Goal: Answer question/provide support: Share knowledge or assist other users

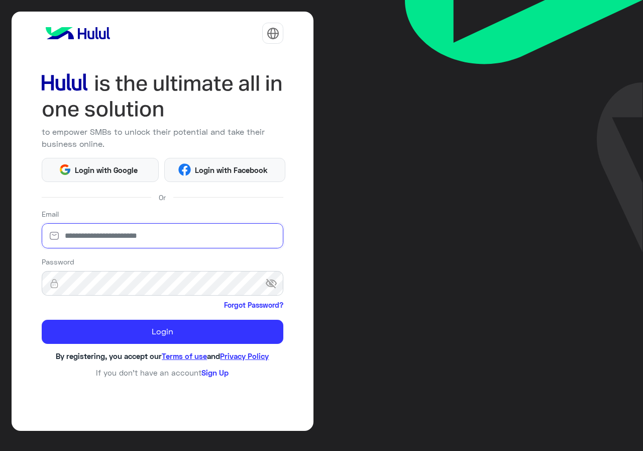
click at [179, 244] on input "email" at bounding box center [163, 235] width 242 height 25
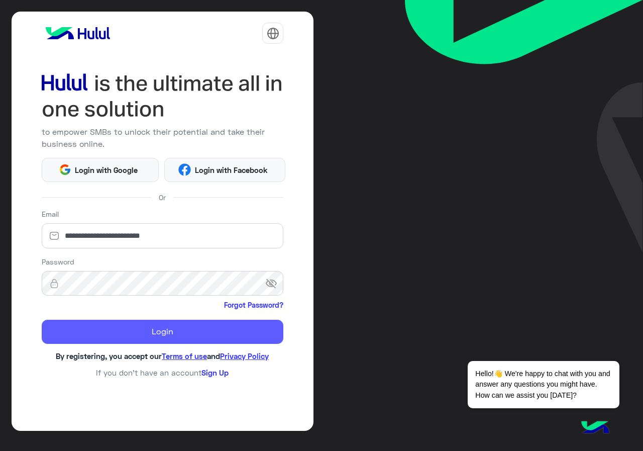
click at [214, 334] on button "Login" at bounding box center [163, 332] width 242 height 24
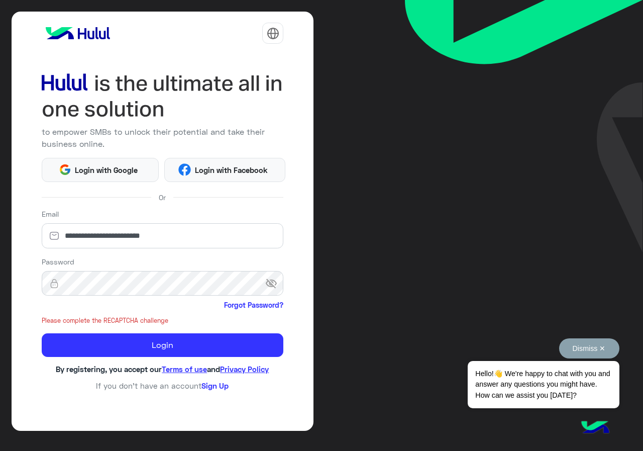
click at [608, 365] on span "Hello!👋 We're happy to chat with you and answer any questions you might have. H…" at bounding box center [543, 384] width 151 height 47
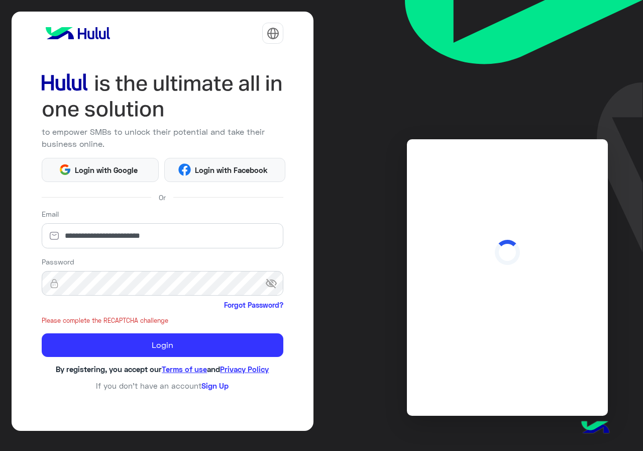
click at [593, 124] on img at bounding box center [524, 126] width 238 height 252
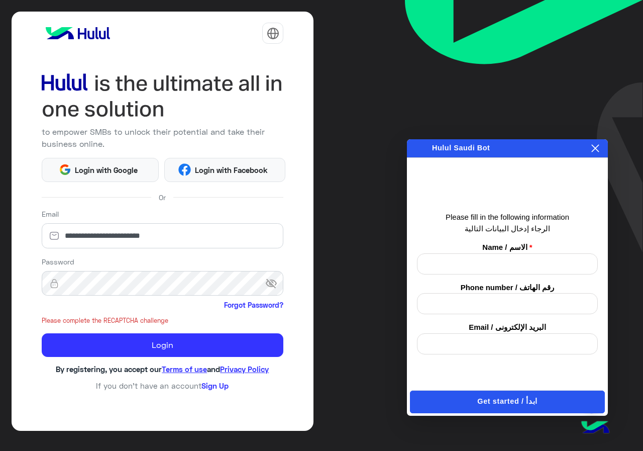
click at [595, 147] on icon at bounding box center [596, 148] width 8 height 8
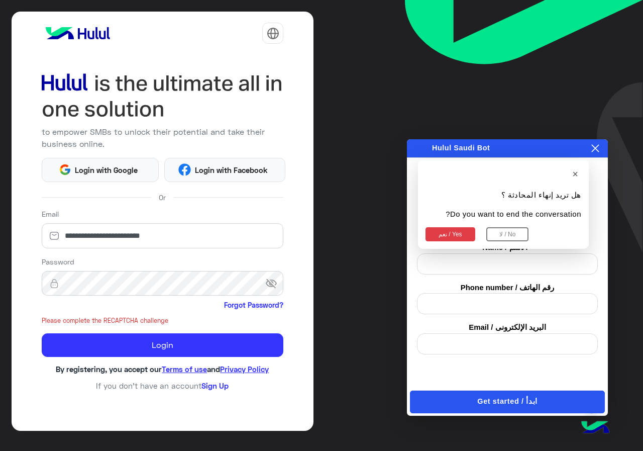
click at [456, 233] on button "نعم / Yes" at bounding box center [451, 234] width 50 height 14
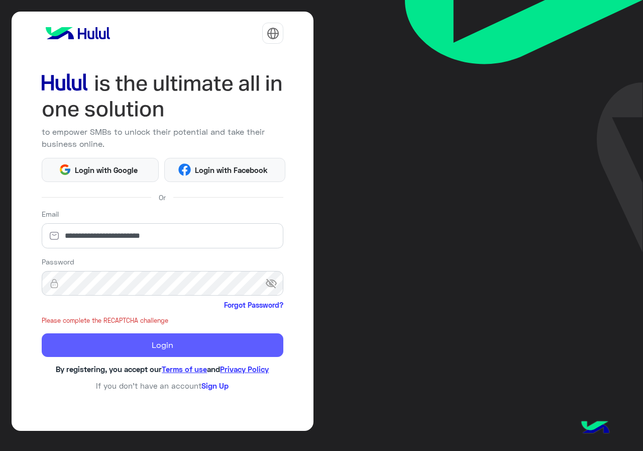
click at [184, 345] on button "Login" at bounding box center [163, 345] width 242 height 24
click at [170, 334] on button "Login" at bounding box center [163, 345] width 242 height 24
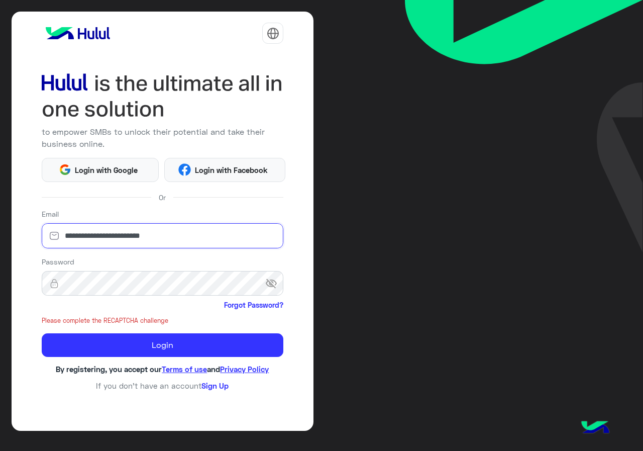
click at [175, 244] on input "**********" at bounding box center [163, 235] width 242 height 25
type input "**********"
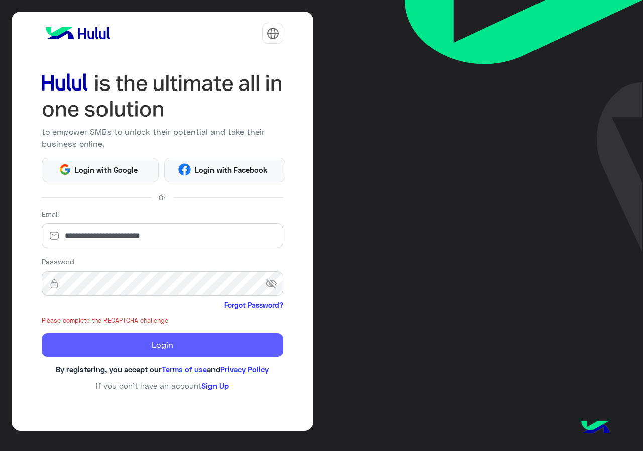
click at [165, 352] on button "Login" at bounding box center [163, 345] width 242 height 24
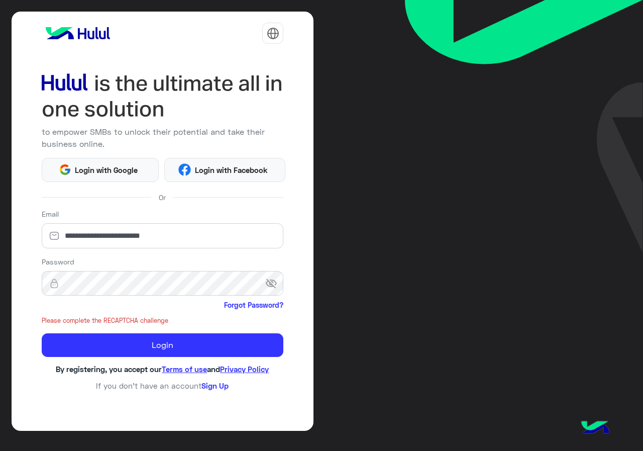
click at [137, 321] on small "Please complete the RECAPTCHA challenge" at bounding box center [163, 321] width 242 height 10
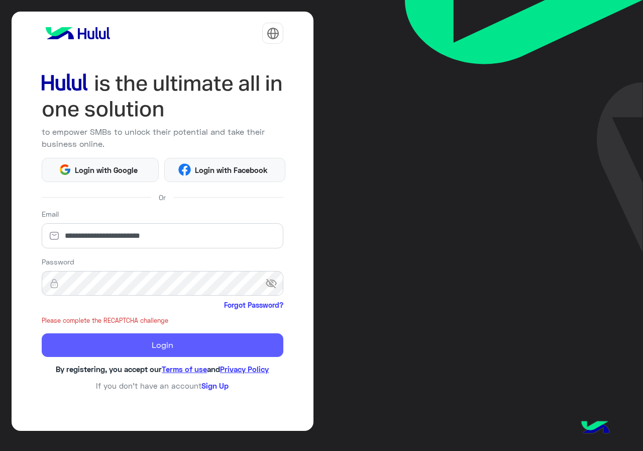
click at [152, 338] on button "Login" at bounding box center [163, 345] width 242 height 24
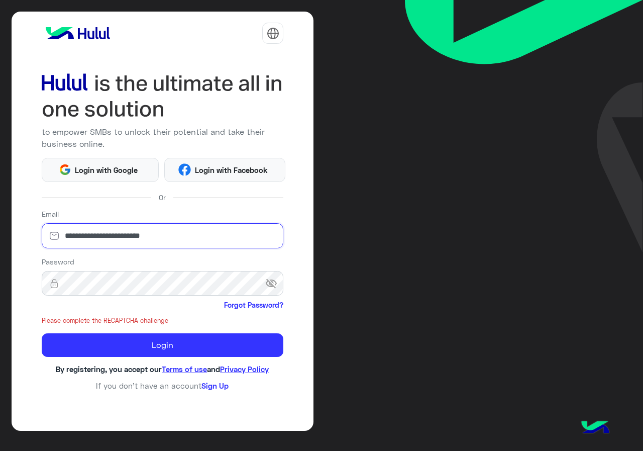
click at [206, 230] on input "**********" at bounding box center [163, 235] width 242 height 25
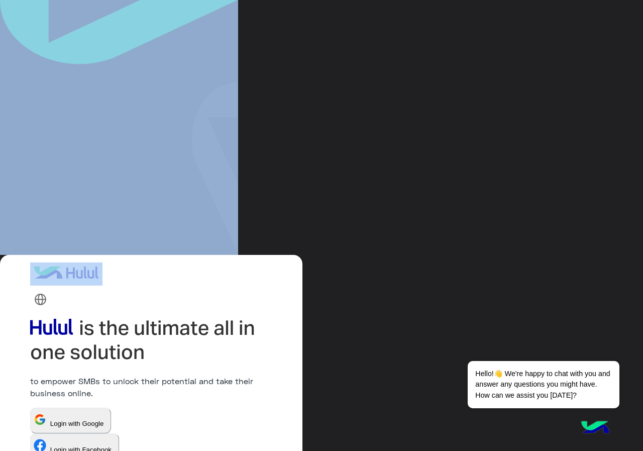
drag, startPoint x: 200, startPoint y: 253, endPoint x: 202, endPoint y: 242, distance: 11.2
click at [202, 242] on div "to empower SMBs to unlock their potential and take their business online. Login…" at bounding box center [321, 225] width 643 height 451
click at [201, 247] on img at bounding box center [119, 126] width 238 height 252
click at [76, 424] on span "Login with Google" at bounding box center [76, 424] width 61 height 8
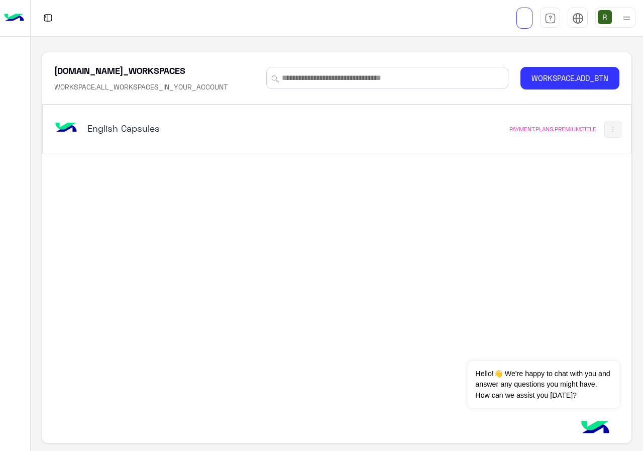
click at [231, 141] on div "English Capsules" at bounding box center [223, 129] width 342 height 29
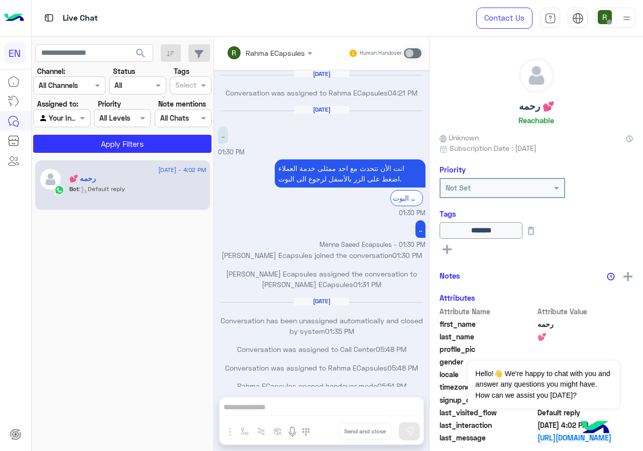
scroll to position [487, 0]
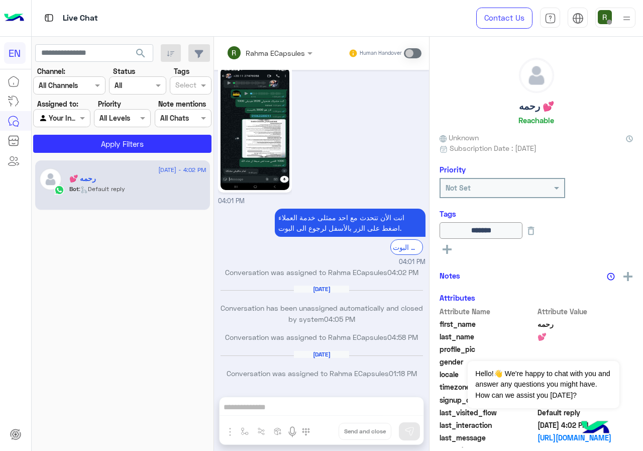
click at [84, 86] on div at bounding box center [69, 85] width 71 height 12
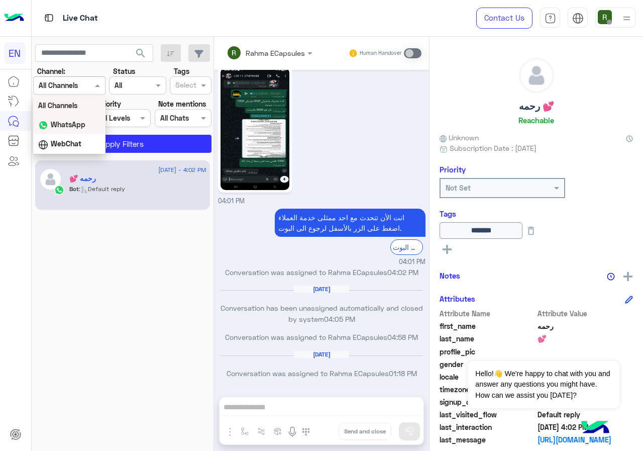
click at [92, 131] on div "WhatsApp" at bounding box center [69, 125] width 72 height 20
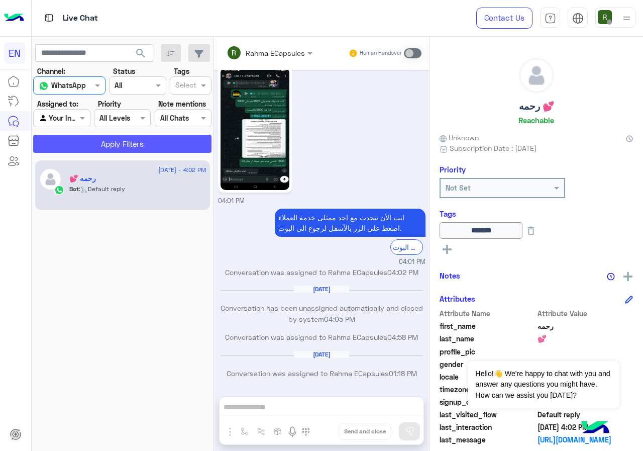
click at [96, 146] on button "Apply Filters" at bounding box center [122, 144] width 178 height 18
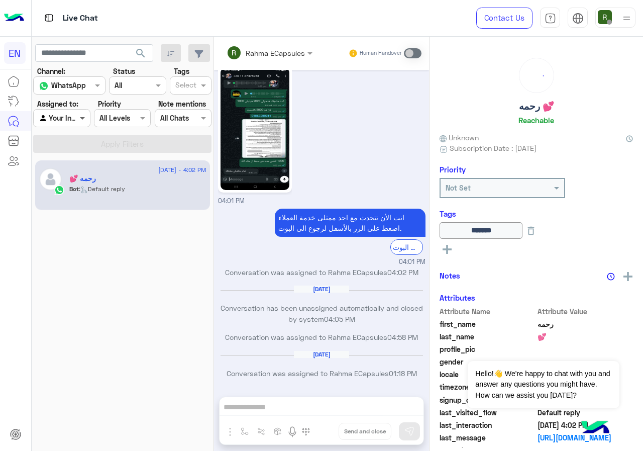
click at [79, 117] on span at bounding box center [83, 118] width 13 height 11
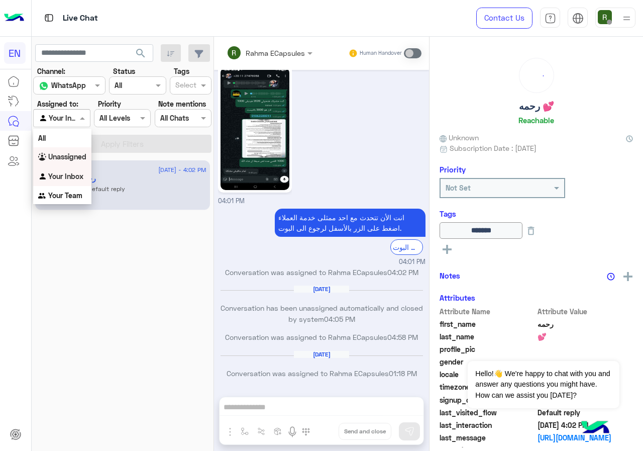
click at [84, 156] on b "Unassigned" at bounding box center [67, 156] width 38 height 9
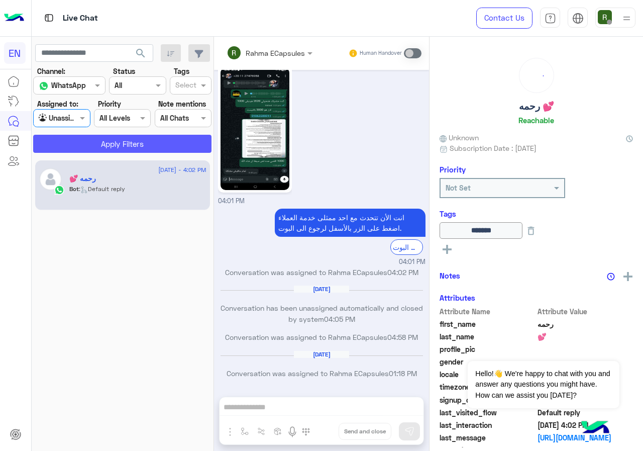
click at [105, 146] on button "Apply Filters" at bounding box center [122, 144] width 178 height 18
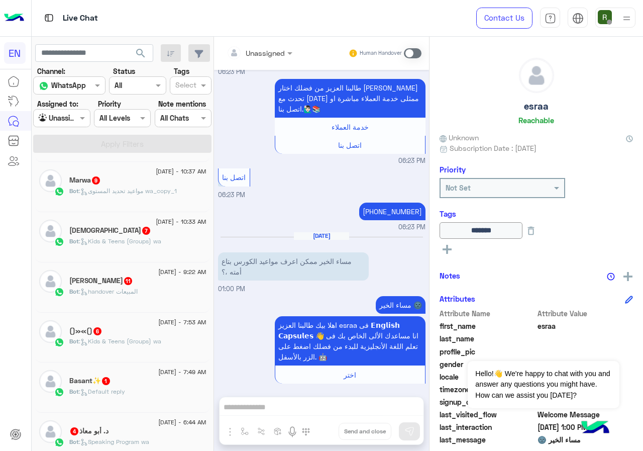
scroll to position [302, 0]
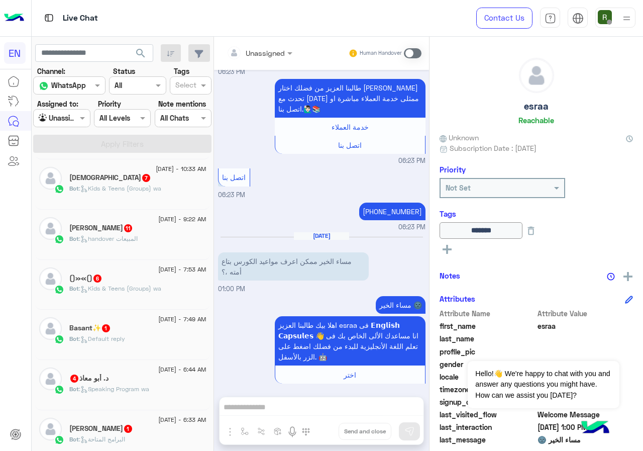
click at [58, 119] on input "text" at bounding box center [50, 118] width 23 height 11
click at [69, 189] on div "Your Team" at bounding box center [62, 196] width 58 height 20
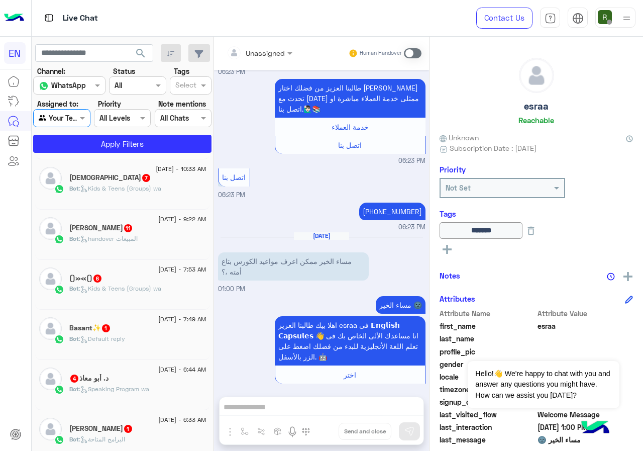
click at [81, 156] on app-inbox-users-filters "search Channel: Channel WhatsApp Status Channel All Tags Select Assigned to: Ag…" at bounding box center [123, 97] width 182 height 120
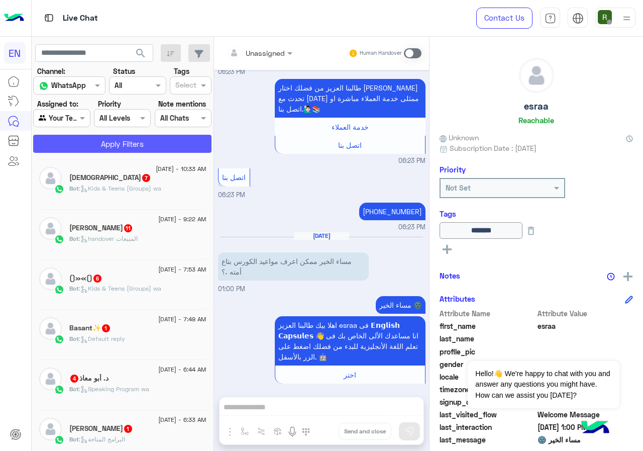
click at [84, 146] on button "Apply Filters" at bounding box center [122, 144] width 178 height 18
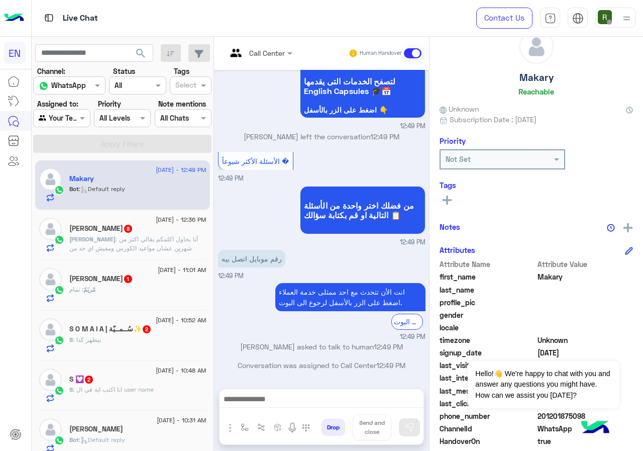
scroll to position [90, 0]
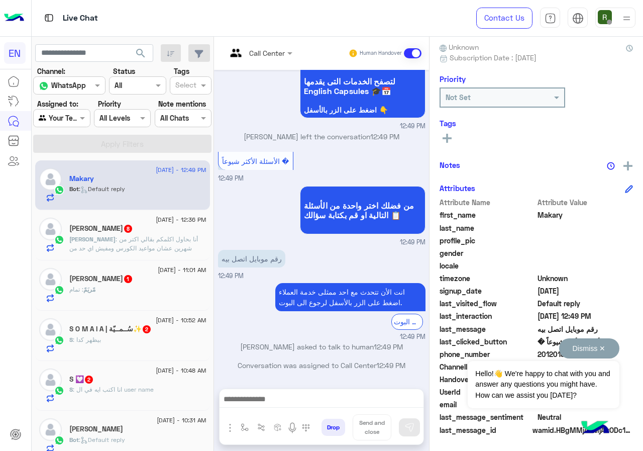
click at [602, 345] on button "Dismiss ✕" at bounding box center [589, 348] width 60 height 20
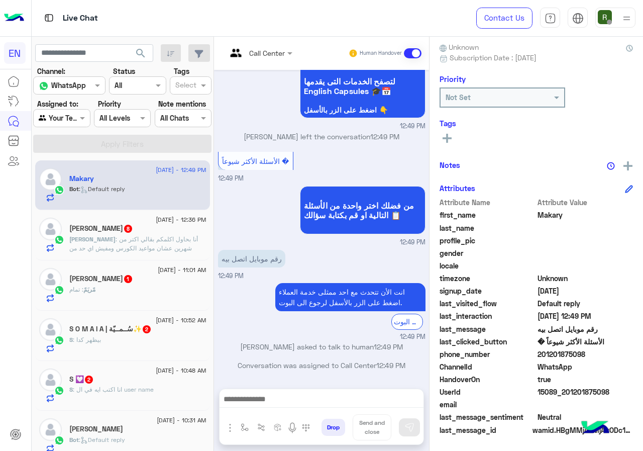
drag, startPoint x: 539, startPoint y: 354, endPoint x: 585, endPoint y: 353, distance: 45.8
click at [585, 353] on span "201201875098" at bounding box center [586, 354] width 96 height 11
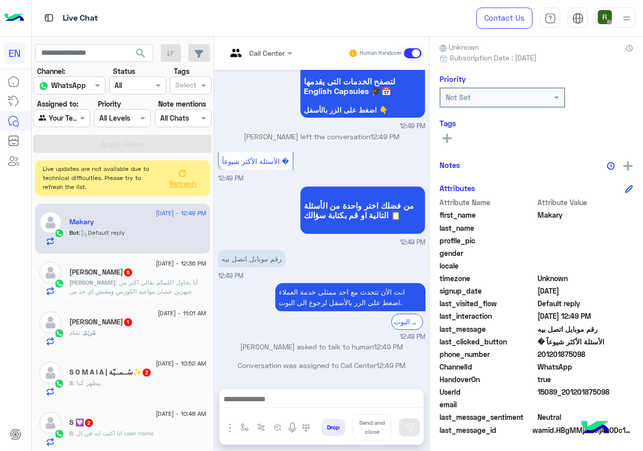
click at [179, 182] on span "Refresh" at bounding box center [182, 183] width 27 height 9
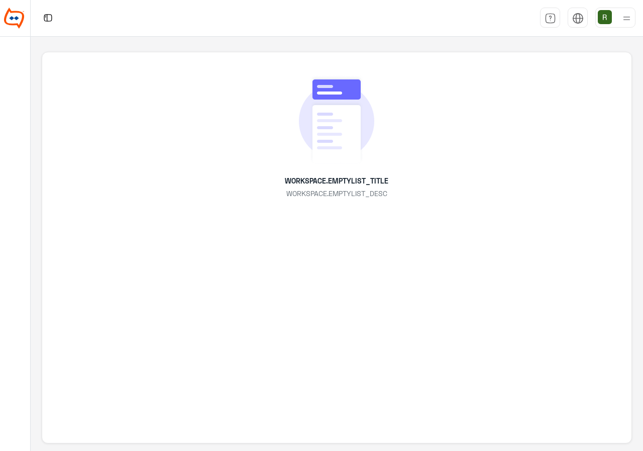
click at [352, 198] on span "WORKSPACE.EMPTYLIST_DESC" at bounding box center [337, 193] width 101 height 11
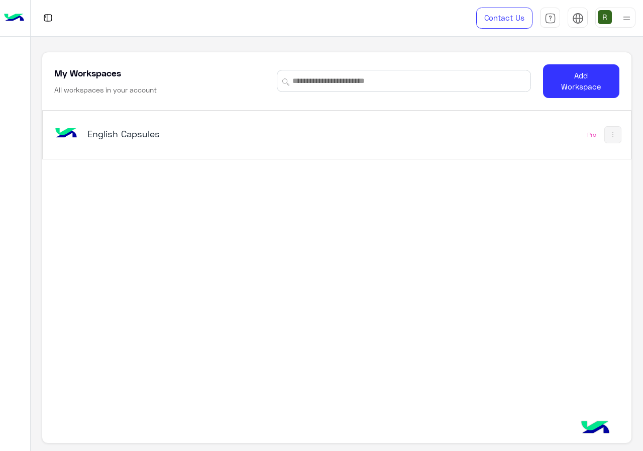
click at [204, 143] on div "English Capsules" at bounding box center [223, 134] width 342 height 29
click at [200, 130] on h5 "English Capsules" at bounding box center [189, 134] width 205 height 12
click at [180, 131] on h5 "English Capsules" at bounding box center [189, 134] width 205 height 12
click at [216, 147] on div "English Capsules" at bounding box center [223, 134] width 342 height 29
click at [201, 131] on h5 "English Capsules" at bounding box center [189, 134] width 205 height 12
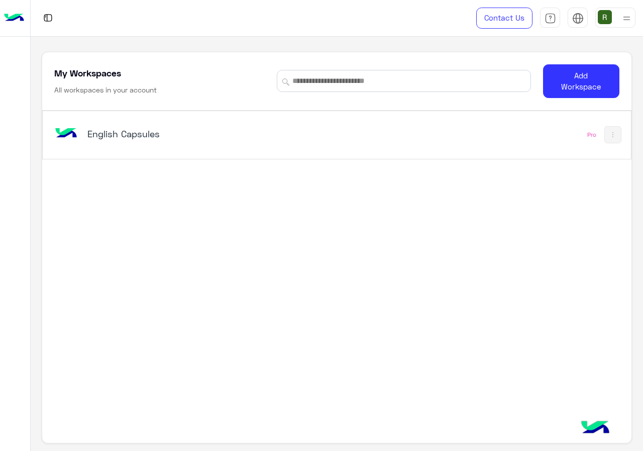
click at [217, 148] on div "English Capsules" at bounding box center [223, 134] width 342 height 29
click at [227, 136] on h5 "English Capsules" at bounding box center [189, 134] width 205 height 12
click at [229, 141] on div "English Capsules" at bounding box center [189, 135] width 205 height 14
click at [314, 155] on div "English Capsules Pro" at bounding box center [337, 135] width 588 height 48
click at [314, 145] on div "English Capsules" at bounding box center [223, 134] width 342 height 29
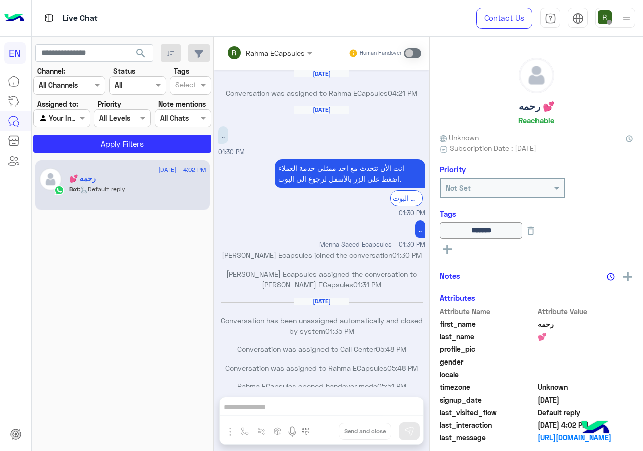
scroll to position [487, 0]
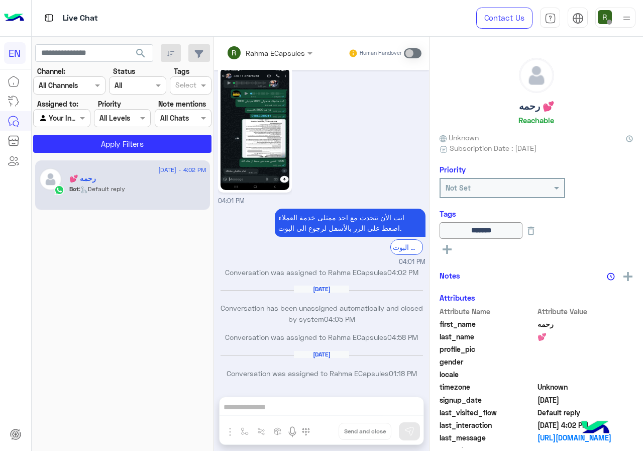
click at [76, 91] on div "Channel All Channels" at bounding box center [69, 85] width 72 height 18
click at [87, 126] on div "WhatsApp" at bounding box center [69, 125] width 72 height 20
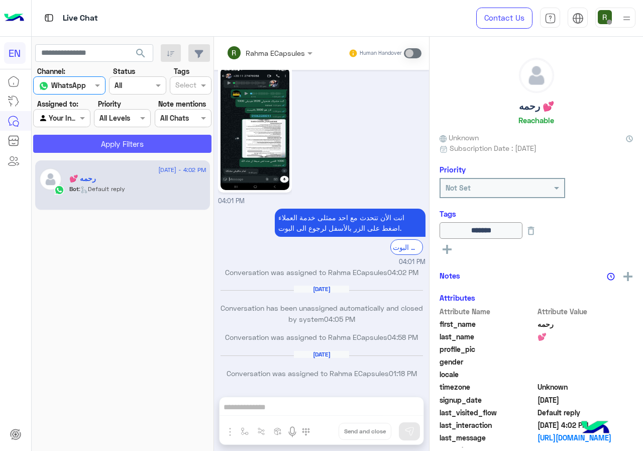
click at [97, 151] on button "Apply Filters" at bounding box center [122, 144] width 178 height 18
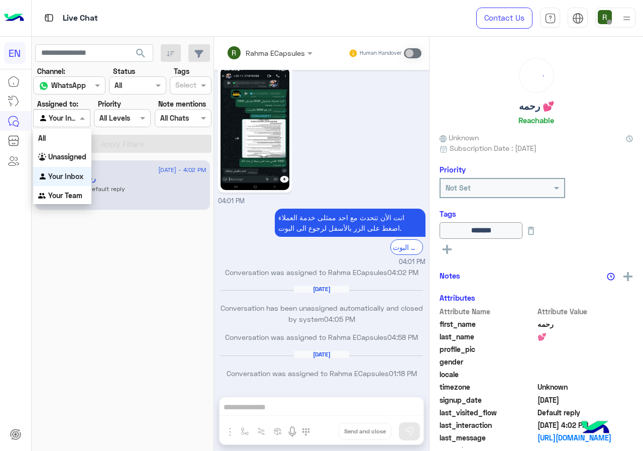
click at [63, 122] on div at bounding box center [62, 118] width 56 height 12
click at [66, 164] on div "Unassigned" at bounding box center [62, 157] width 58 height 20
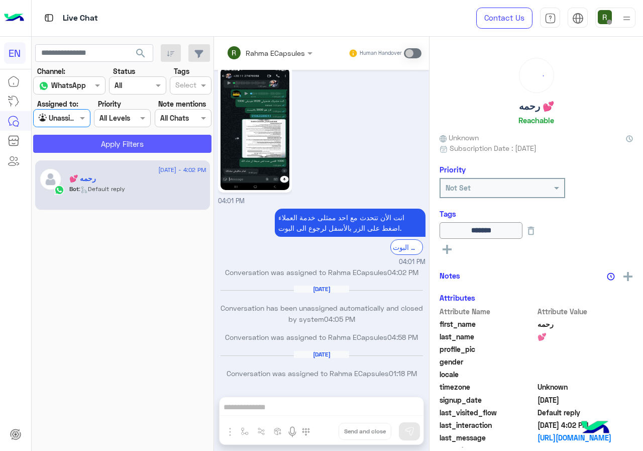
click at [108, 141] on button "Apply Filters" at bounding box center [122, 144] width 178 height 18
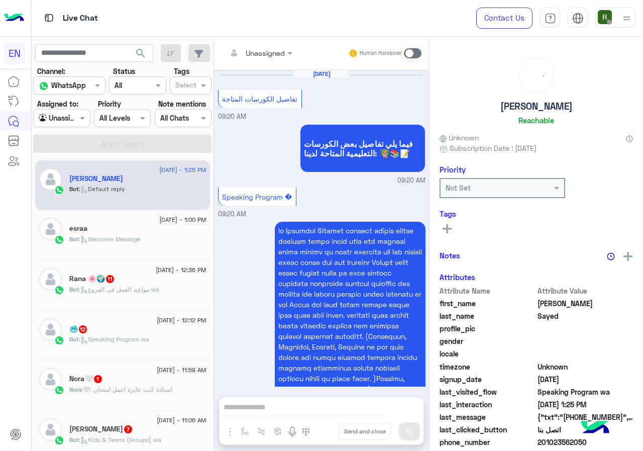
scroll to position [1472, 0]
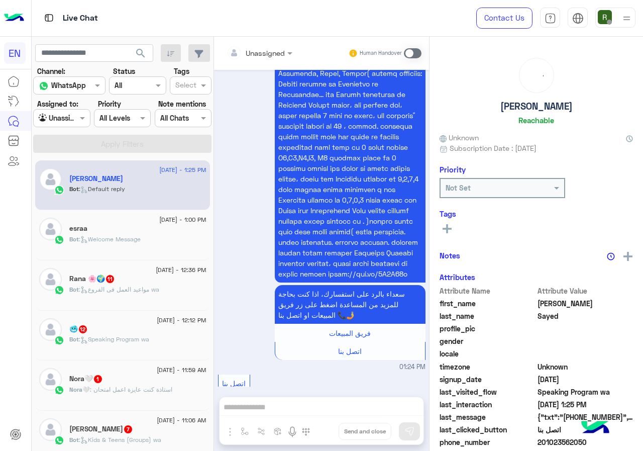
click at [61, 121] on input "text" at bounding box center [50, 118] width 23 height 11
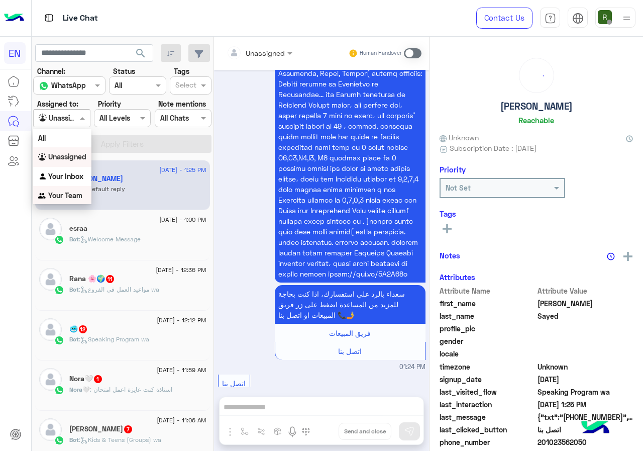
click at [67, 200] on b "Your Team" at bounding box center [65, 195] width 34 height 9
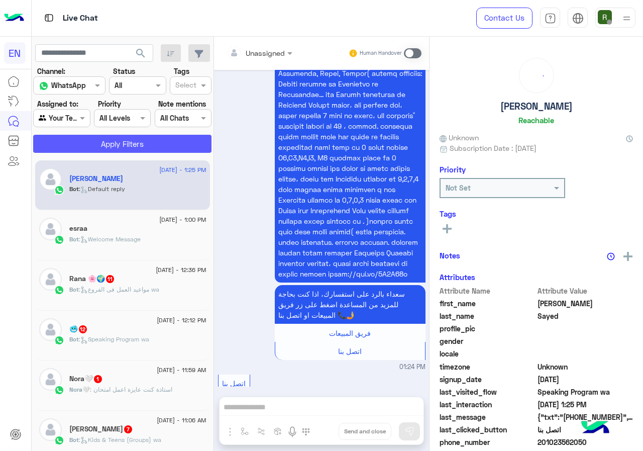
click at [104, 147] on button "Apply Filters" at bounding box center [122, 144] width 178 height 18
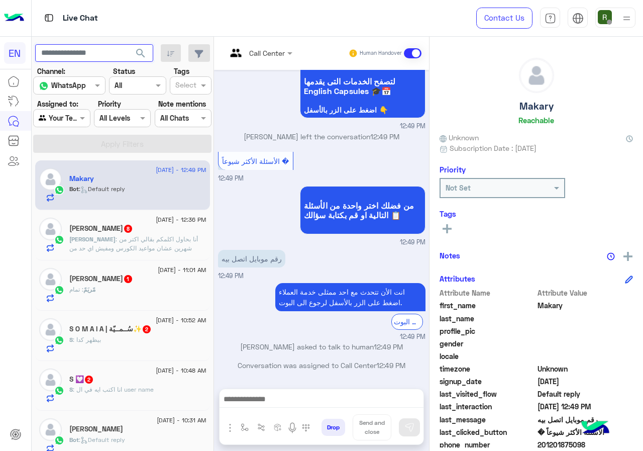
click at [104, 60] on input "text" at bounding box center [94, 53] width 118 height 18
type input "**********"
click at [141, 56] on span "search" at bounding box center [141, 53] width 12 height 12
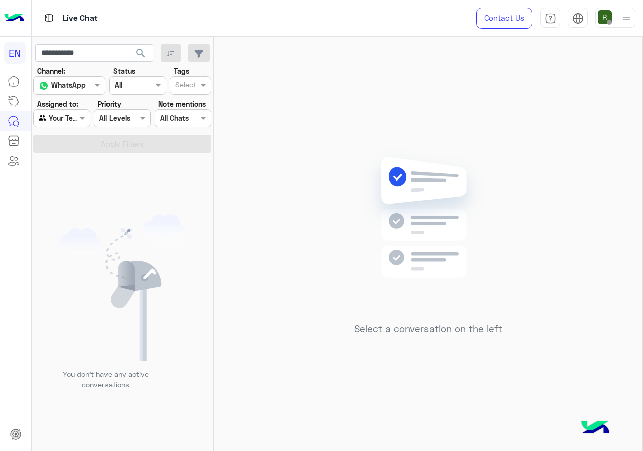
click at [70, 124] on div "Agent Filter Your Team" at bounding box center [61, 118] width 57 height 18
click at [75, 157] on b "Unassigned" at bounding box center [67, 156] width 38 height 9
click at [77, 145] on button "Apply Filters" at bounding box center [122, 144] width 178 height 18
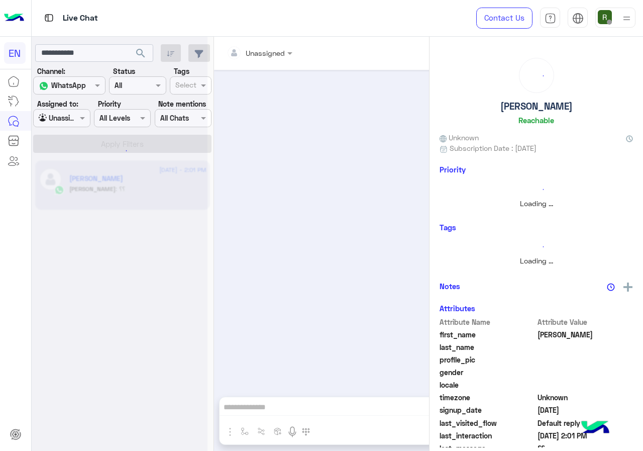
click at [66, 120] on div at bounding box center [120, 229] width 176 height 451
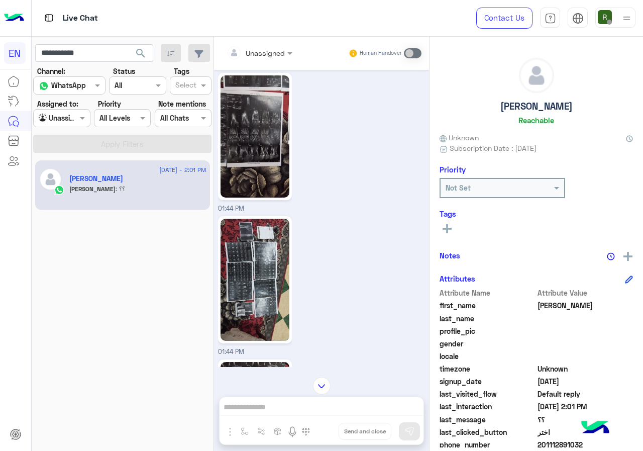
scroll to position [775, 0]
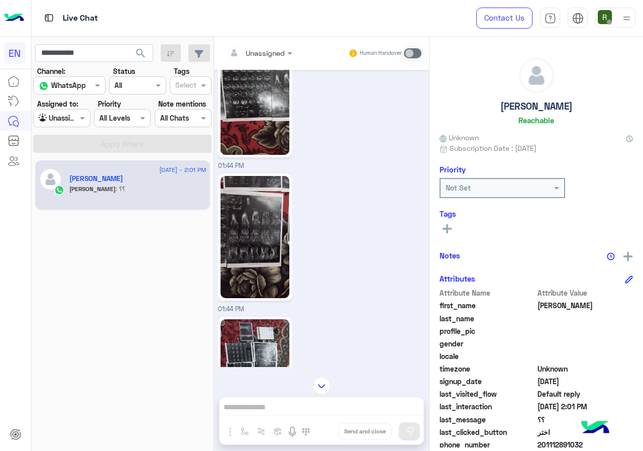
click at [253, 241] on img at bounding box center [255, 237] width 69 height 122
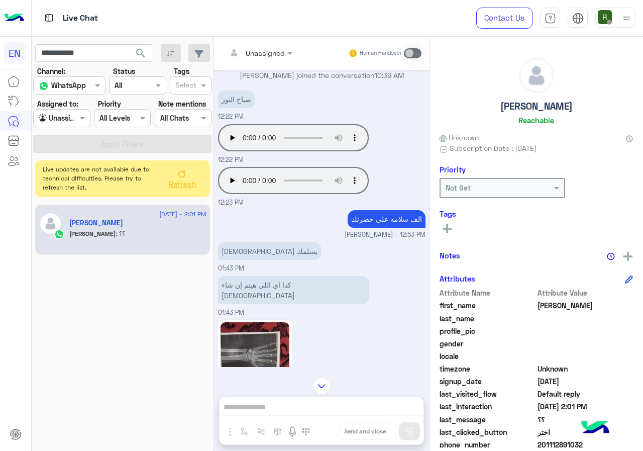
scroll to position [1070, 0]
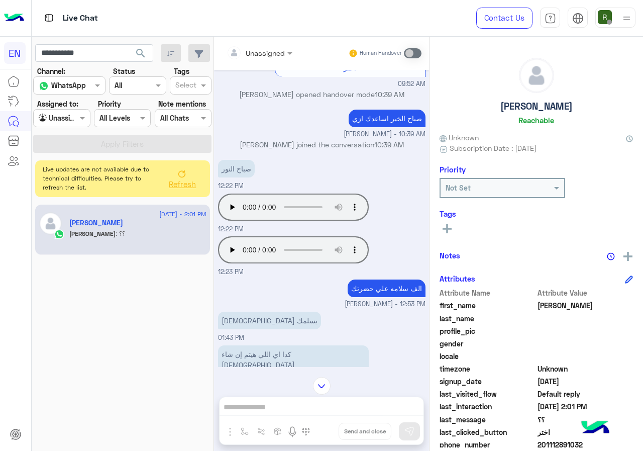
click at [360, 293] on p "الف سلامه علي حضرتك" at bounding box center [387, 288] width 78 height 18
click at [363, 305] on span "Bassant Ayman - 12:53 PM" at bounding box center [385, 305] width 81 height 10
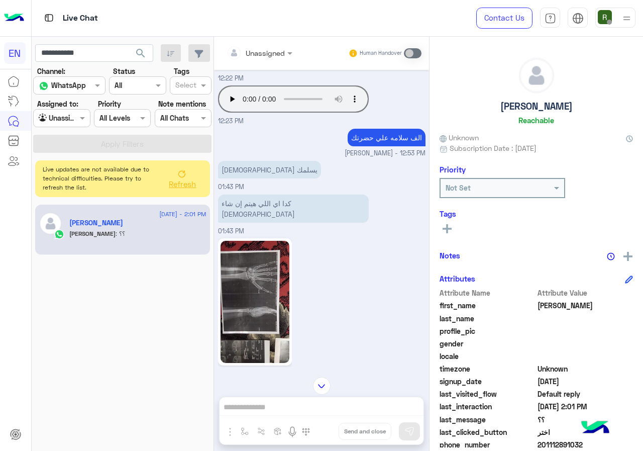
scroll to position [1321, 0]
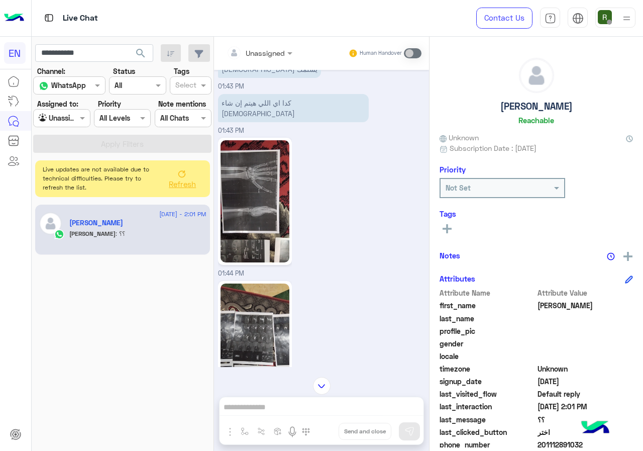
click at [242, 230] on img at bounding box center [255, 201] width 69 height 122
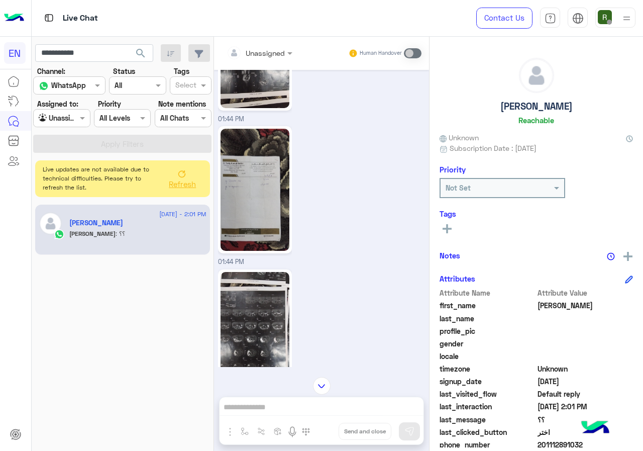
scroll to position [1773, 0]
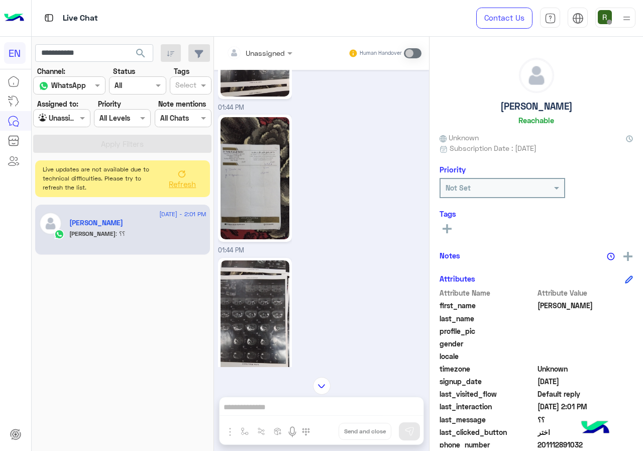
click at [246, 185] on img at bounding box center [255, 178] width 69 height 122
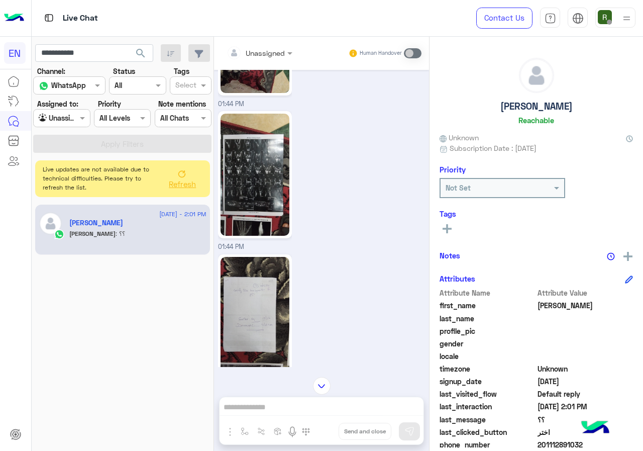
scroll to position [2980, 0]
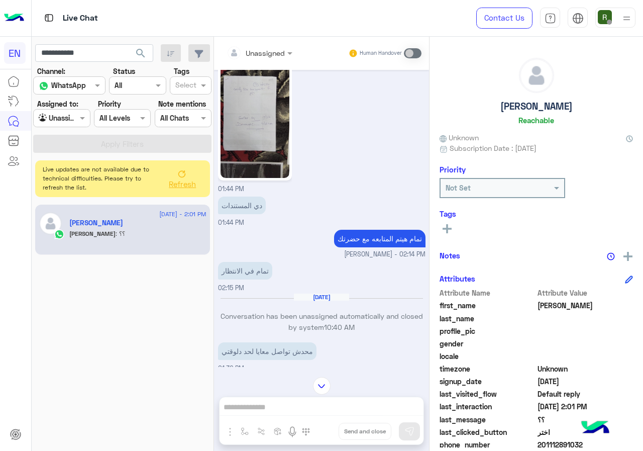
click at [264, 104] on img at bounding box center [255, 117] width 69 height 122
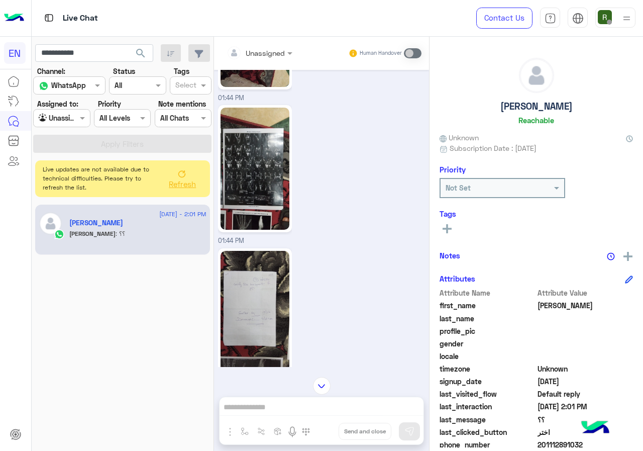
scroll to position [2729, 0]
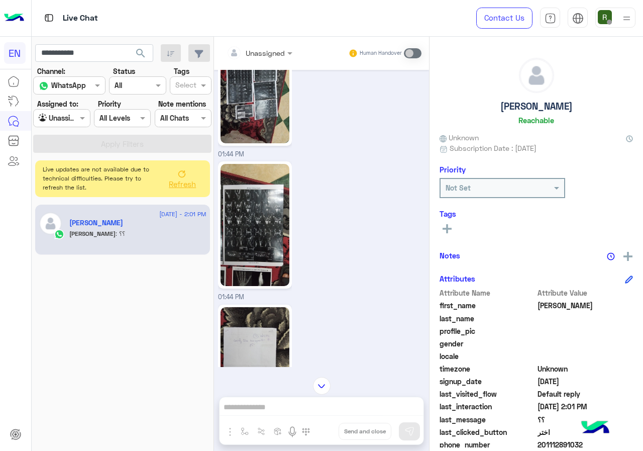
click at [268, 243] on img at bounding box center [255, 225] width 69 height 122
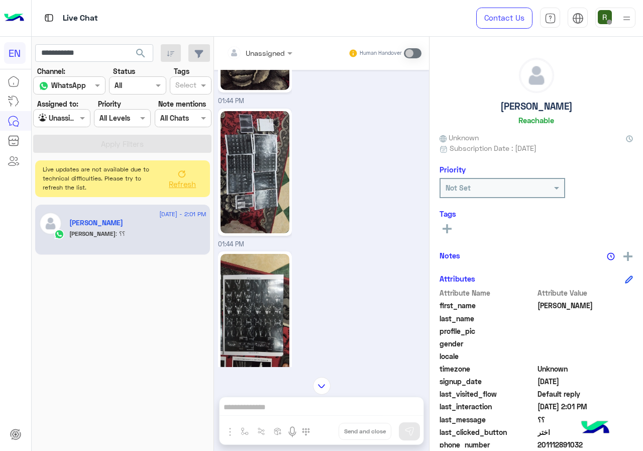
scroll to position [2578, 0]
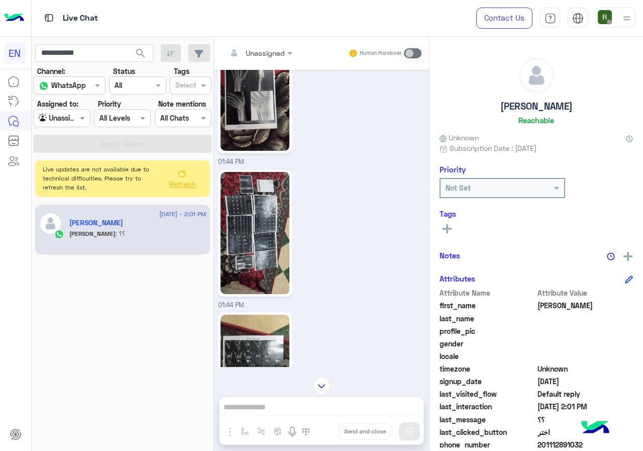
click at [253, 227] on img at bounding box center [255, 233] width 69 height 122
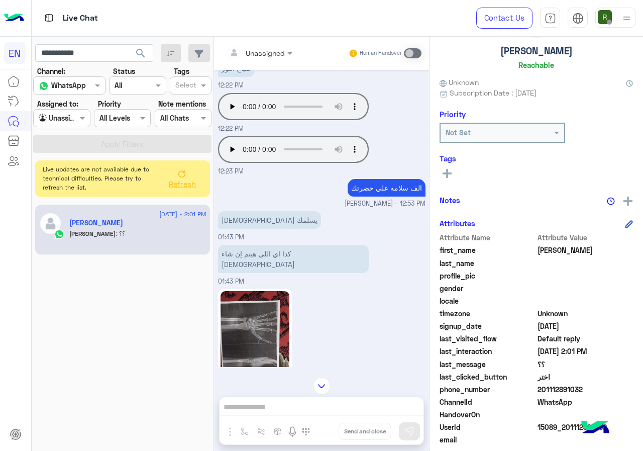
scroll to position [90, 0]
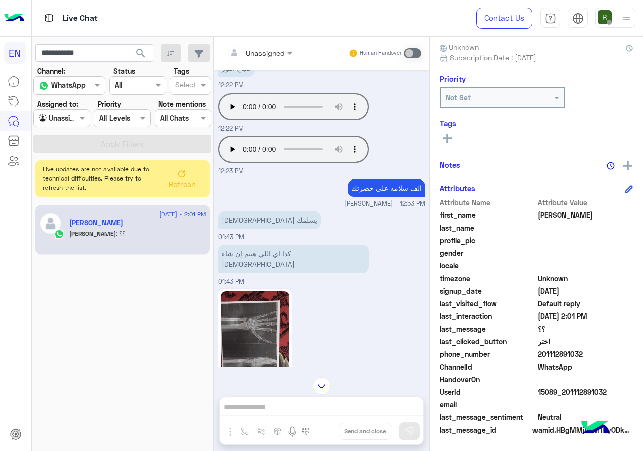
click at [287, 316] on img at bounding box center [255, 352] width 69 height 122
drag, startPoint x: 540, startPoint y: 352, endPoint x: 584, endPoint y: 350, distance: 44.3
click at [584, 350] on span "201112891032" at bounding box center [586, 354] width 96 height 11
copy span "01112891032"
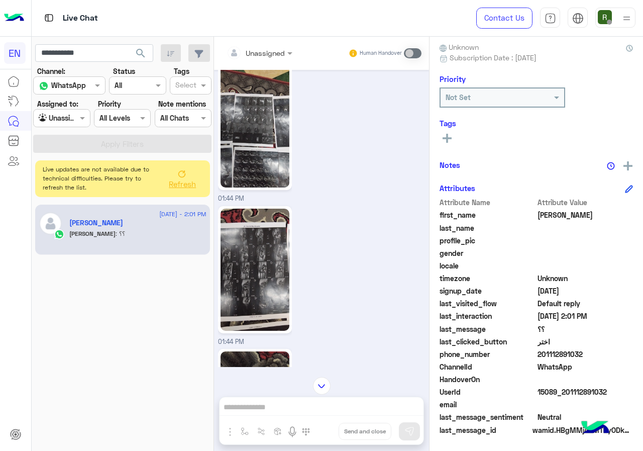
scroll to position [1673, 0]
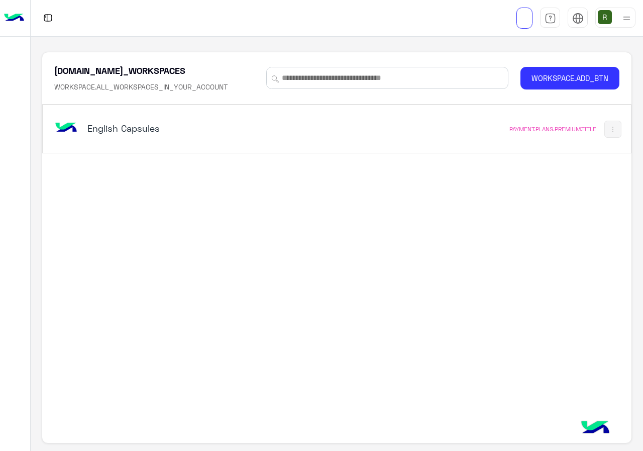
click at [258, 124] on h5 "English Capsules" at bounding box center [189, 128] width 205 height 12
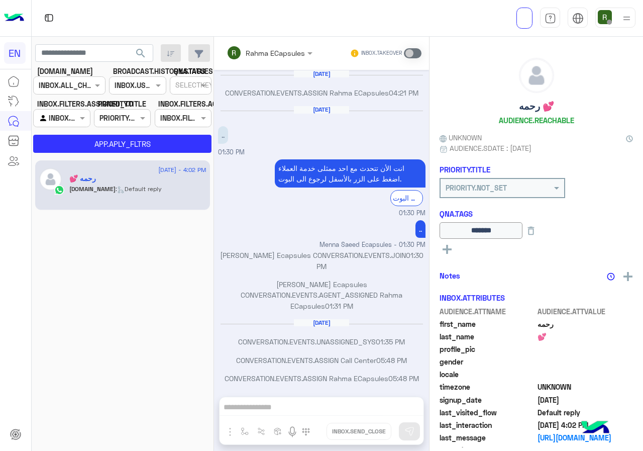
scroll to position [487, 0]
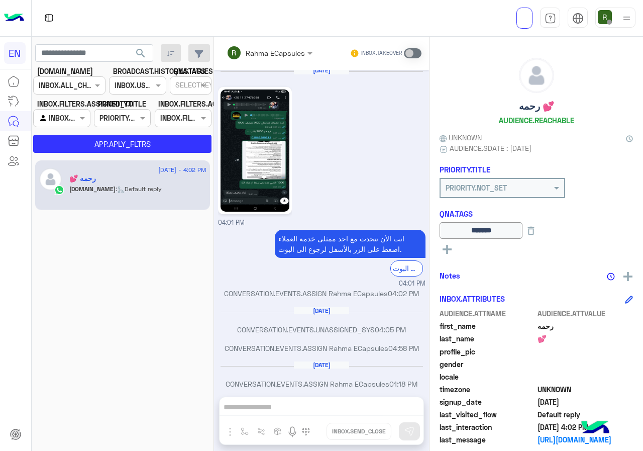
click at [53, 96] on section "[DOMAIN_NAME] CHANNELS INBOX.ALL_CHANNELS_FILTER BROADCAST.HISTORY.STATUES CHAN…" at bounding box center [122, 109] width 167 height 87
click at [67, 85] on input "text" at bounding box center [57, 85] width 37 height 11
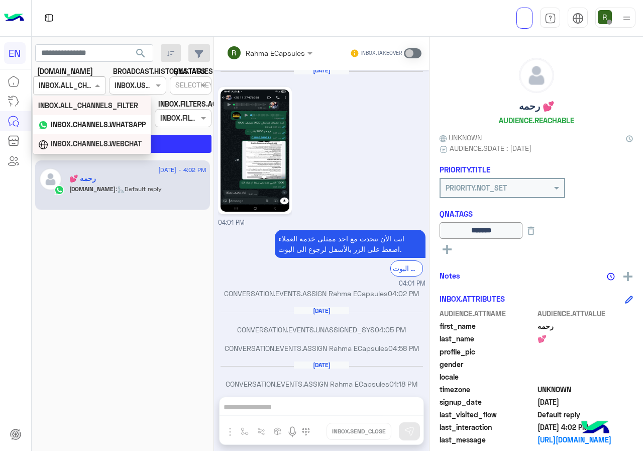
click at [79, 146] on b "INBOX.CHANNELS.WEBCHAT" at bounding box center [96, 143] width 91 height 9
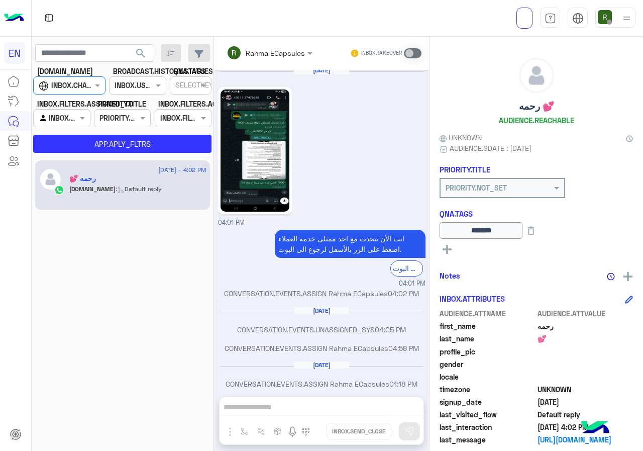
click at [82, 134] on section "[DOMAIN_NAME] CHANNELS INBOX.CHANNELS.WEBCHAT BROADCAST.HISTORY.STATUES CHANNEL…" at bounding box center [122, 109] width 167 height 87
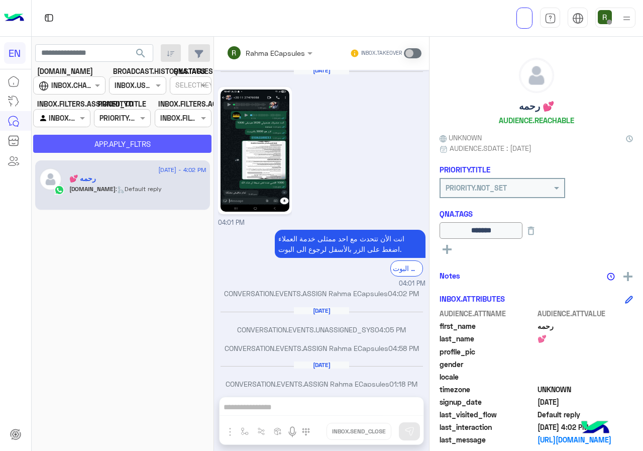
click at [83, 140] on button "APP.APLY_FLTRS" at bounding box center [122, 144] width 178 height 18
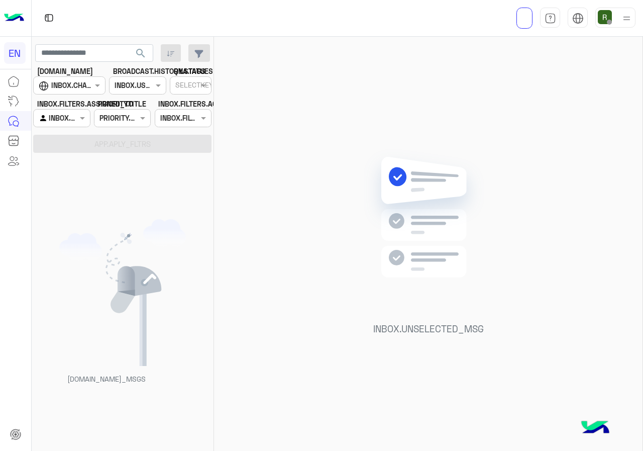
click at [58, 113] on input "text" at bounding box center [50, 118] width 23 height 11
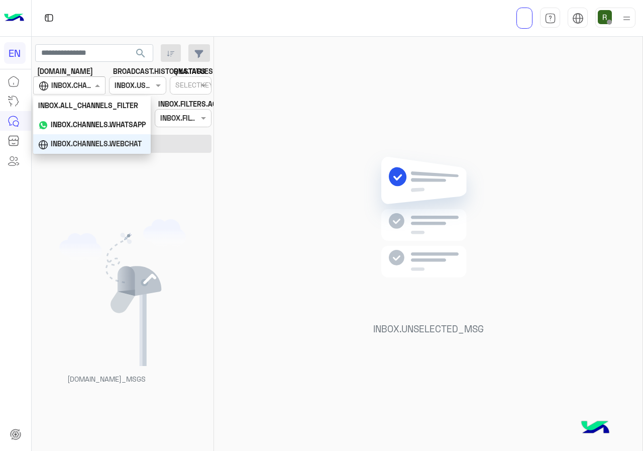
click at [83, 85] on div at bounding box center [69, 85] width 71 height 12
click at [80, 127] on b "INBOX.CHANNELS.WHATSAPP" at bounding box center [98, 124] width 95 height 9
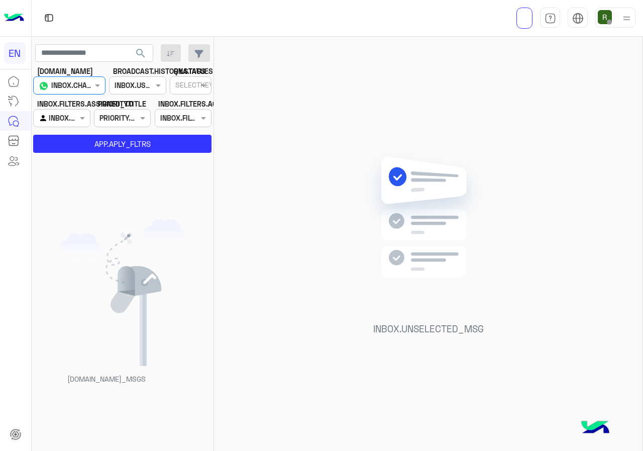
click at [90, 120] on div "INBOX.FILTERS.ASSIGNED_TO Agent Filter INBOX.AGENTFILTER.YOURINBOX" at bounding box center [62, 113] width 61 height 29
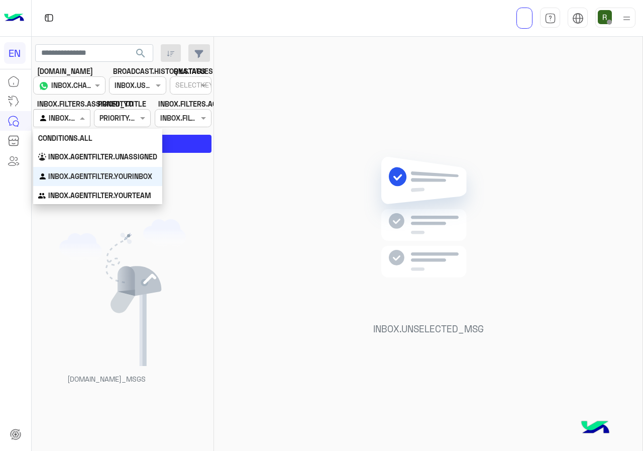
click at [85, 142] on b "CONDITIONS.ALL" at bounding box center [65, 138] width 54 height 9
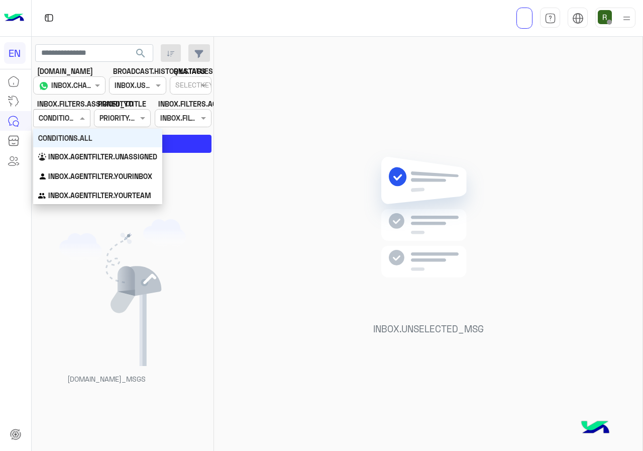
click at [67, 121] on div at bounding box center [62, 118] width 56 height 12
click at [70, 143] on div "CONDITIONS.ALL" at bounding box center [97, 138] width 129 height 19
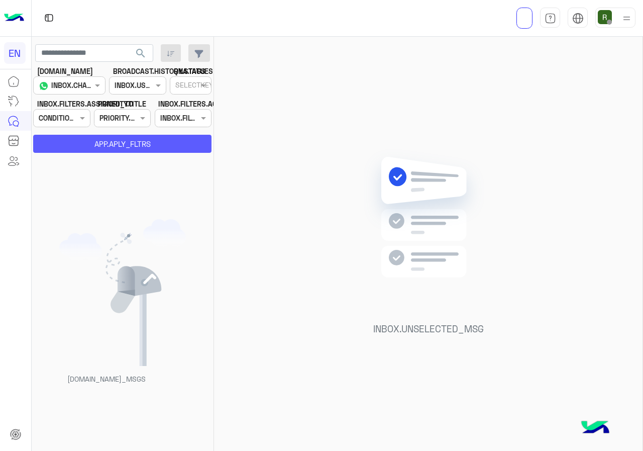
click at [88, 142] on button "APP.APLY_FLTRS" at bounding box center [122, 144] width 178 height 18
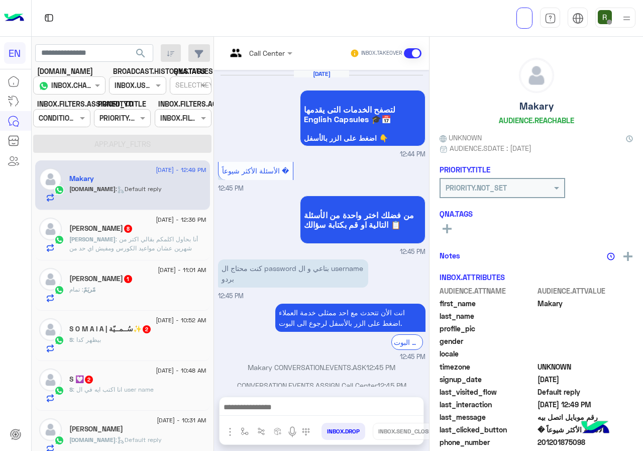
scroll to position [548, 0]
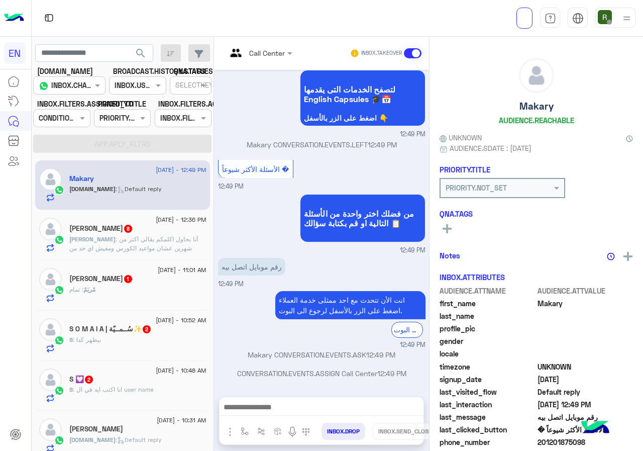
click at [77, 127] on div "Agent Filter CONDITIONS.ALL" at bounding box center [61, 118] width 57 height 18
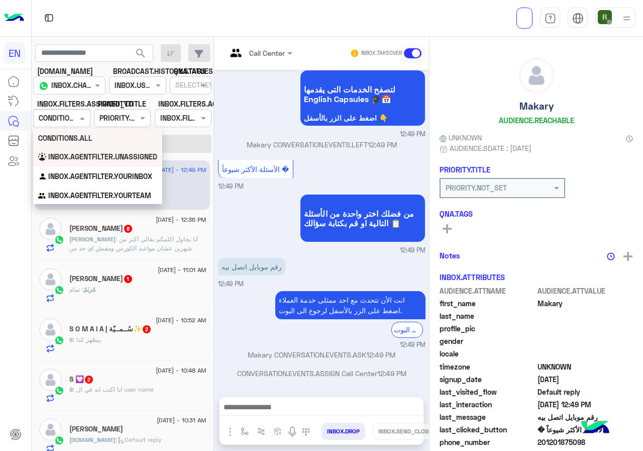
click at [72, 150] on div "INBOX.AGENTFILTER.UNASSIGNED" at bounding box center [97, 157] width 129 height 20
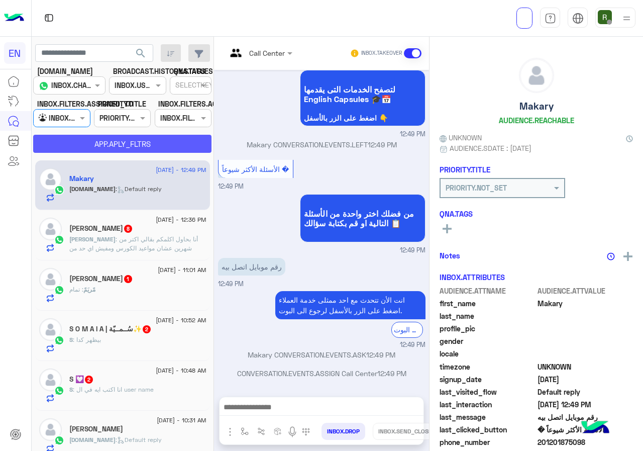
click at [79, 143] on button "APP.APLY_FLTRS" at bounding box center [122, 144] width 178 height 18
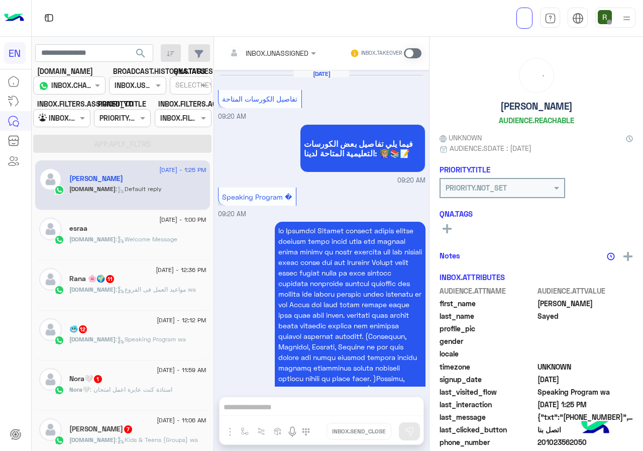
scroll to position [1472, 0]
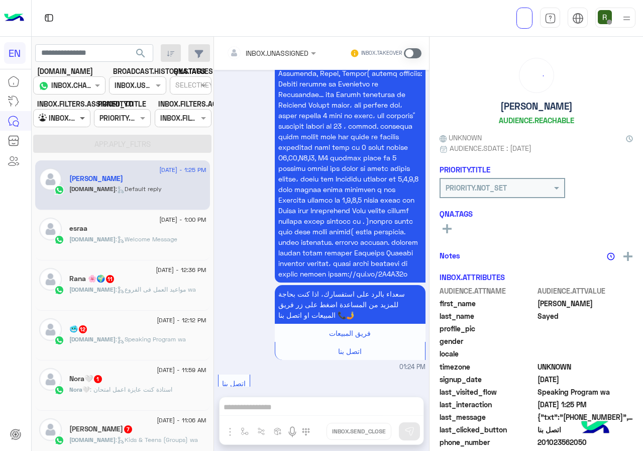
click at [77, 123] on span at bounding box center [83, 118] width 13 height 11
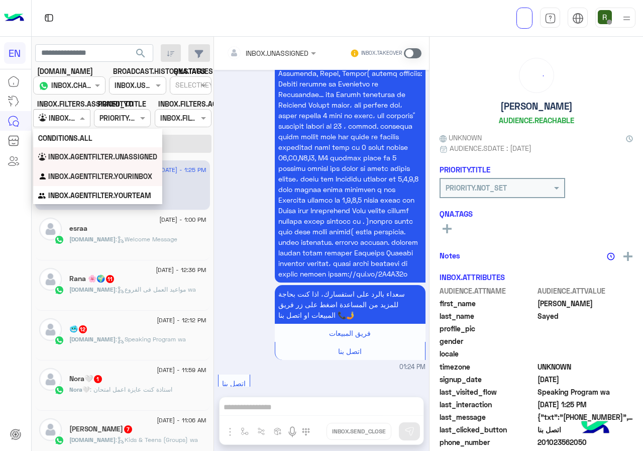
click at [69, 177] on b "INBOX.AGENTFILTER.YOURINBOX" at bounding box center [100, 176] width 104 height 9
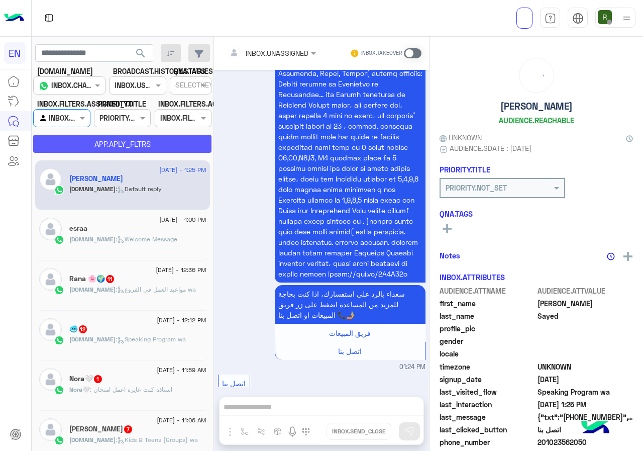
click at [79, 139] on button "APP.APLY_FLTRS" at bounding box center [122, 144] width 178 height 18
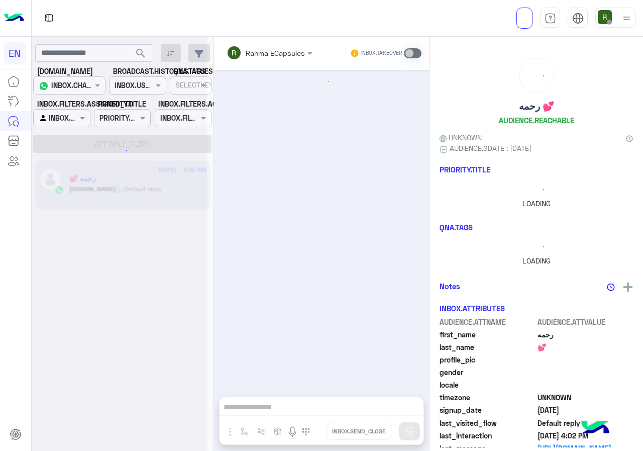
scroll to position [487, 0]
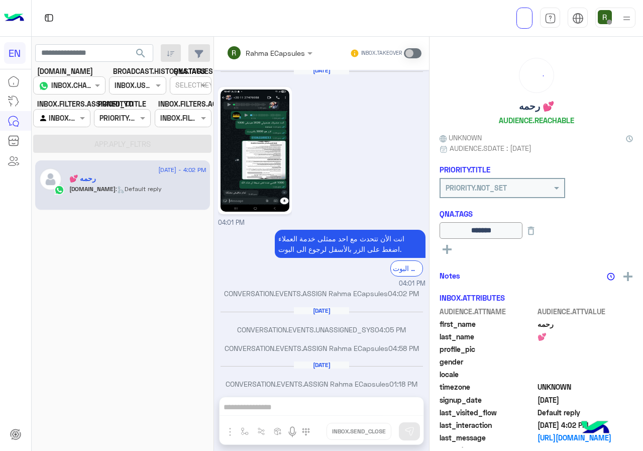
click at [55, 123] on input "text" at bounding box center [50, 118] width 23 height 11
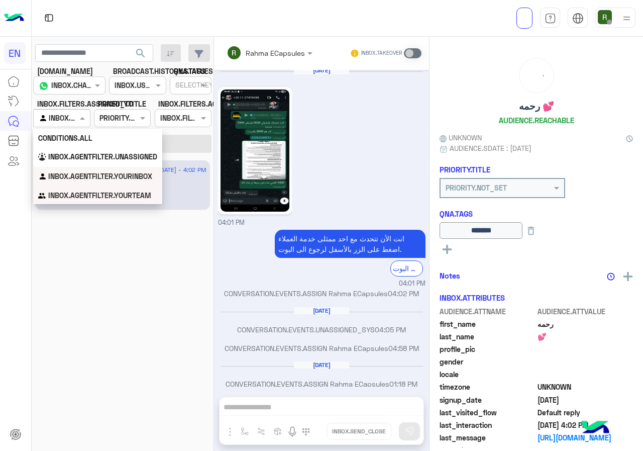
click at [66, 194] on b "INBOX.AGENTFILTER.YOURTEAM" at bounding box center [99, 195] width 103 height 9
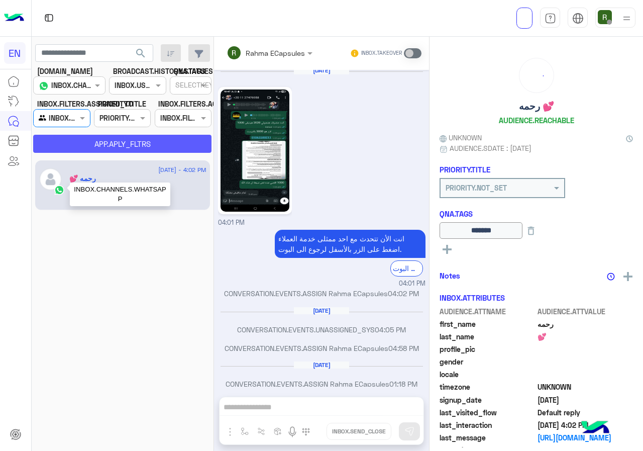
click at [74, 151] on button "APP.APLY_FLTRS" at bounding box center [122, 144] width 178 height 18
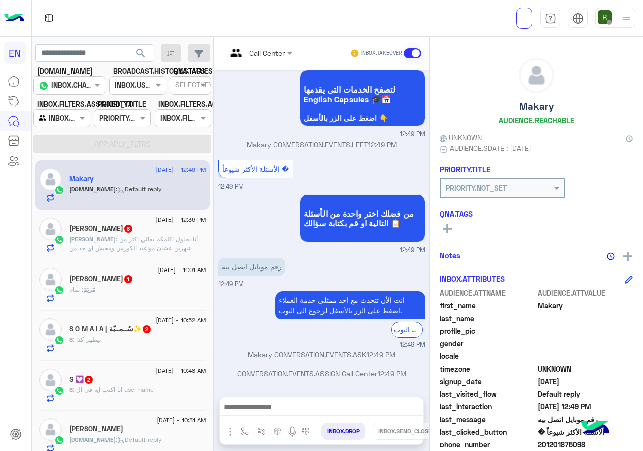
scroll to position [90, 0]
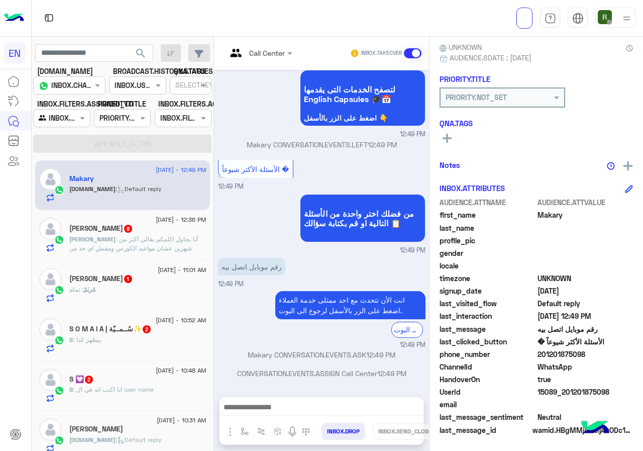
drag, startPoint x: 540, startPoint y: 354, endPoint x: 600, endPoint y: 356, distance: 59.4
click at [600, 356] on span "201201875098" at bounding box center [586, 354] width 96 height 11
copy span "01201875098"
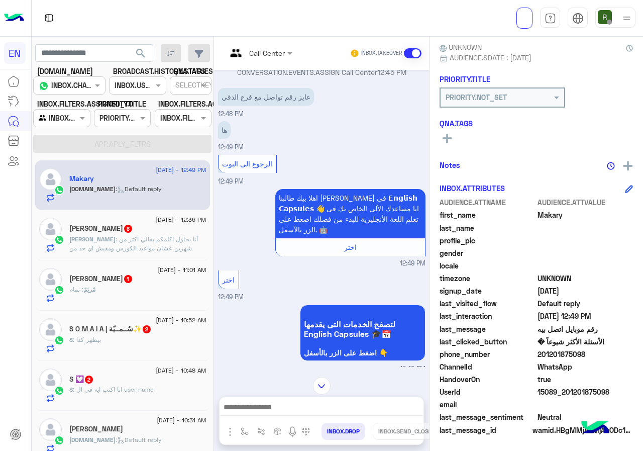
scroll to position [246, 0]
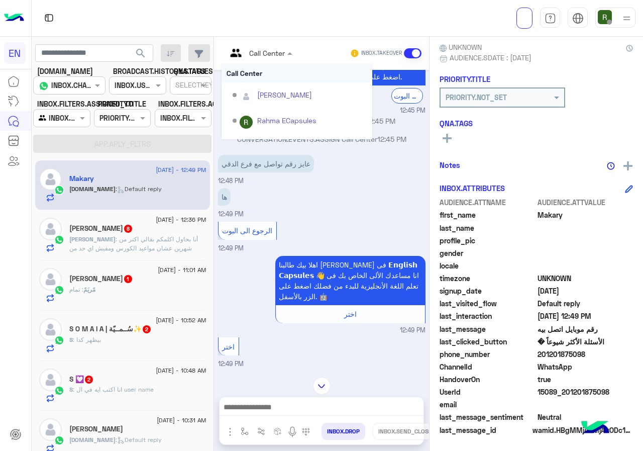
click at [267, 44] on div "Call Center" at bounding box center [256, 53] width 58 height 24
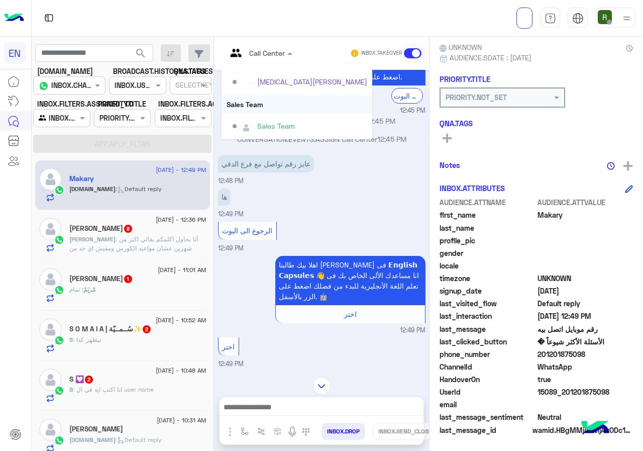
click at [261, 109] on div "Sales Team" at bounding box center [297, 104] width 151 height 19
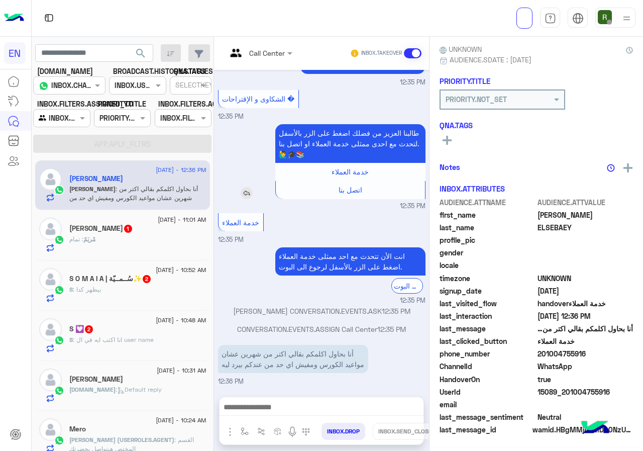
scroll to position [90, 0]
drag, startPoint x: 540, startPoint y: 353, endPoint x: 643, endPoint y: 356, distance: 102.6
click at [643, 356] on div "MOHAMED ELSEBAEY AUDIENCE.REACHABLE UNKNOWN AUDIENCE.SDATE : 03/19/2025 PRIORIT…" at bounding box center [537, 242] width 214 height 411
copy span "01004755916"
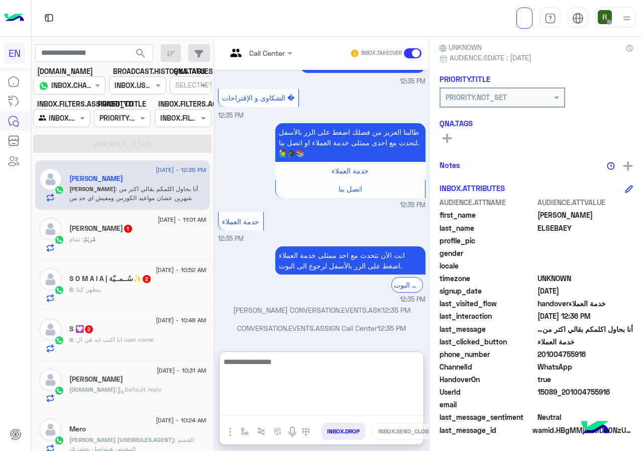
click at [256, 404] on textarea at bounding box center [322, 385] width 204 height 60
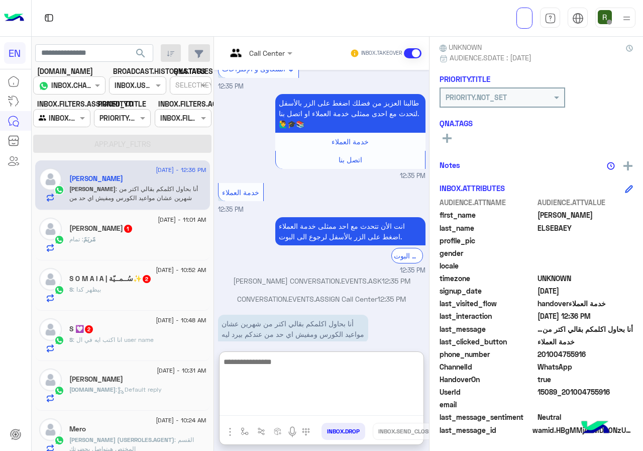
scroll to position [711, 0]
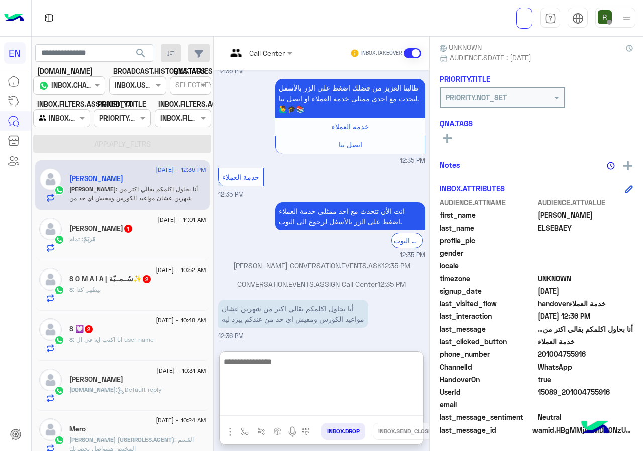
type textarea "*"
type textarea "**********"
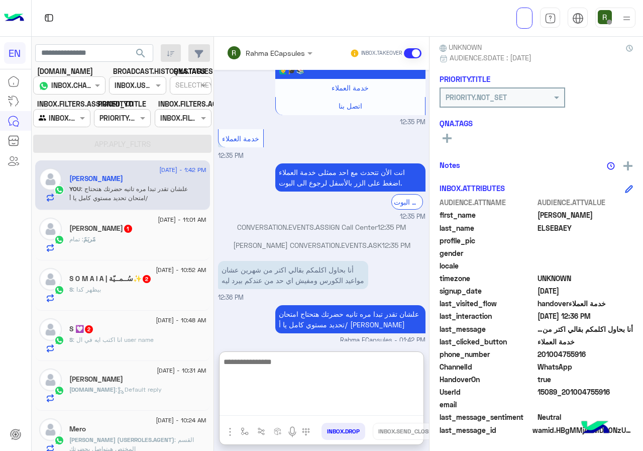
scroll to position [754, 0]
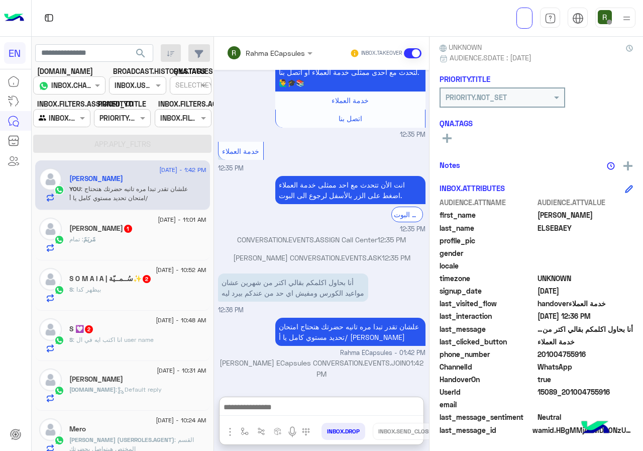
click at [116, 246] on div "مًريَمً : تمام" at bounding box center [137, 244] width 137 height 18
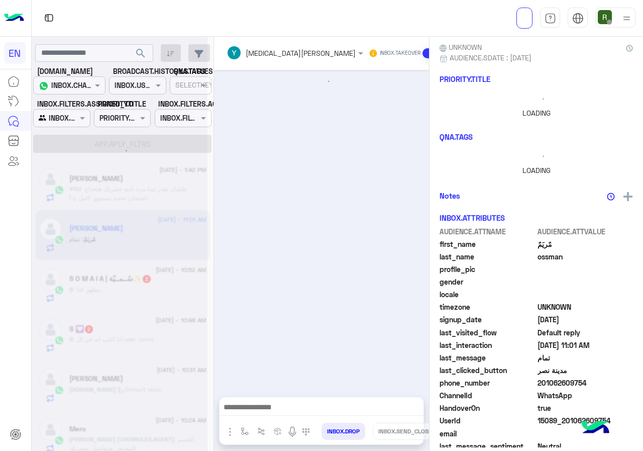
scroll to position [119, 0]
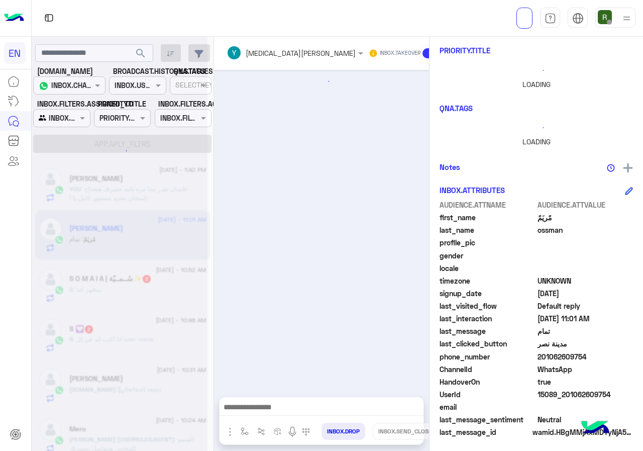
drag, startPoint x: 540, startPoint y: 352, endPoint x: 610, endPoint y: 356, distance: 70.0
click at [610, 356] on span "201062609754" at bounding box center [586, 356] width 96 height 11
copy span "01062609754"
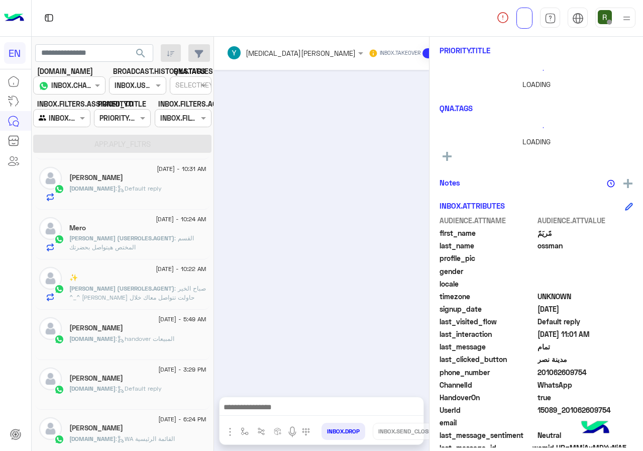
scroll to position [0, 0]
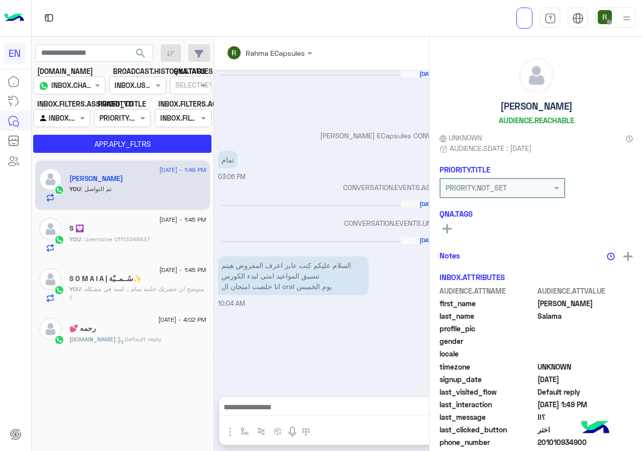
scroll to position [757, 0]
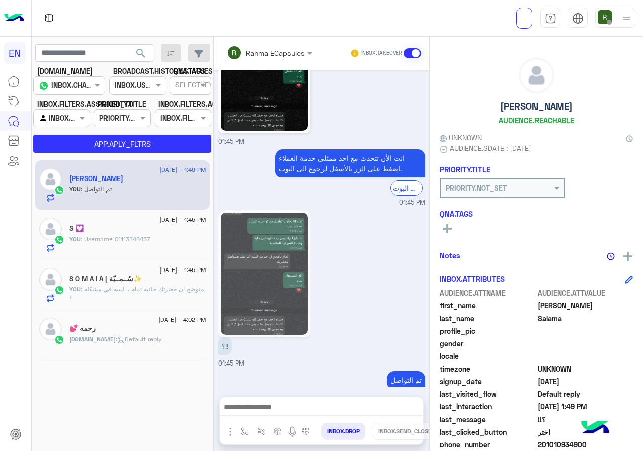
click at [259, 40] on div "Rahma ECapsules INBOX.TAKEOVER" at bounding box center [321, 53] width 215 height 33
click at [263, 56] on input "text" at bounding box center [256, 53] width 59 height 11
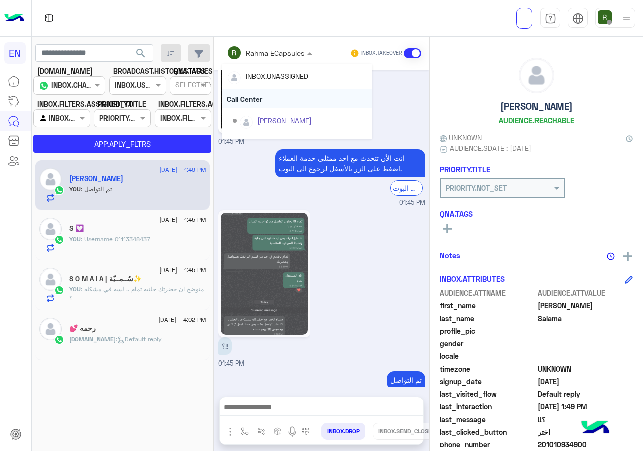
click at [274, 95] on div "Call Center" at bounding box center [297, 98] width 151 height 19
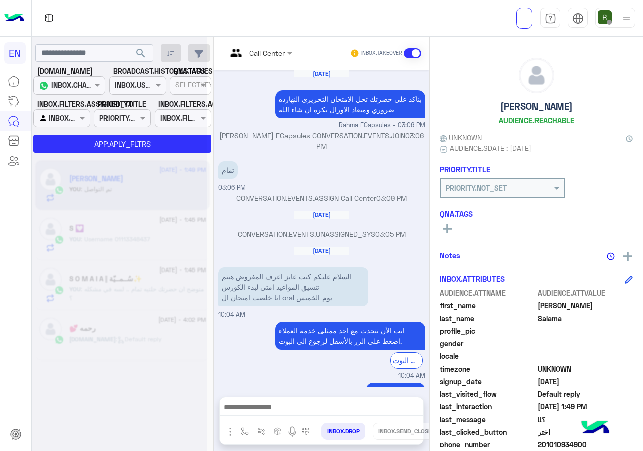
click at [267, 56] on input "text" at bounding box center [247, 53] width 41 height 11
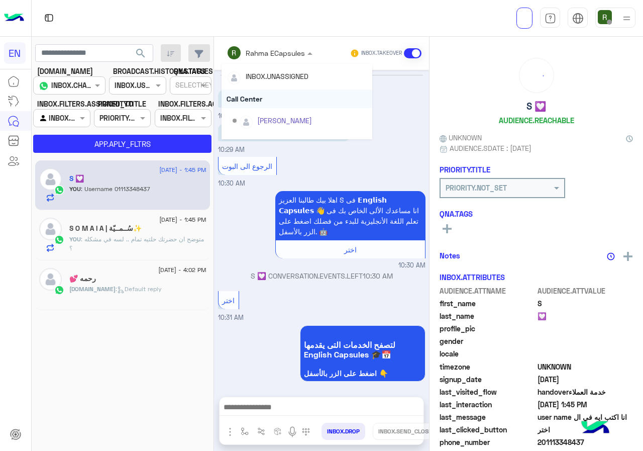
scroll to position [449, 0]
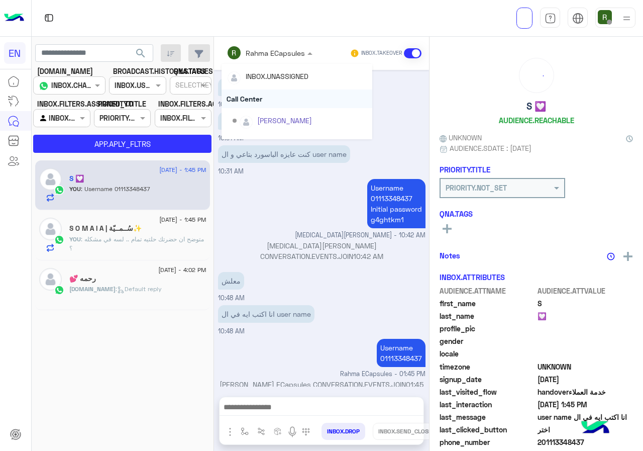
click at [270, 93] on div "Call Center" at bounding box center [297, 98] width 151 height 19
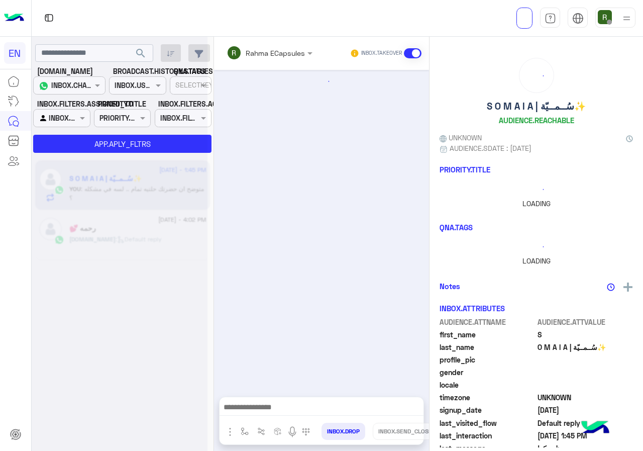
click at [257, 60] on div "Rahma ECapsules" at bounding box center [266, 53] width 78 height 20
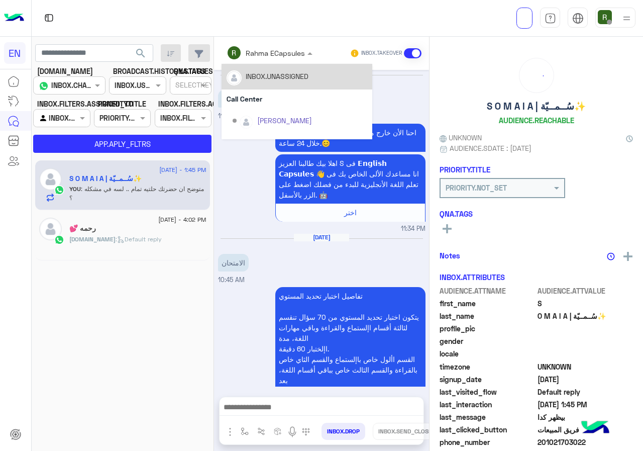
scroll to position [640, 0]
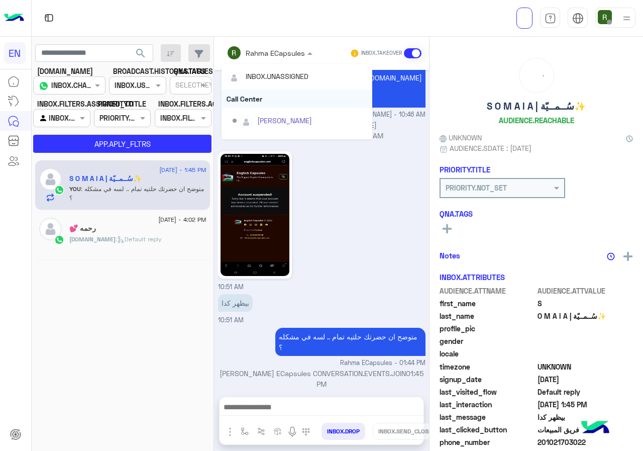
click at [258, 95] on div "Call Center" at bounding box center [297, 98] width 151 height 19
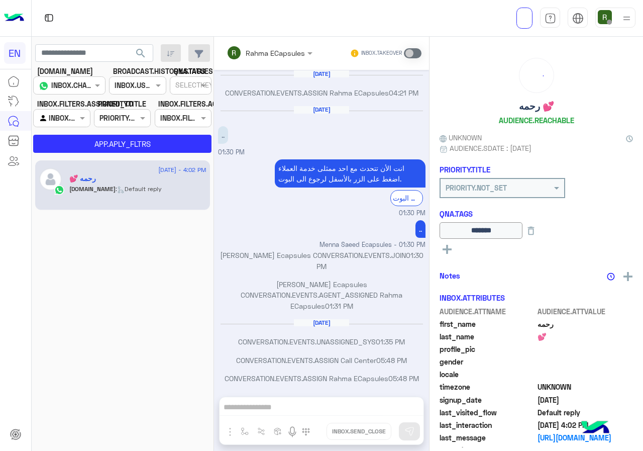
scroll to position [487, 0]
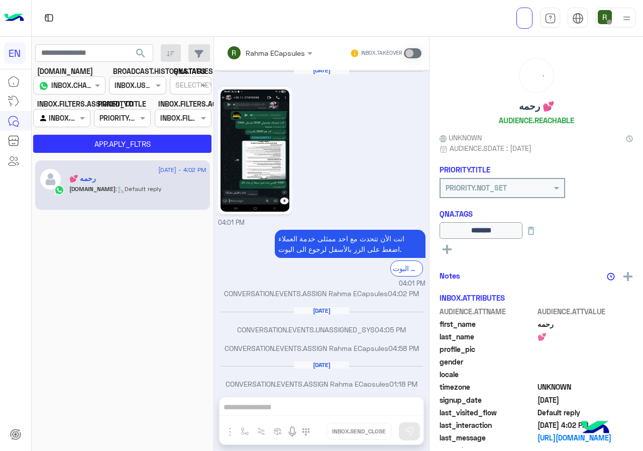
click at [50, 117] on input "text" at bounding box center [50, 118] width 23 height 11
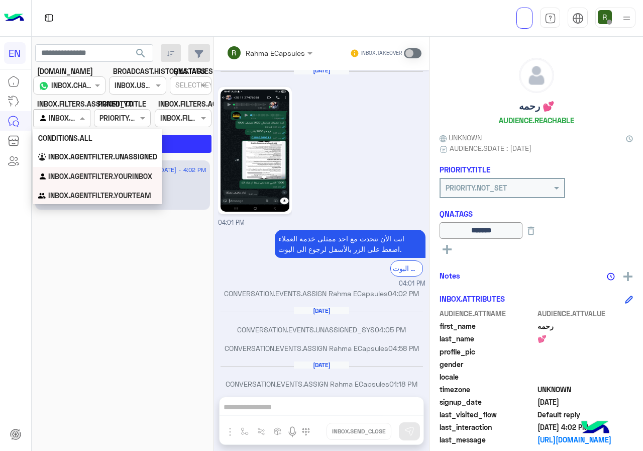
click at [59, 196] on b "INBOX.AGENTFILTER.YOURTEAM" at bounding box center [99, 195] width 103 height 9
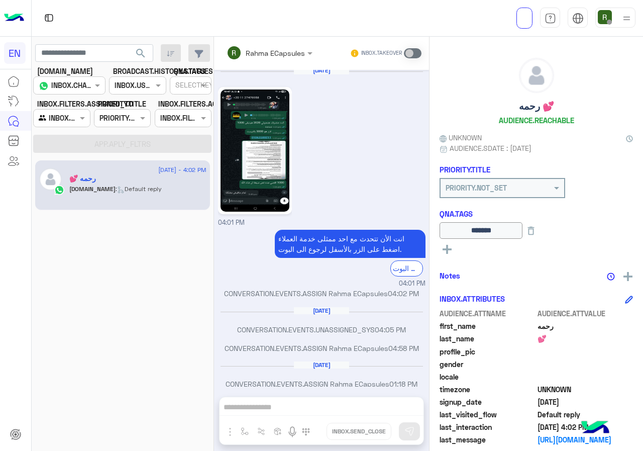
click at [163, 42] on app-inbox-users-filters "search CHANNEL.ANALYTICS CHANNELS INBOX.CHANNELS.WHATSAPP BROADCAST.HISTORY.STA…" at bounding box center [123, 97] width 182 height 120
click at [130, 48] on button "search" at bounding box center [141, 55] width 25 height 22
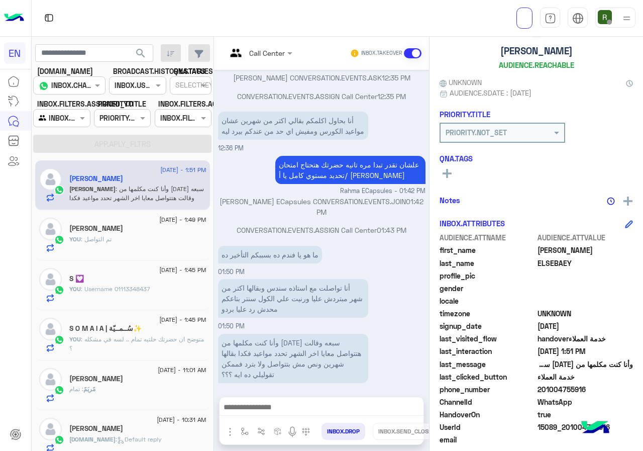
scroll to position [90, 0]
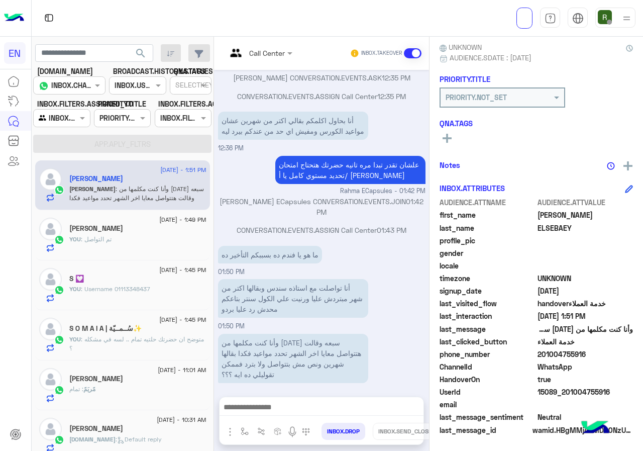
drag, startPoint x: 545, startPoint y: 353, endPoint x: 584, endPoint y: 352, distance: 38.7
click at [584, 352] on span "201004755916" at bounding box center [586, 354] width 96 height 11
copy span "01004755916"
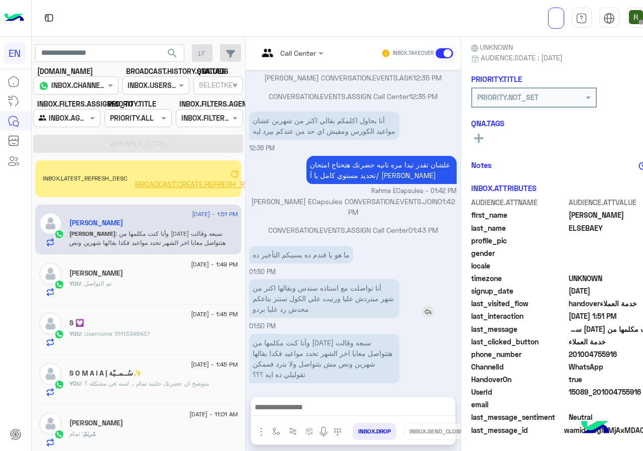
click at [356, 279] on p "أنا تواصلت مع استاذه سندس وبقالها اكتر من شهر مبتردش عليا ورنيت علي الكول سنتر …" at bounding box center [324, 298] width 150 height 39
copy app-msgs-text
click at [325, 341] on p "وأنا كنت مكلمها من قبل شهر سبعه وقالت هتتواصل معايا اخر الشهر تحدد مواعيد فكدا …" at bounding box center [324, 358] width 150 height 49
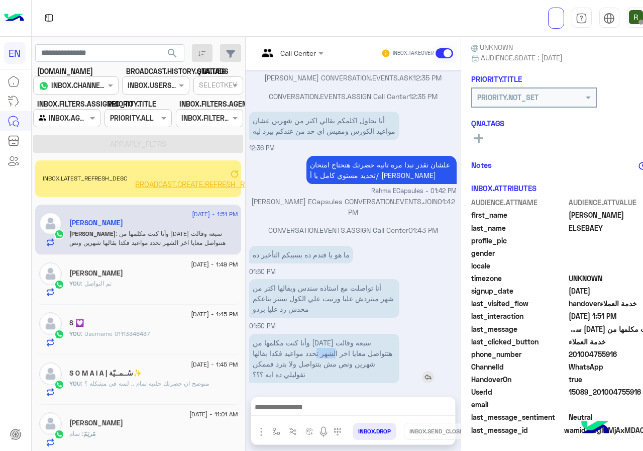
click at [325, 341] on p "وأنا كنت مكلمها من قبل شهر سبعه وقالت هتتواصل معايا اخر الشهر تحدد مواعيد فكدا …" at bounding box center [324, 358] width 150 height 49
copy app-msgs-text
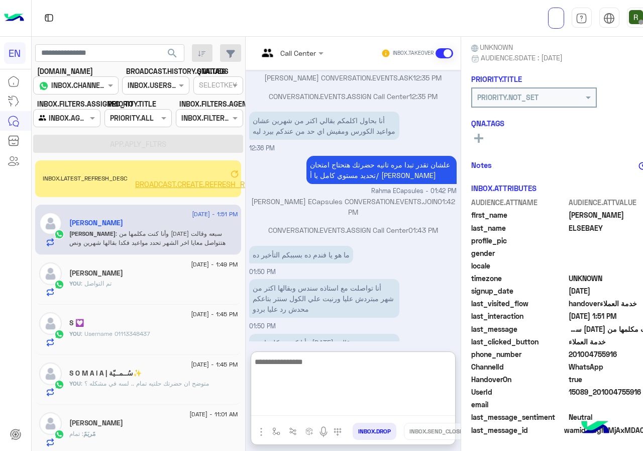
click at [312, 408] on textarea at bounding box center [353, 385] width 204 height 60
type textarea "*"
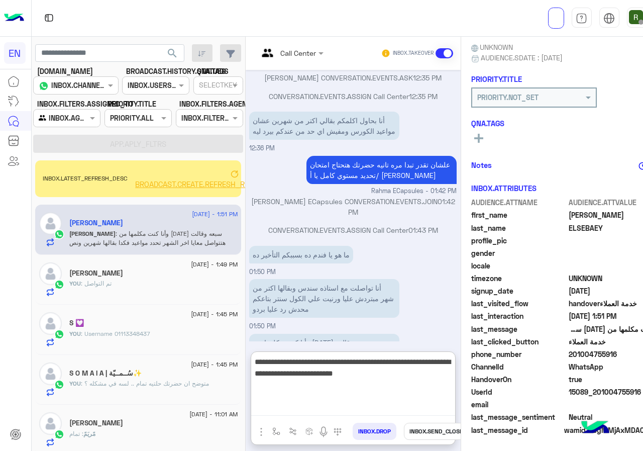
type textarea "**********"
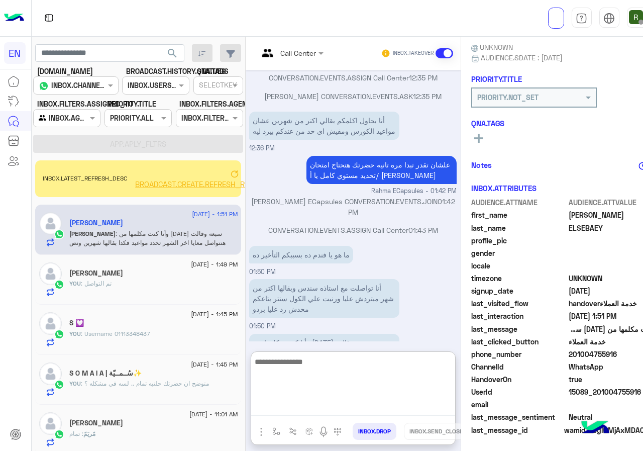
scroll to position [708, 0]
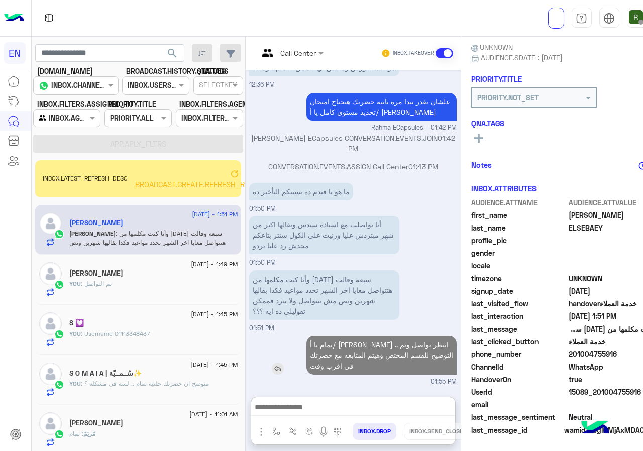
click at [409, 336] on p "تمام يا أ/ محمد .. انتظر تواصل وتم التوضيح للقسم المختص وهيتم المتابعه مع حضرتك…" at bounding box center [382, 355] width 150 height 39
click at [408, 307] on div "وأنا كنت مكلمها من قبل شهر سبعه وقالت هتتواصل معايا اخر الشهر تحدد مواعيد فكدا …" at bounding box center [353, 300] width 208 height 65
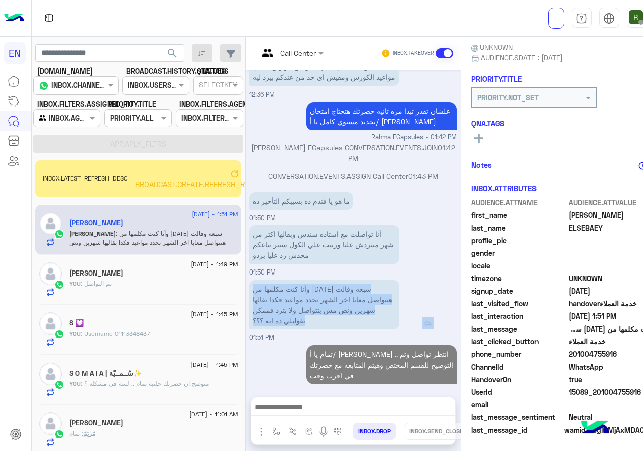
click at [408, 307] on div "وأنا كنت مكلمها من قبل شهر سبعه وقالت هتتواصل معايا اخر الشهر تحدد مواعيد فكدا …" at bounding box center [353, 304] width 208 height 49
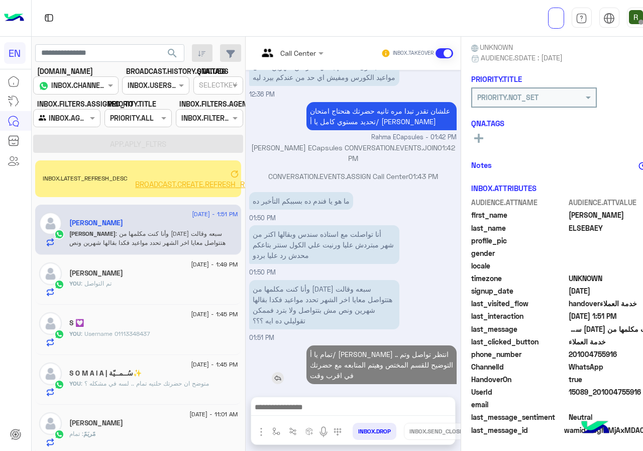
click at [398, 345] on p "تمام يا أ/ محمد .. انتظر تواصل وتم التوضيح للقسم المختص وهيتم المتابعه مع حضرتك…" at bounding box center [382, 364] width 150 height 39
copy app-msgs-text
click at [227, 184] on span "BROADCAST.CREATE.REFRESH_REACHABLE_USERS_COUNT" at bounding box center [235, 183] width 201 height 9
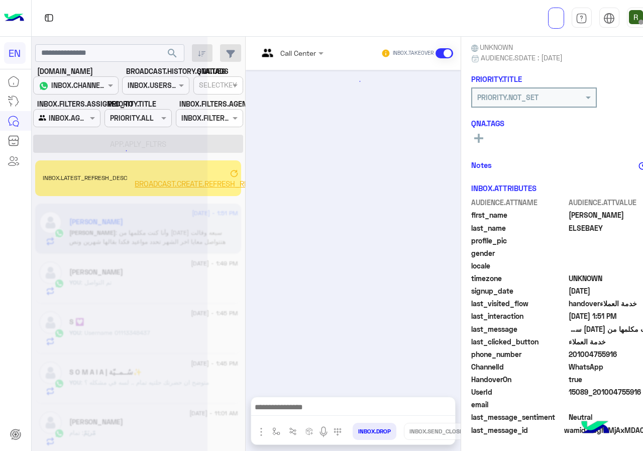
scroll to position [0, 0]
click at [188, 183] on div at bounding box center [120, 229] width 176 height 451
click at [231, 184] on span "BROADCAST.CREATE.REFRESH_REACHABLE_USERS_COUNT" at bounding box center [235, 183] width 201 height 9
click at [238, 173] on icon at bounding box center [234, 173] width 8 height 8
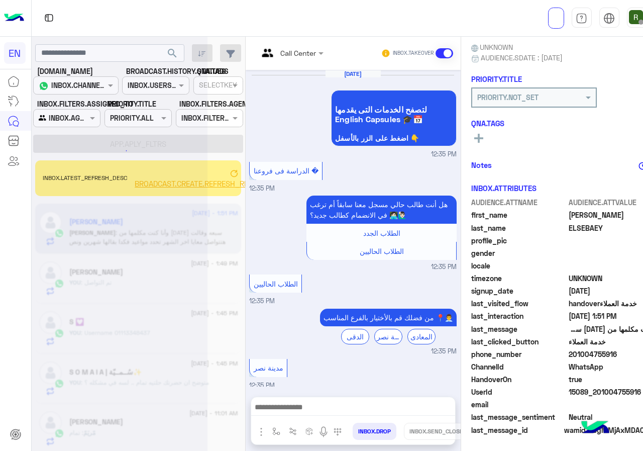
scroll to position [610, 0]
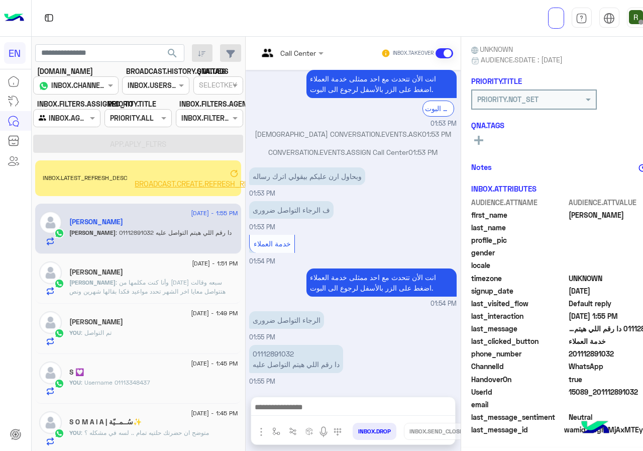
scroll to position [90, 0]
click at [179, 184] on span "BROADCAST.CREATE.REFRESH_REACHABLE_USERS_COUNT" at bounding box center [235, 183] width 201 height 9
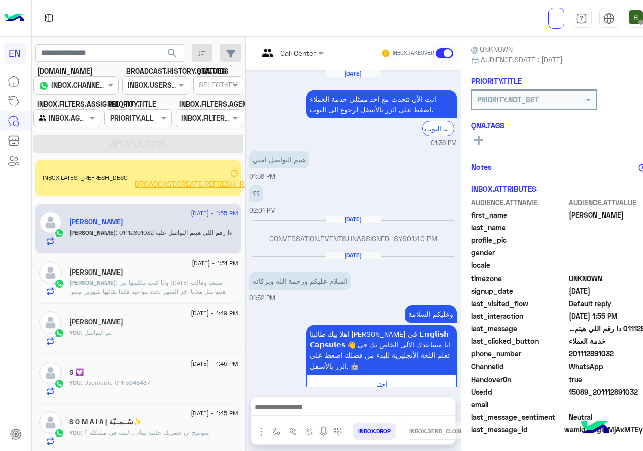
scroll to position [860, 0]
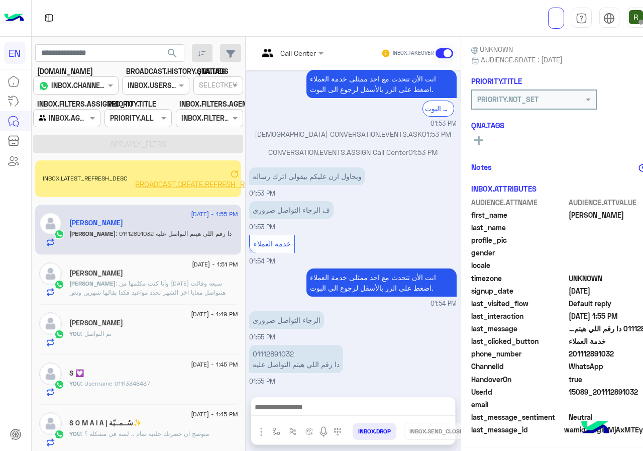
click at [191, 273] on div "MOHAMED ELSEBAEY" at bounding box center [153, 274] width 168 height 11
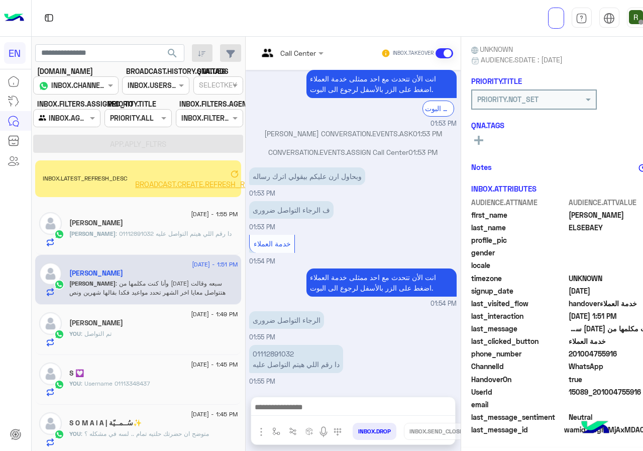
scroll to position [90, 0]
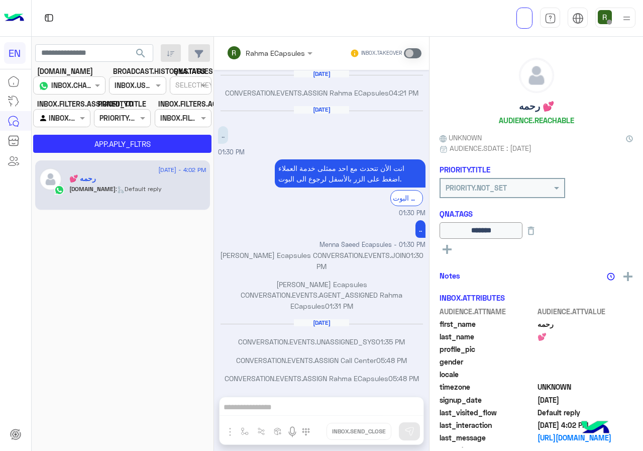
scroll to position [487, 0]
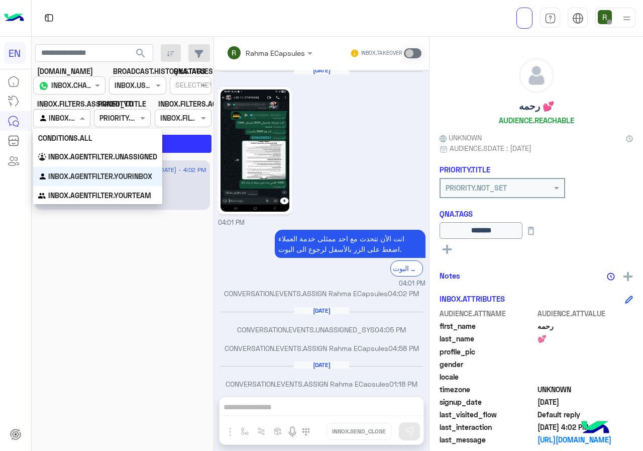
click at [52, 117] on input "text" at bounding box center [50, 118] width 23 height 11
click at [74, 192] on b "INBOX.AGENTFILTER.YOURTEAM" at bounding box center [99, 195] width 103 height 9
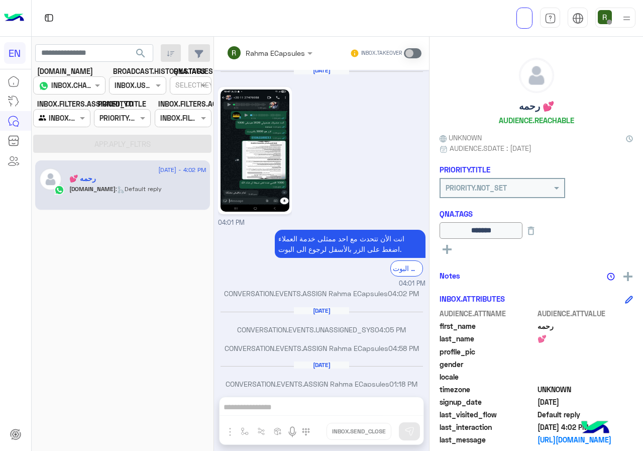
click at [139, 53] on span "search" at bounding box center [141, 53] width 12 height 12
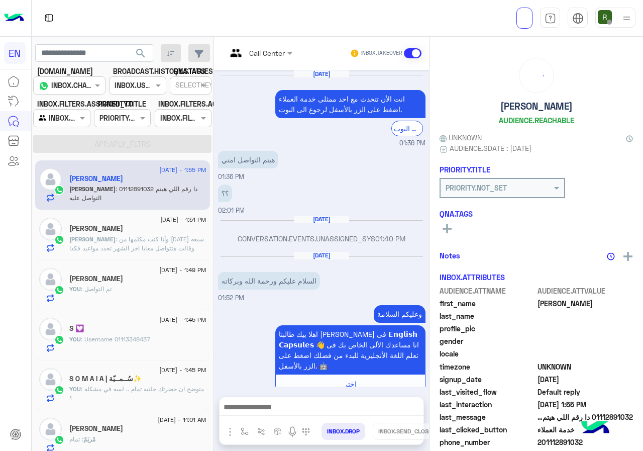
scroll to position [860, 0]
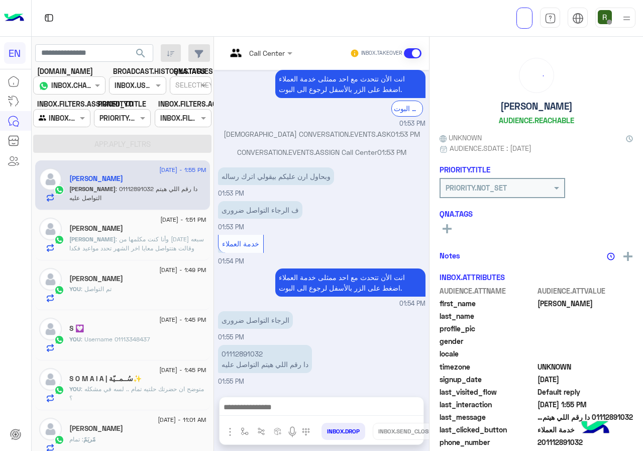
click at [168, 239] on span ": وأنا كنت مكلمها من [DATE] سبعه وقالت هتتواصل معايا اخر الشهر تحدد مواعيد فكدا…" at bounding box center [136, 252] width 135 height 35
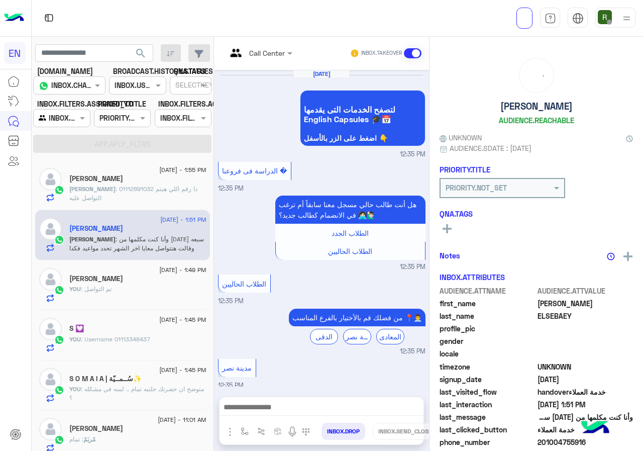
scroll to position [610, 0]
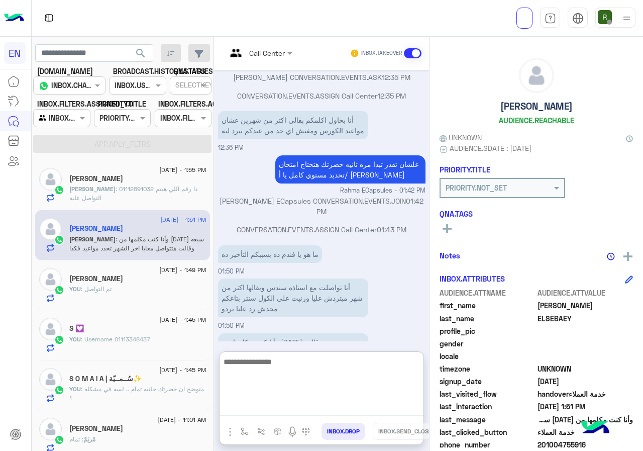
paste textarea "**********"
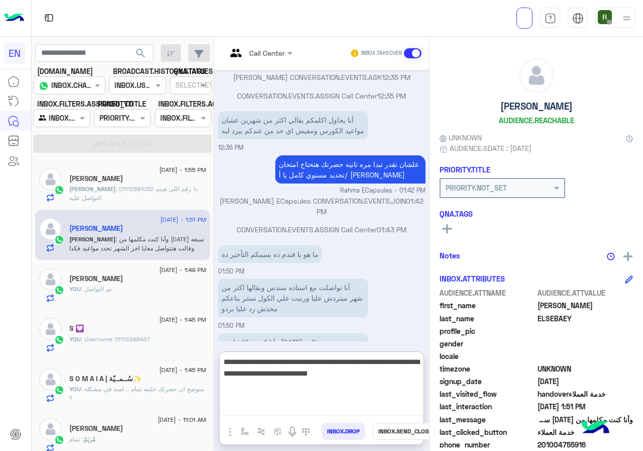
type textarea "**********"
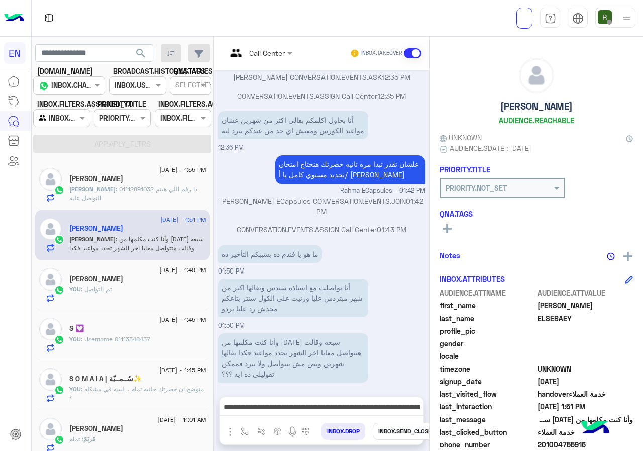
click at [401, 431] on button "INBOX.SEND_CLOSE" at bounding box center [405, 431] width 65 height 17
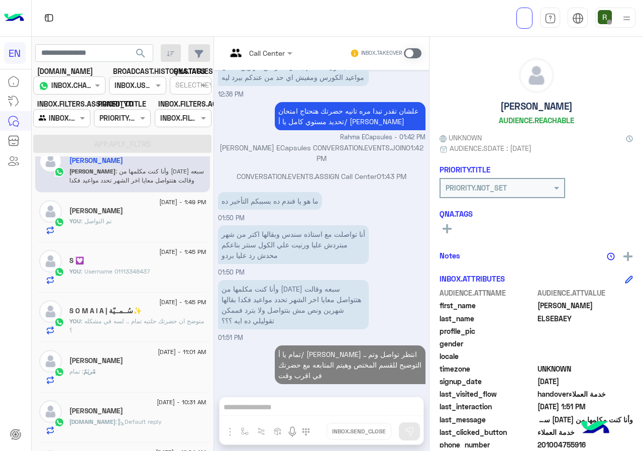
scroll to position [0, 0]
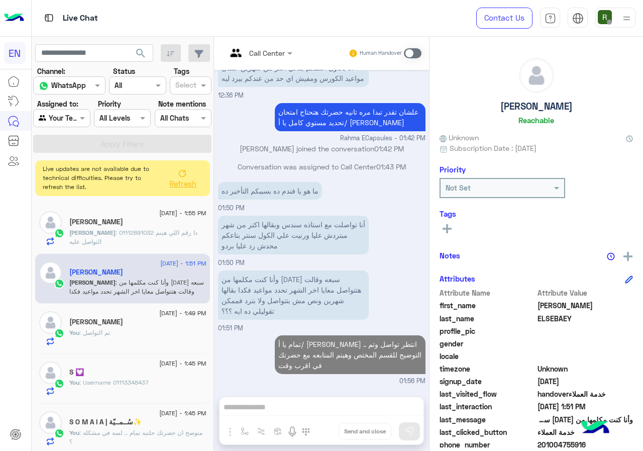
click at [199, 183] on button "Refresh" at bounding box center [182, 178] width 40 height 28
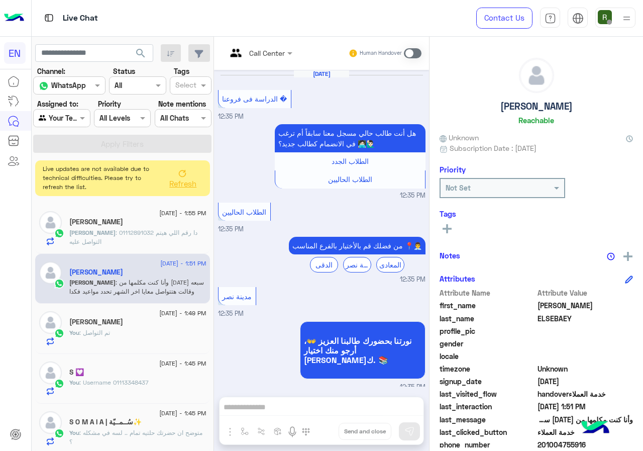
scroll to position [556, 0]
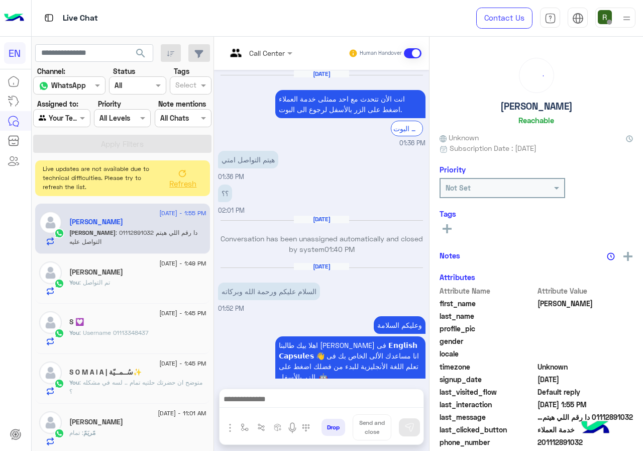
scroll to position [879, 0]
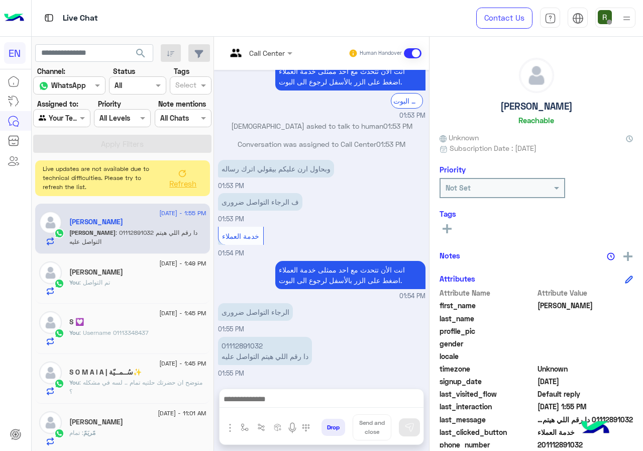
click at [174, 189] on button "Refresh" at bounding box center [182, 178] width 40 height 28
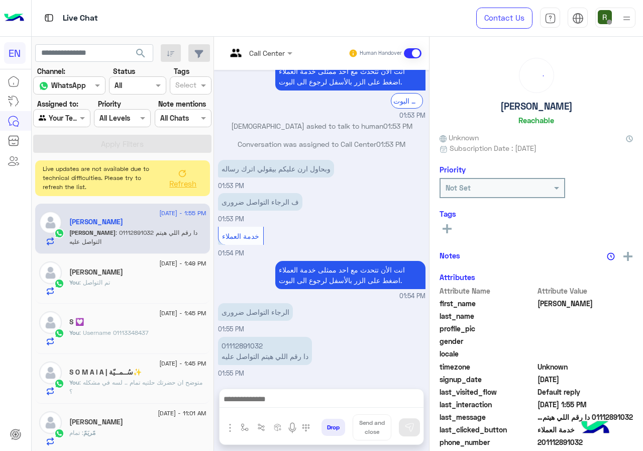
click at [188, 187] on span "Refresh" at bounding box center [182, 183] width 27 height 9
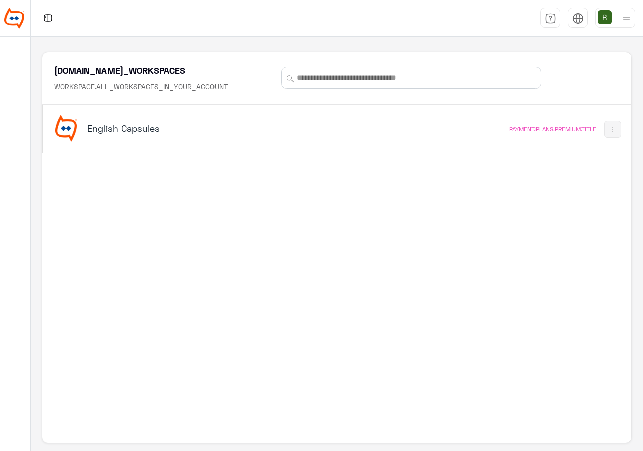
click at [343, 147] on div "English Capsules PAYMENT.PLANS.PREMIUM.TITLE" at bounding box center [337, 129] width 588 height 48
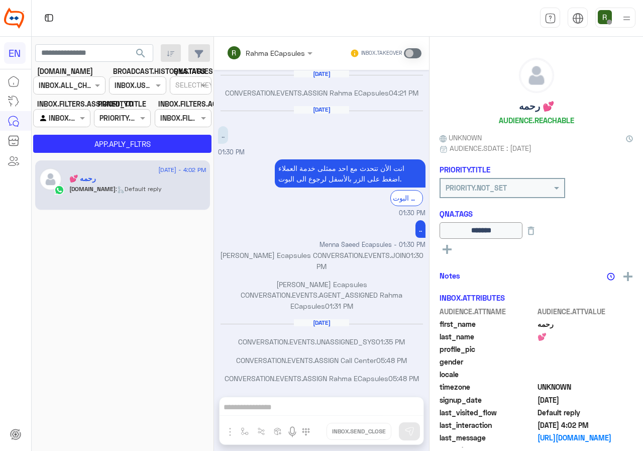
scroll to position [487, 0]
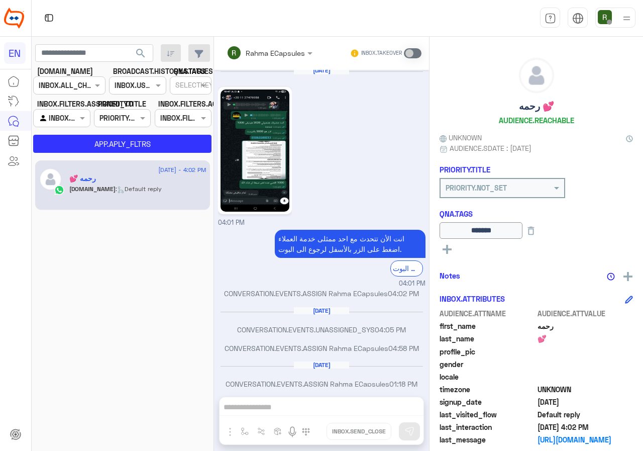
click at [67, 118] on div at bounding box center [62, 118] width 56 height 12
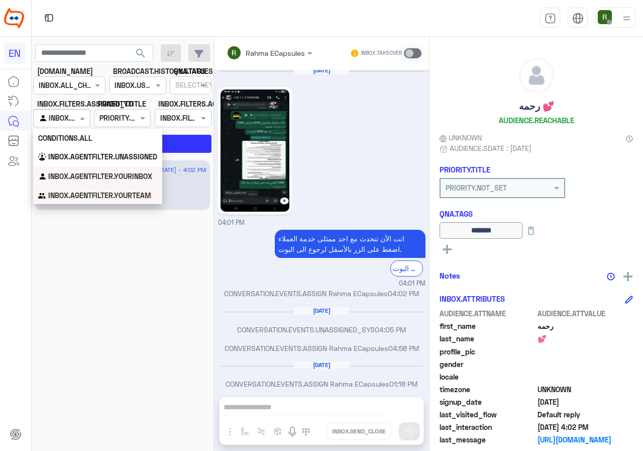
click at [66, 196] on b "INBOX.AGENTFILTER.YOURTEAM" at bounding box center [99, 195] width 103 height 9
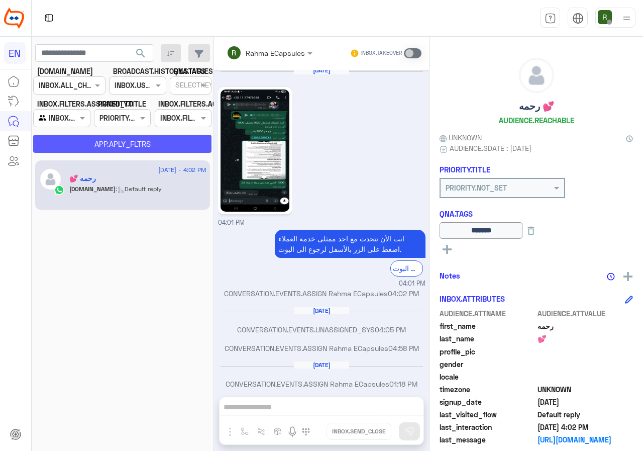
click at [93, 148] on button "APP.APLY_FLTRS" at bounding box center [122, 144] width 178 height 18
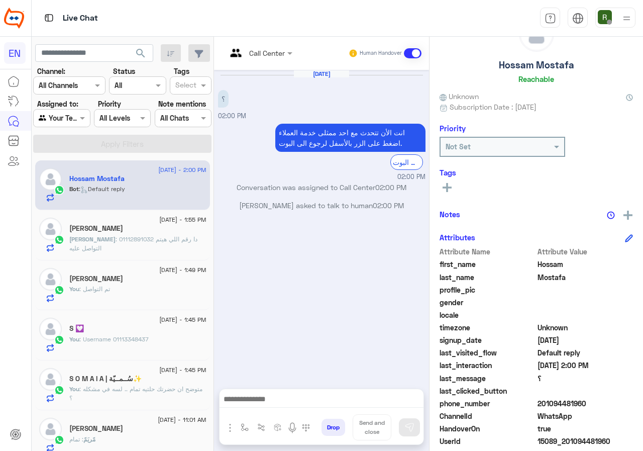
scroll to position [90, 0]
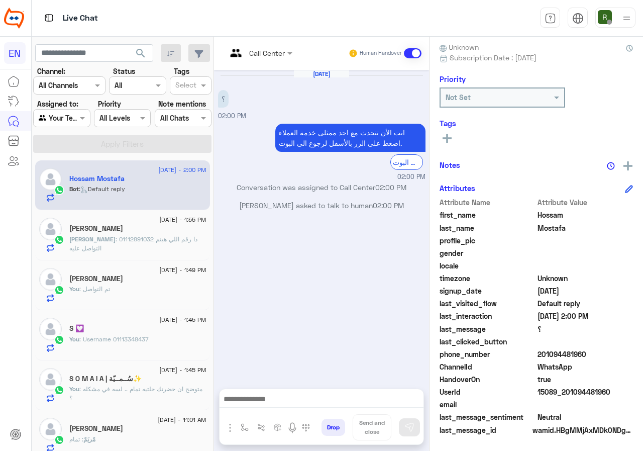
drag, startPoint x: 541, startPoint y: 350, endPoint x: 640, endPoint y: 350, distance: 99.0
click at [640, 350] on div "Hossam Mostafa Reachable Unknown Subscription Date : [DATE] Priority Not Set Ta…" at bounding box center [537, 242] width 214 height 411
copy span "01094481960"
click at [274, 54] on div at bounding box center [260, 53] width 76 height 12
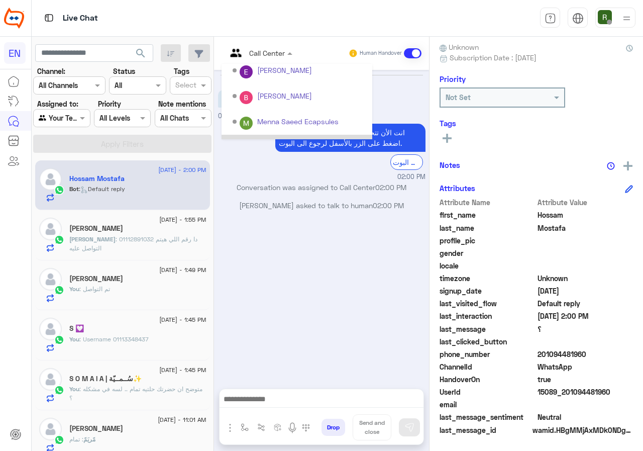
scroll to position [167, 0]
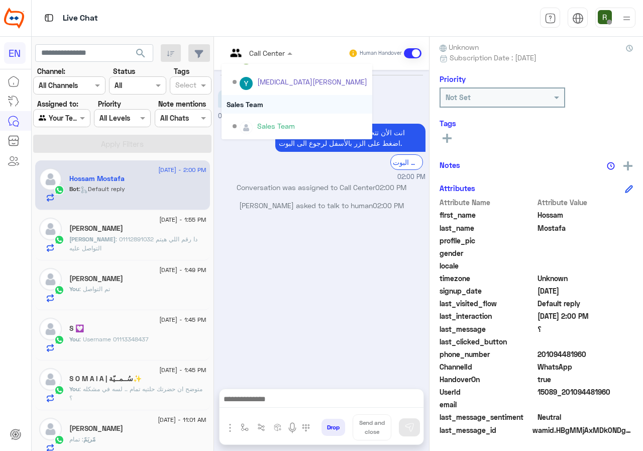
click at [286, 108] on div "Sales Team" at bounding box center [297, 104] width 151 height 19
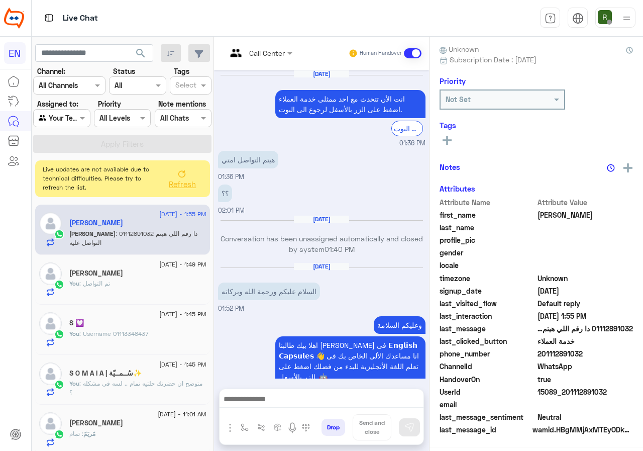
scroll to position [88, 0]
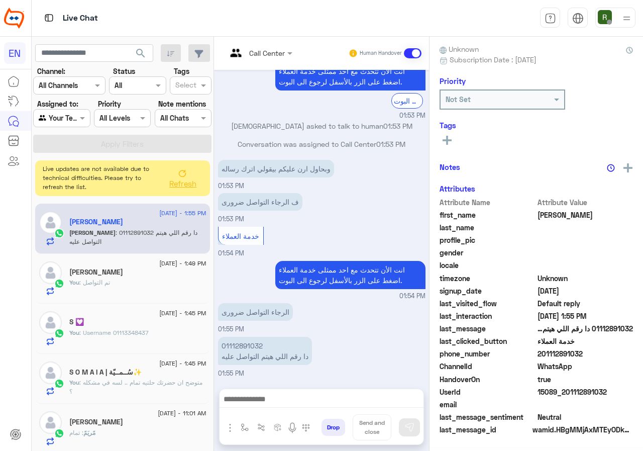
click at [186, 182] on span "Refresh" at bounding box center [182, 183] width 27 height 9
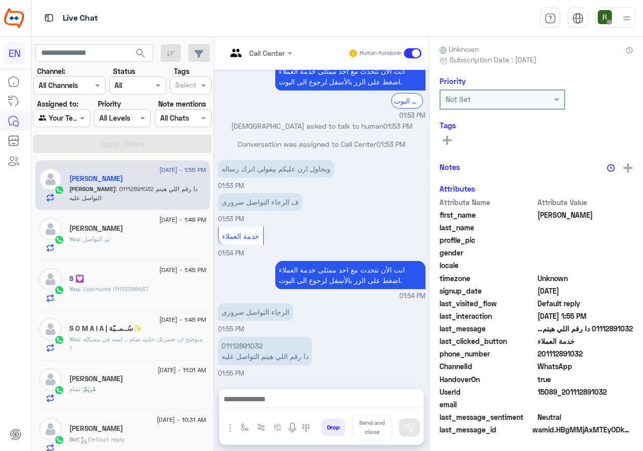
scroll to position [90, 0]
drag, startPoint x: 539, startPoint y: 354, endPoint x: 640, endPoint y: 352, distance: 101.6
click at [640, 352] on div "mohamed Reachable Unknown Subscription Date : 08/13/2025 Priority Not Set Tags …" at bounding box center [537, 242] width 214 height 411
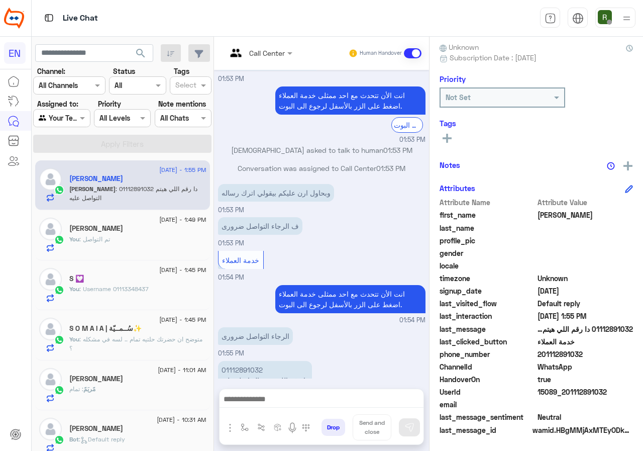
scroll to position [879, 0]
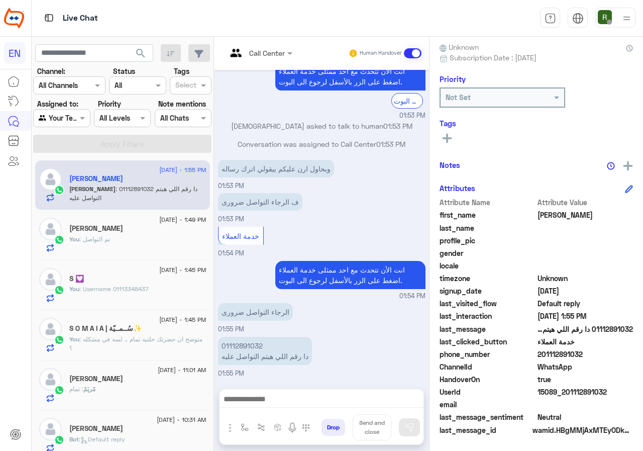
click at [453, 138] on button at bounding box center [447, 138] width 15 height 12
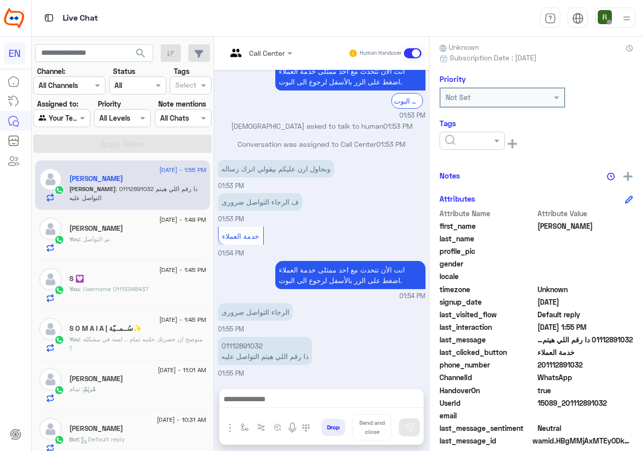
click at [462, 143] on input "text" at bounding box center [460, 141] width 31 height 11
click at [475, 160] on div "Solved" at bounding box center [472, 165] width 65 height 19
click at [515, 169] on div "Notes" at bounding box center [537, 175] width 194 height 13
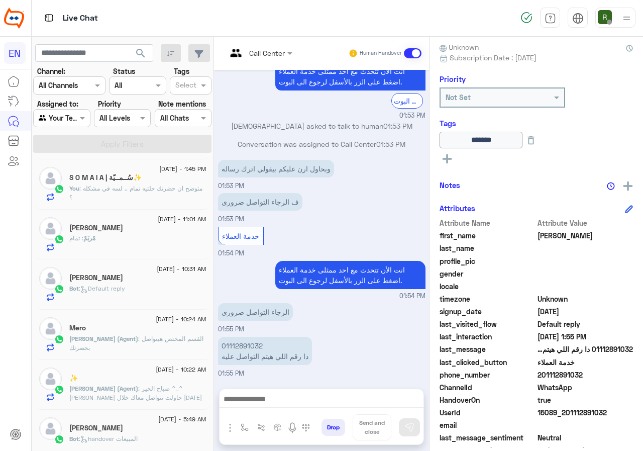
scroll to position [0, 0]
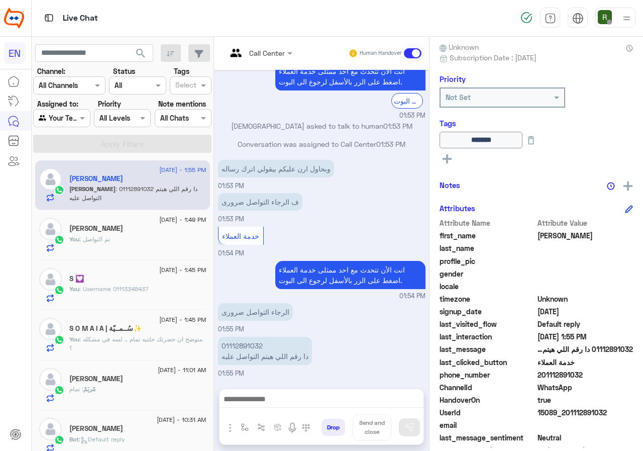
click at [65, 111] on div "Agent Filter Your Team" at bounding box center [61, 118] width 57 height 18
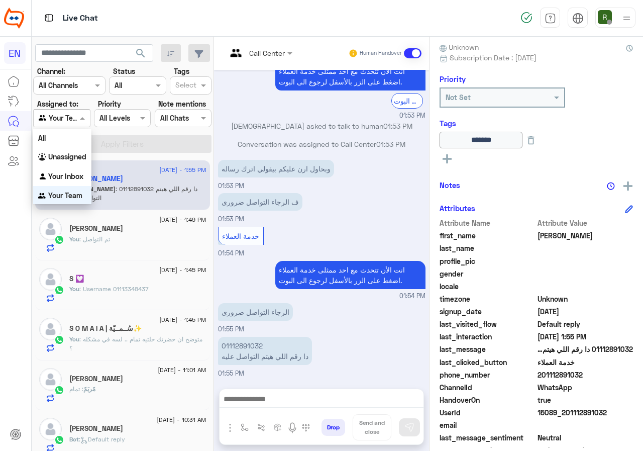
scroll to position [1, 0]
click at [71, 174] on b "Your Inbox" at bounding box center [65, 175] width 35 height 9
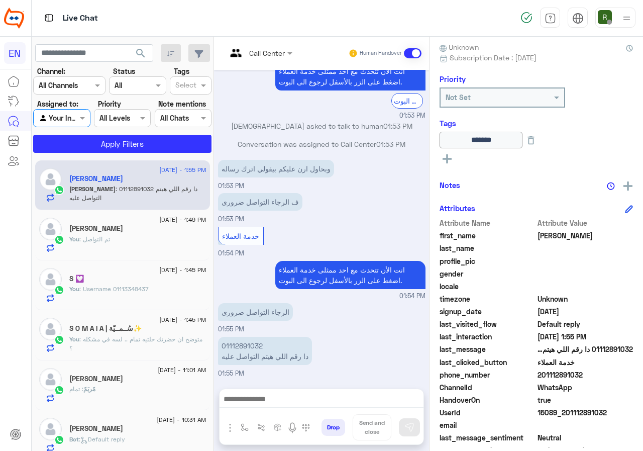
click at [89, 134] on section "Channel: Channel All Channels Status Channel All Tags Select Assigned to: Agent…" at bounding box center [122, 109] width 167 height 87
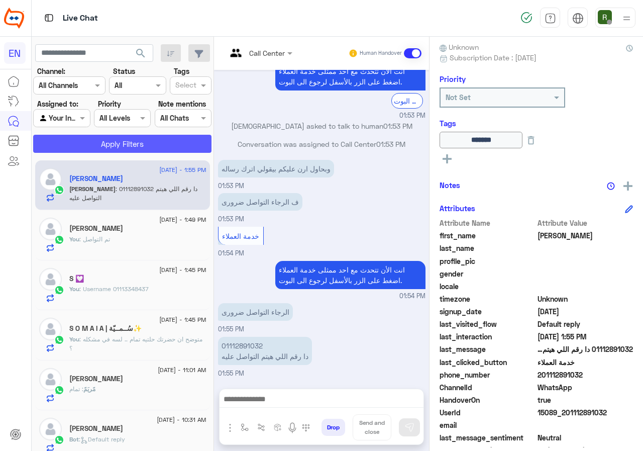
click at [90, 137] on button "Apply Filters" at bounding box center [122, 144] width 178 height 18
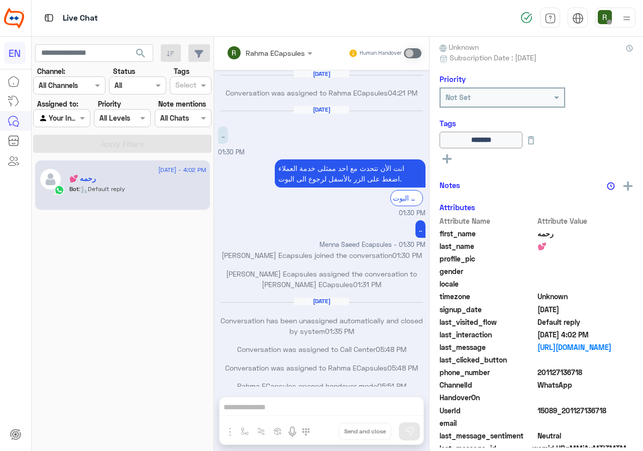
scroll to position [487, 0]
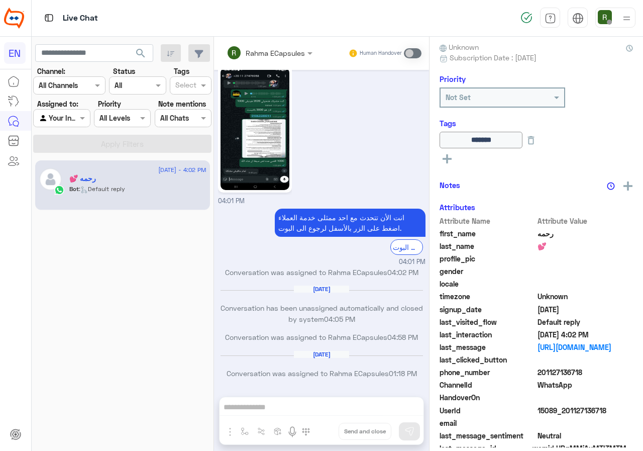
click at [53, 124] on div "Your Inbox" at bounding box center [58, 119] width 38 height 12
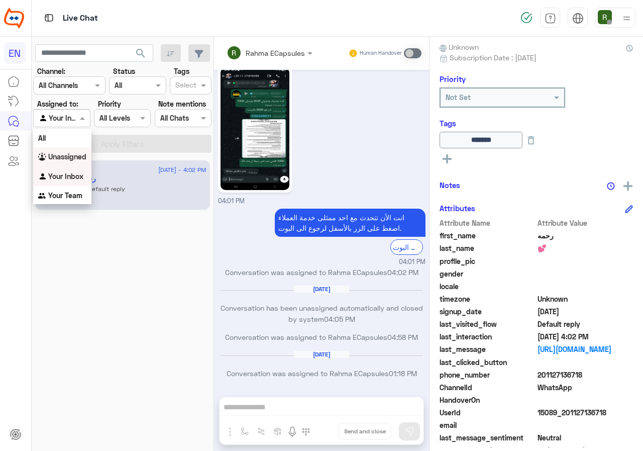
click at [70, 152] on div "Unassigned" at bounding box center [62, 157] width 58 height 20
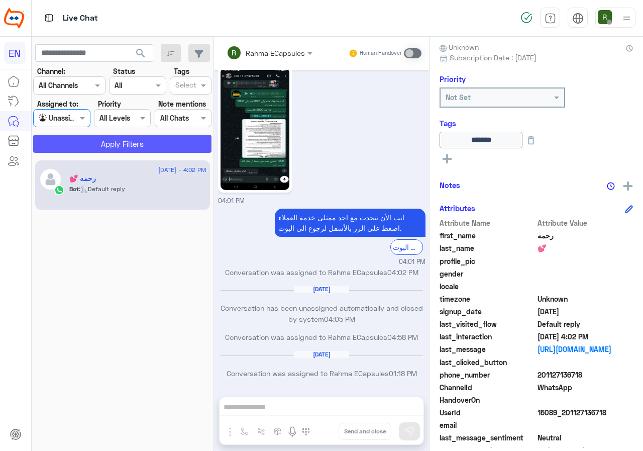
click at [98, 143] on button "Apply Filters" at bounding box center [122, 144] width 178 height 18
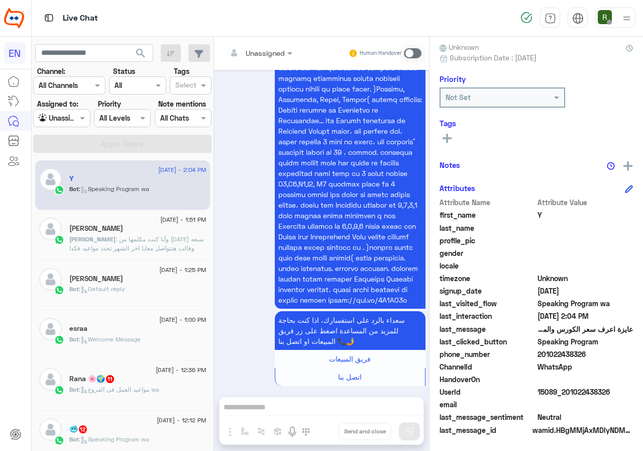
drag, startPoint x: 604, startPoint y: 353, endPoint x: 629, endPoint y: 353, distance: 24.6
click at [629, 353] on span "201022438326" at bounding box center [586, 354] width 96 height 11
copy span "01022438326"
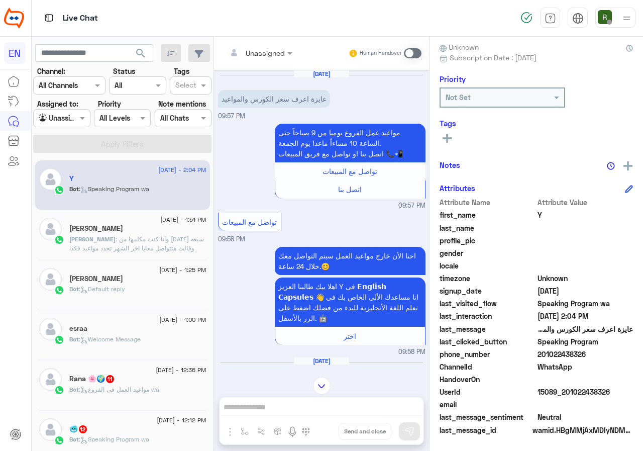
click at [273, 50] on div at bounding box center [260, 53] width 76 height 12
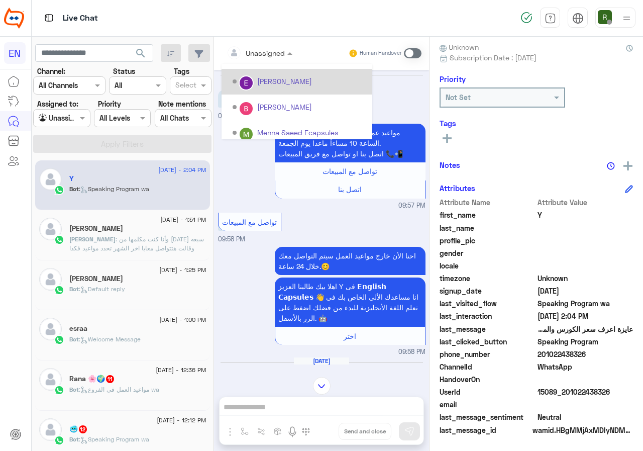
scroll to position [167, 0]
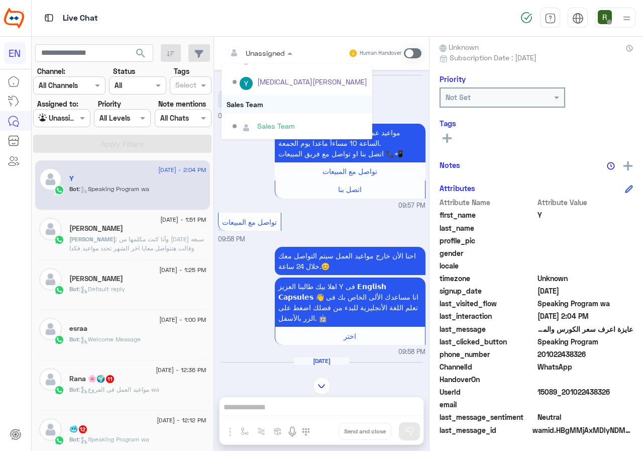
click at [272, 99] on div "Sales Team" at bounding box center [297, 104] width 151 height 19
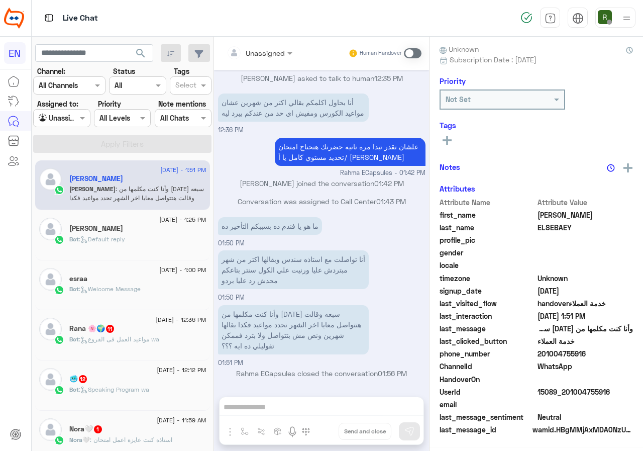
scroll to position [88, 0]
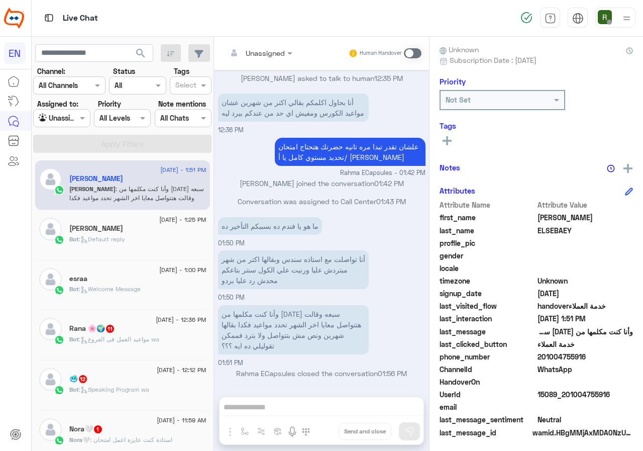
drag, startPoint x: 557, startPoint y: 354, endPoint x: 603, endPoint y: 354, distance: 45.7
click at [603, 354] on span "201004755916" at bounding box center [586, 356] width 96 height 11
copy span "01004755916"
click at [451, 132] on div "Tags See All" at bounding box center [537, 135] width 194 height 29
click at [452, 134] on button at bounding box center [447, 140] width 15 height 12
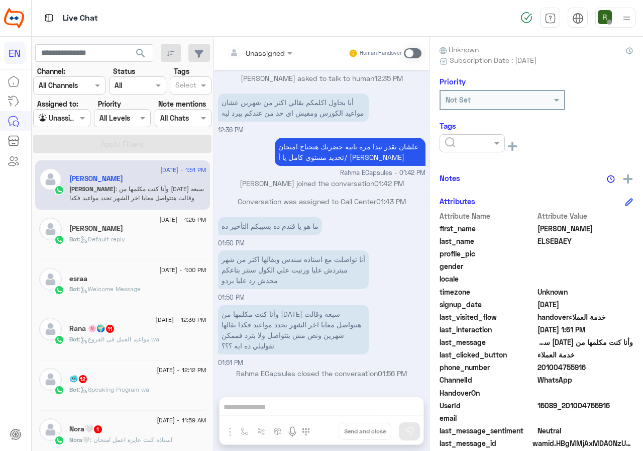
click at [454, 142] on input "text" at bounding box center [460, 143] width 31 height 11
click at [473, 158] on div "Solved" at bounding box center [472, 167] width 65 height 19
click at [492, 164] on div "MOHAMED ELSEBAEY Reachable Unknown Subscription Date : 03/19/2025 Priority Not …" at bounding box center [537, 242] width 214 height 411
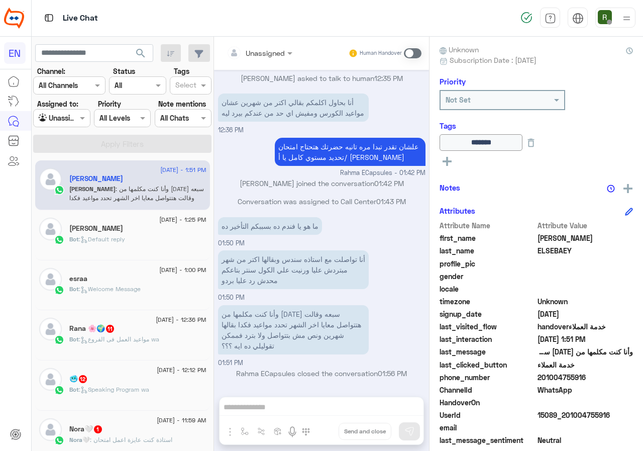
click at [313, 410] on div "Unassigned Human Handover Aug 28, 2025 الدراسة فى فروعنا � 12:35 PM هل أنت طالب…" at bounding box center [321, 246] width 215 height 418
click at [305, 408] on div "Unassigned Human Handover Aug 28, 2025 الدراسة فى فروعنا � 12:35 PM هل أنت طالب…" at bounding box center [321, 246] width 215 height 418
click at [412, 52] on span at bounding box center [413, 53] width 18 height 10
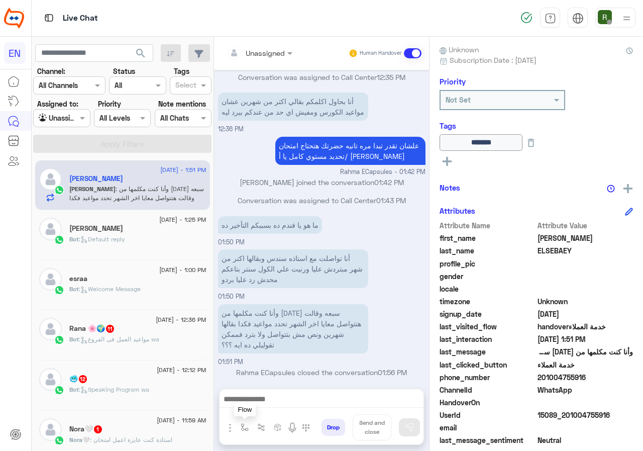
scroll to position [583, 0]
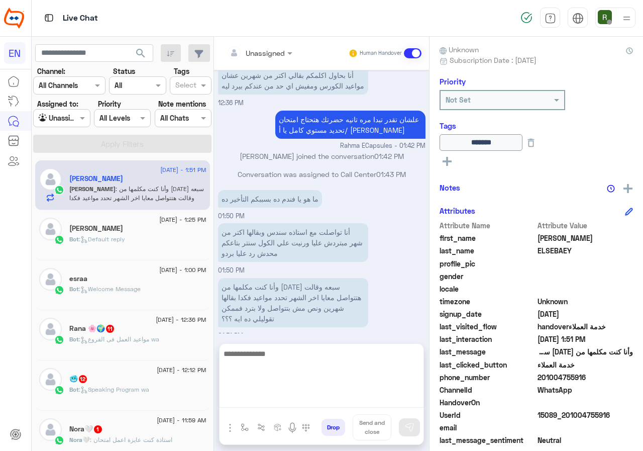
click at [300, 401] on textarea at bounding box center [322, 377] width 204 height 60
click at [317, 400] on textarea "**********" at bounding box center [322, 377] width 204 height 60
type textarea "**********"
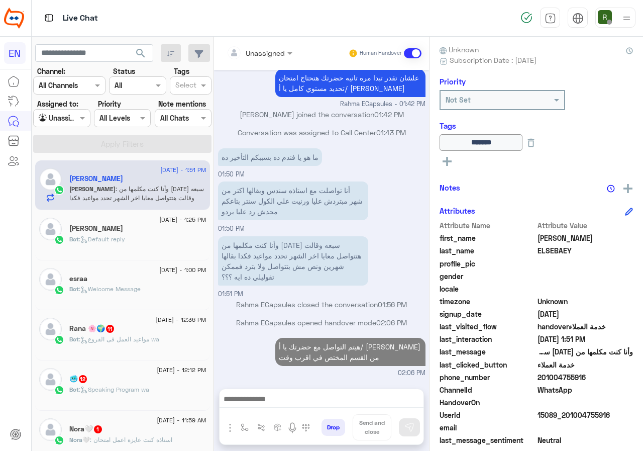
scroll to position [625, 0]
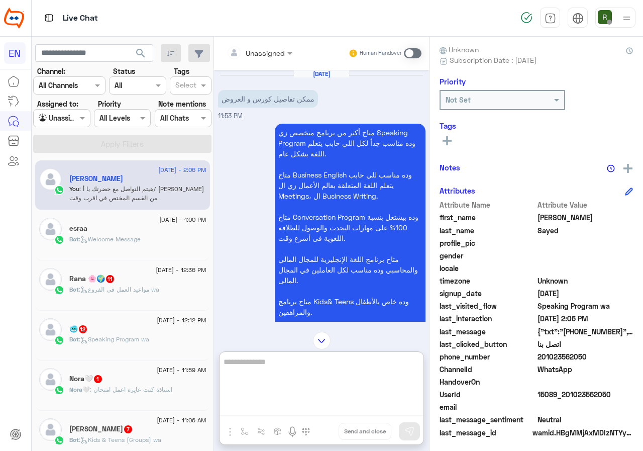
scroll to position [1406, 0]
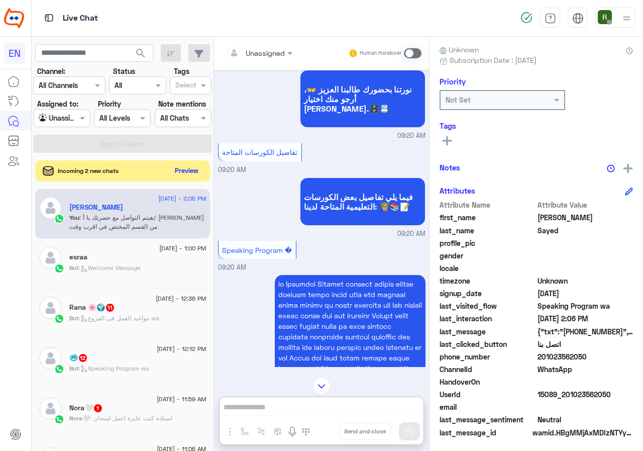
click at [196, 167] on button "Preview" at bounding box center [186, 171] width 31 height 14
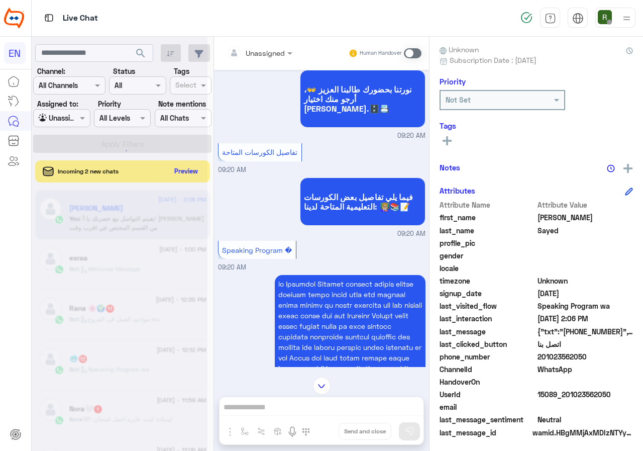
click at [195, 169] on div at bounding box center [120, 229] width 176 height 451
click at [189, 170] on div at bounding box center [120, 229] width 176 height 451
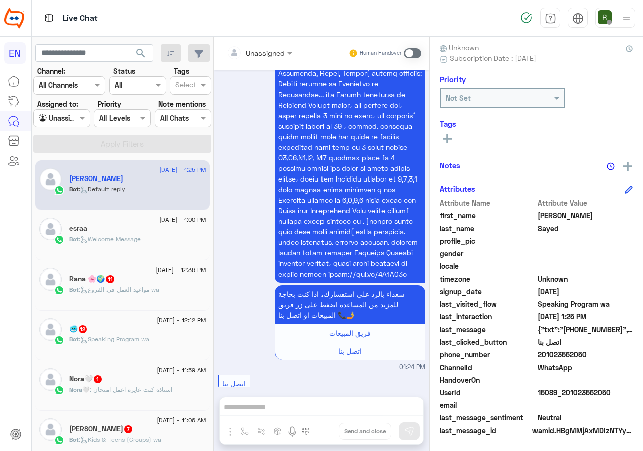
scroll to position [90, 0]
drag, startPoint x: 538, startPoint y: 353, endPoint x: 625, endPoint y: 351, distance: 87.5
click at [625, 351] on span "201023562050" at bounding box center [586, 354] width 96 height 11
click at [578, 356] on span "201023562050" at bounding box center [586, 354] width 96 height 11
drag, startPoint x: 539, startPoint y: 356, endPoint x: 593, endPoint y: 352, distance: 54.0
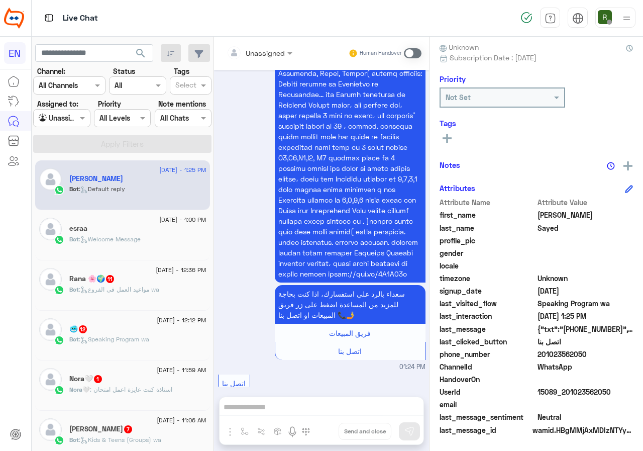
click at [593, 352] on span "201023562050" at bounding box center [586, 354] width 96 height 11
copy span "01023562050"
click at [250, 51] on input "text" at bounding box center [247, 53] width 41 height 11
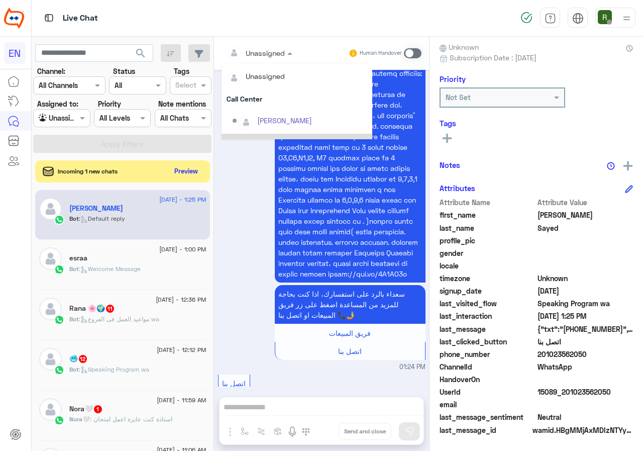
scroll to position [167, 0]
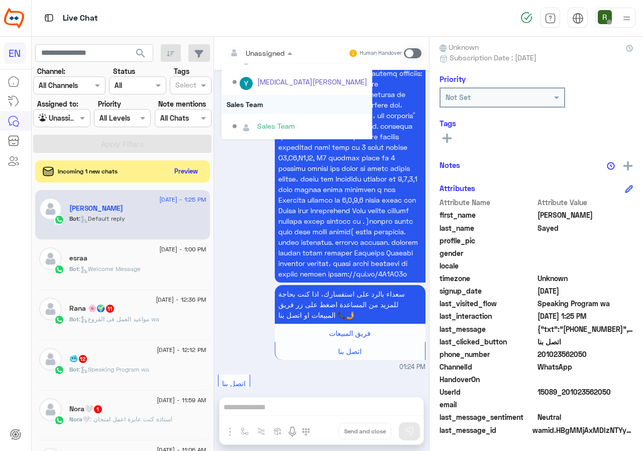
click at [278, 104] on div "Sales Team" at bounding box center [297, 104] width 151 height 19
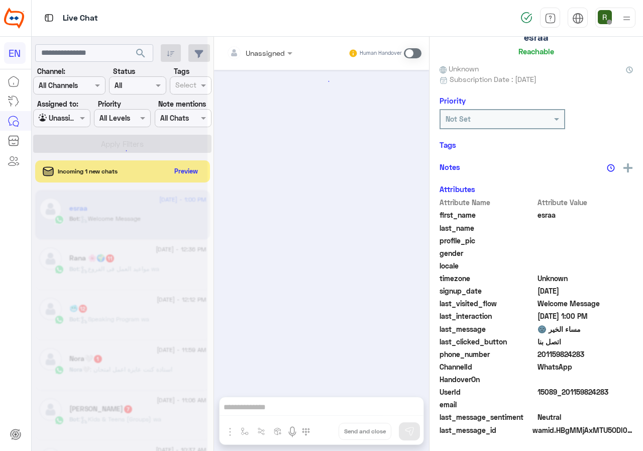
scroll to position [687, 0]
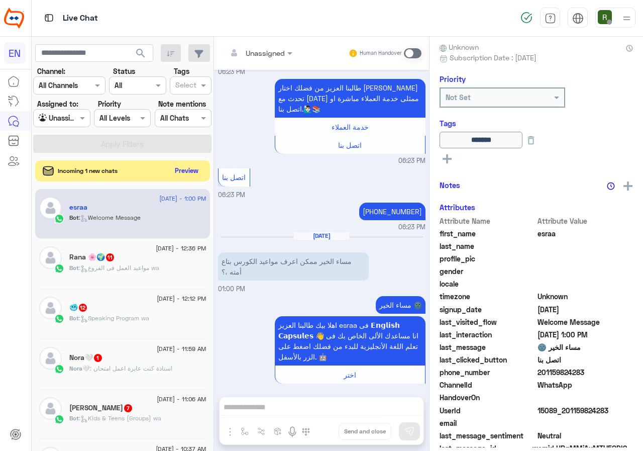
click at [188, 168] on button "Preview" at bounding box center [186, 171] width 31 height 14
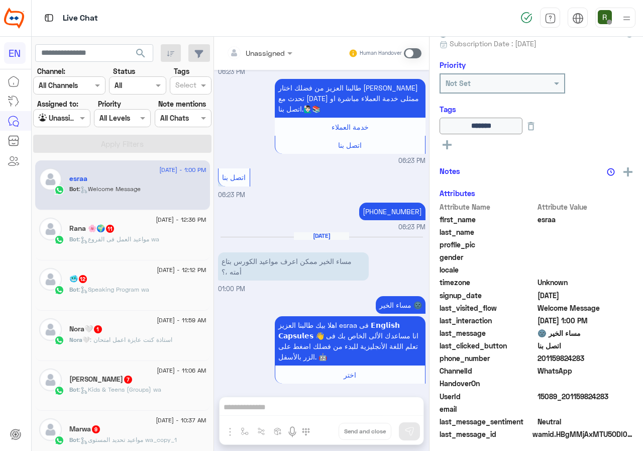
scroll to position [109, 0]
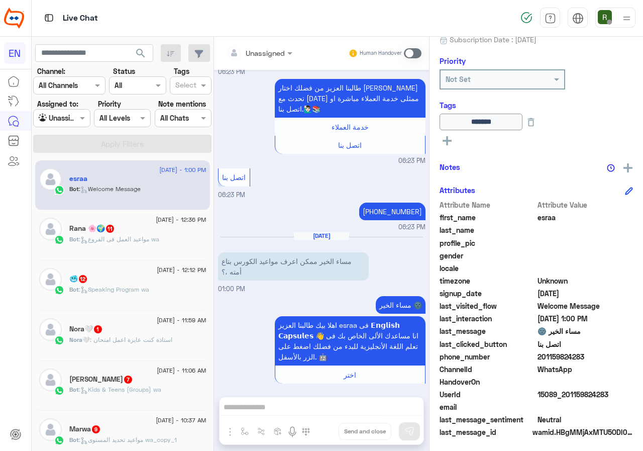
drag, startPoint x: 540, startPoint y: 356, endPoint x: 592, endPoint y: 353, distance: 51.4
click at [592, 353] on span "201159824283" at bounding box center [586, 356] width 96 height 11
copy span "01159824283"
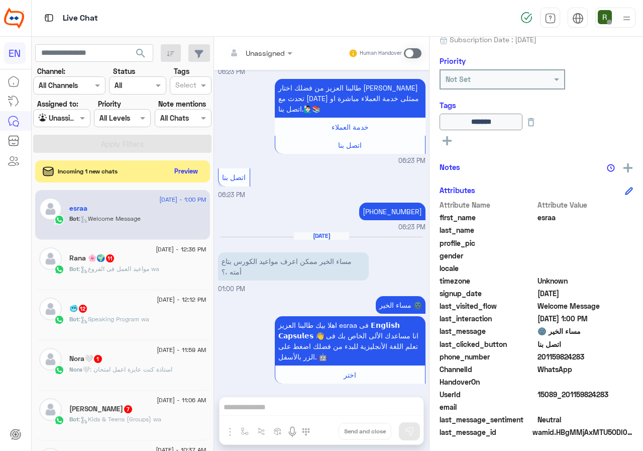
scroll to position [686, 0]
click at [416, 45] on div "Human Handover" at bounding box center [385, 53] width 74 height 18
click at [415, 55] on span at bounding box center [413, 53] width 18 height 10
click at [411, 55] on span at bounding box center [413, 53] width 18 height 10
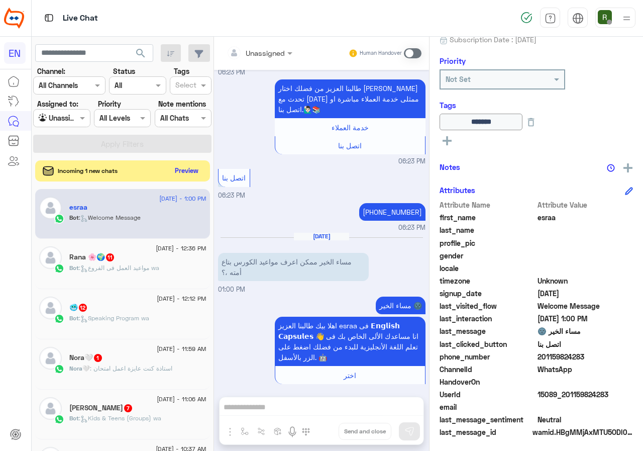
click at [187, 171] on button "Preview" at bounding box center [186, 171] width 31 height 14
click at [194, 164] on button "Preview" at bounding box center [186, 171] width 31 height 14
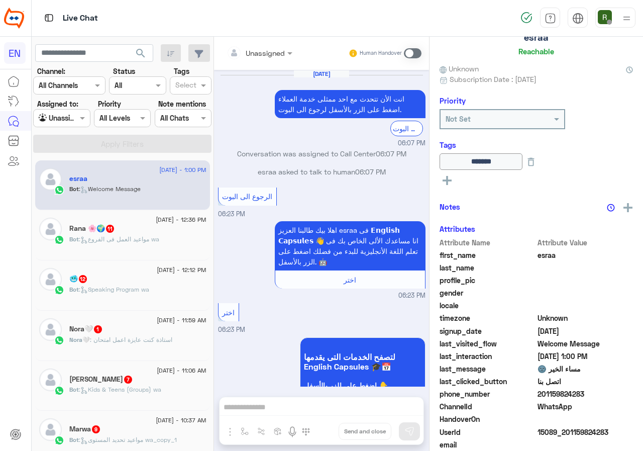
scroll to position [109, 0]
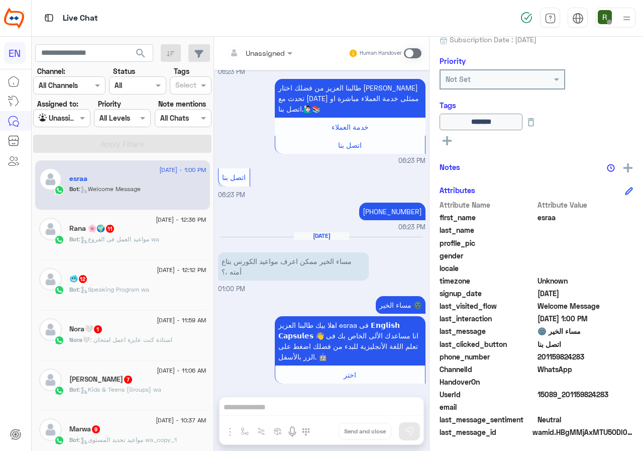
click at [303, 399] on div "Unassigned Human Handover Aug 21, 2025 انت الأن تتحدث مع احد ممثلى خدمة العملاء…" at bounding box center [321, 246] width 215 height 418
click at [410, 55] on span at bounding box center [413, 53] width 18 height 10
click at [264, 408] on div "Unassigned Human Handover Aug 21, 2025 انت الأن تتحدث مع احد ممثلى خدمة العملاء…" at bounding box center [321, 246] width 215 height 418
click at [413, 50] on span at bounding box center [413, 53] width 18 height 10
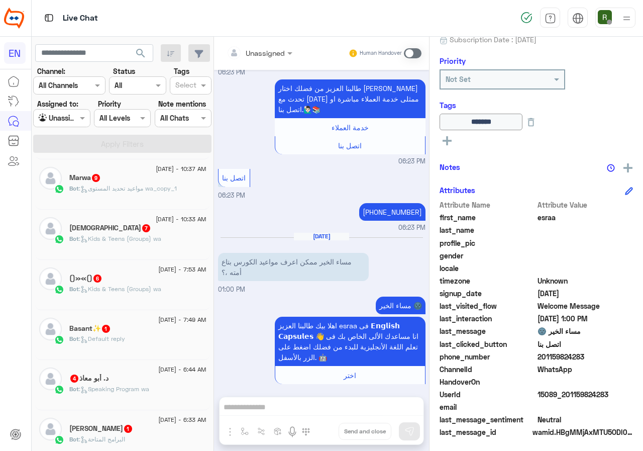
scroll to position [0, 0]
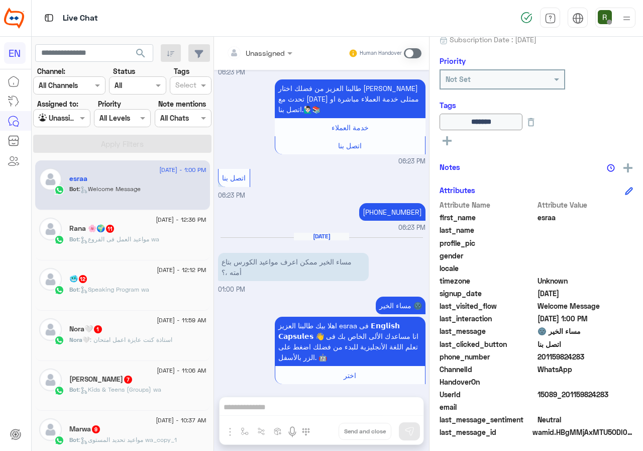
click at [304, 408] on div "Unassigned Human Handover Aug 21, 2025 انت الأن تتحدث مع احد ممثلى خدمة العملاء…" at bounding box center [321, 246] width 215 height 418
click at [413, 56] on span at bounding box center [413, 53] width 18 height 10
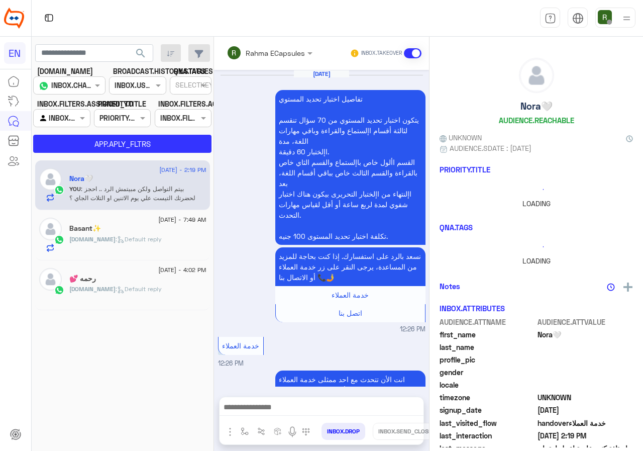
scroll to position [566, 0]
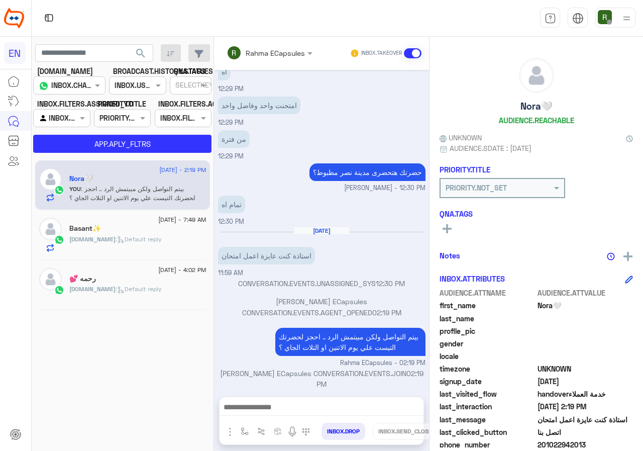
click at [275, 48] on input "text" at bounding box center [256, 53] width 59 height 11
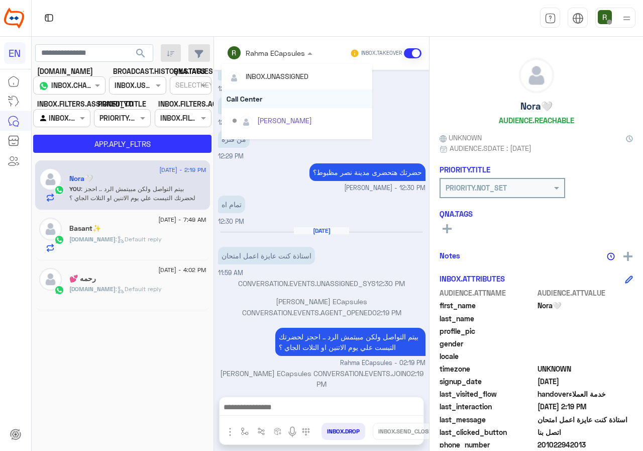
click at [277, 105] on div "Call Center" at bounding box center [297, 98] width 151 height 19
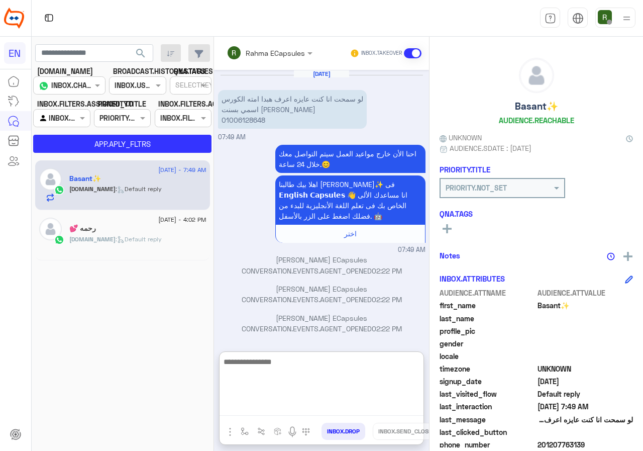
paste textarea "**********"
drag, startPoint x: 344, startPoint y: 384, endPoint x: 348, endPoint y: 349, distance: 34.9
click at [344, 375] on textarea "**********" at bounding box center [322, 385] width 204 height 60
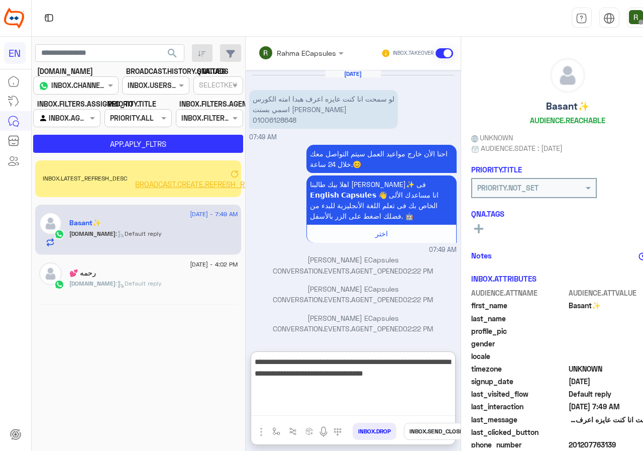
type textarea "**********"
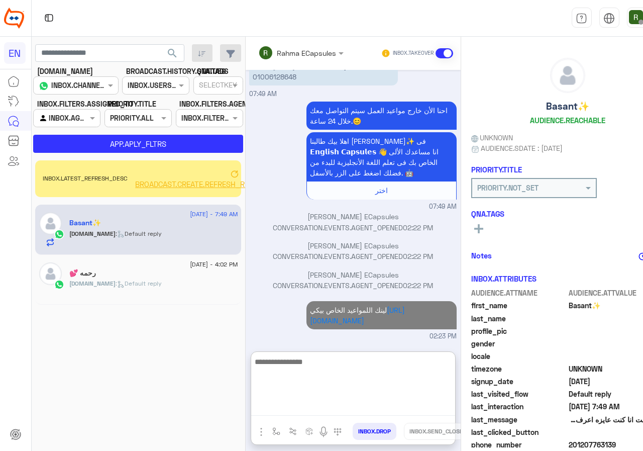
scroll to position [40, 0]
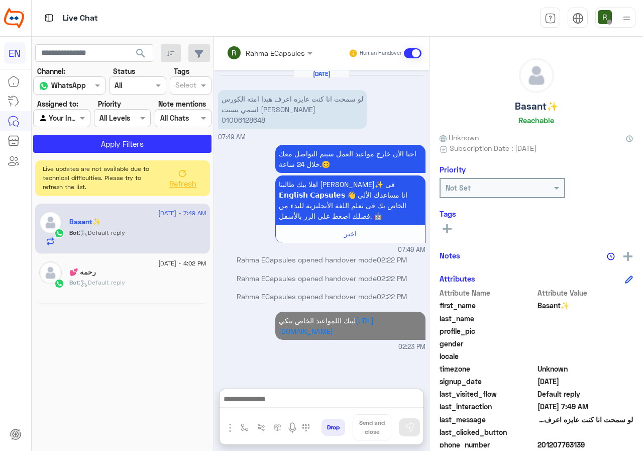
click at [192, 183] on span "Refresh" at bounding box center [182, 183] width 27 height 9
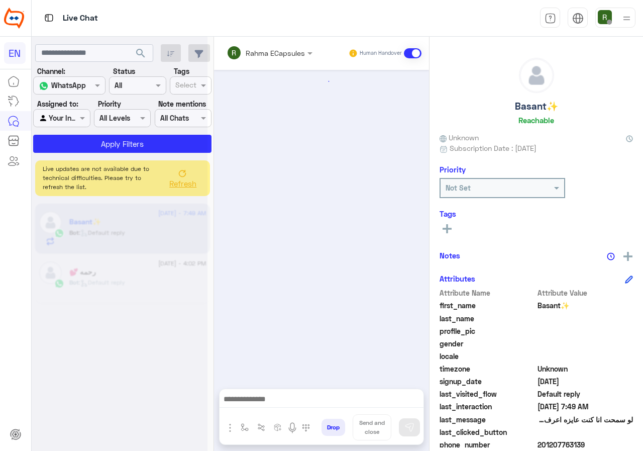
scroll to position [0, 0]
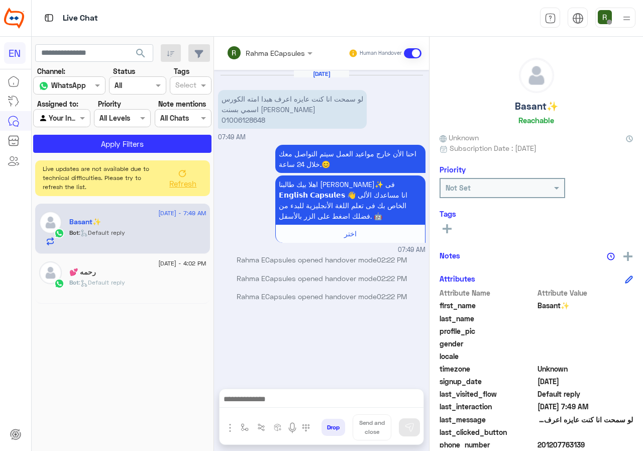
click at [175, 187] on span "Refresh" at bounding box center [182, 183] width 27 height 9
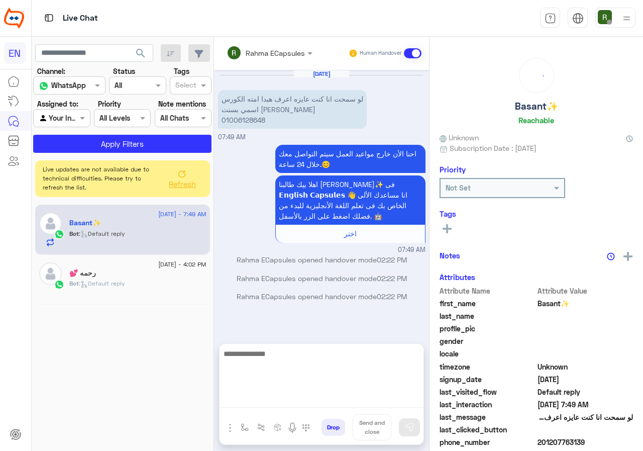
drag, startPoint x: 294, startPoint y: 393, endPoint x: 294, endPoint y: 398, distance: 5.5
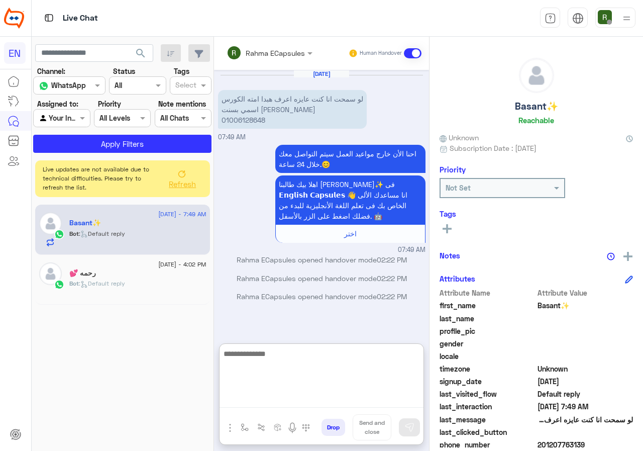
paste textarea "**********"
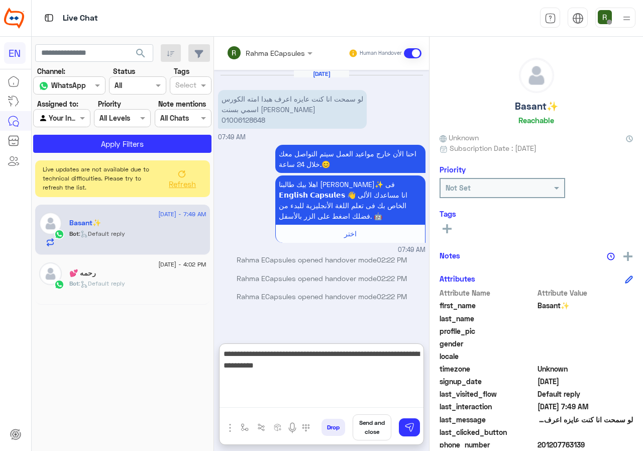
type textarea "**********"
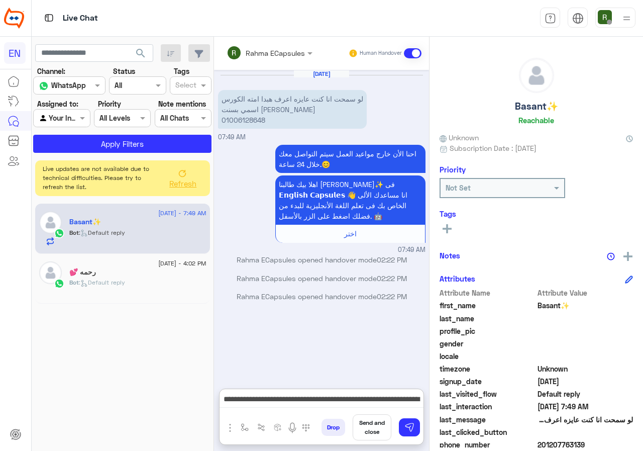
click at [182, 186] on span "Refresh" at bounding box center [182, 183] width 27 height 9
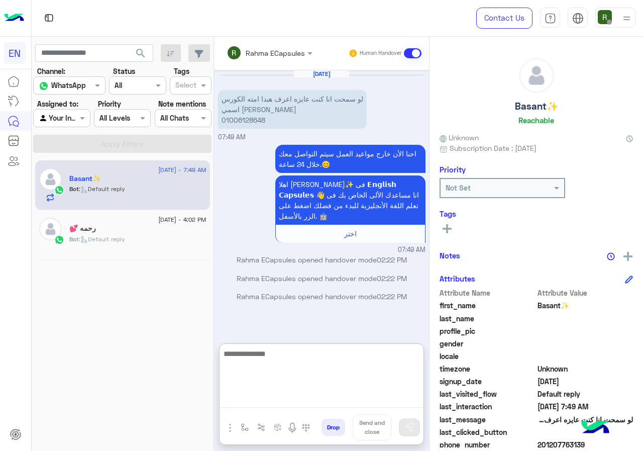
click at [290, 401] on textarea at bounding box center [322, 377] width 204 height 60
click at [327, 382] on textarea at bounding box center [322, 377] width 204 height 60
paste textarea "**********"
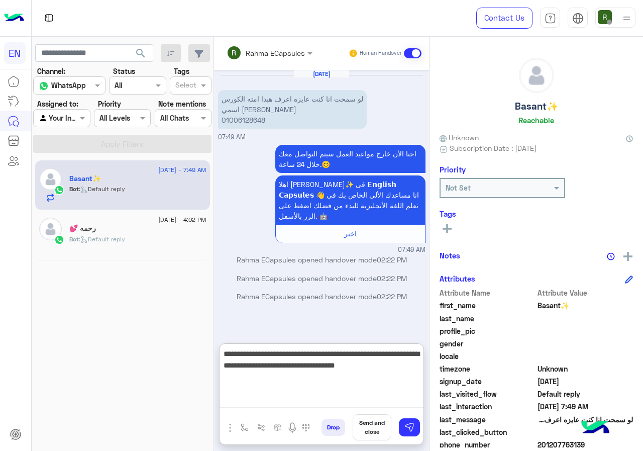
type textarea "**********"
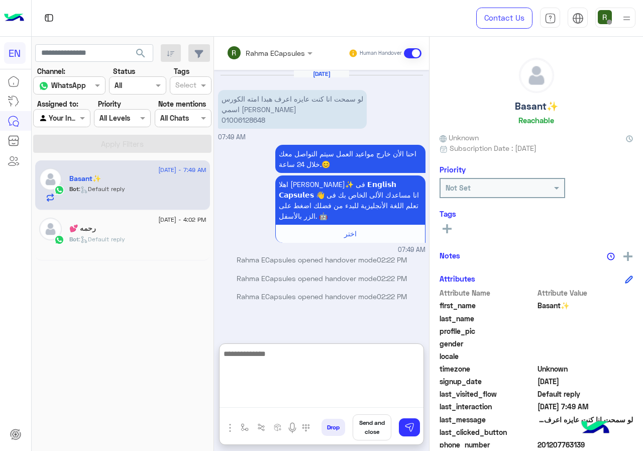
scroll to position [40, 0]
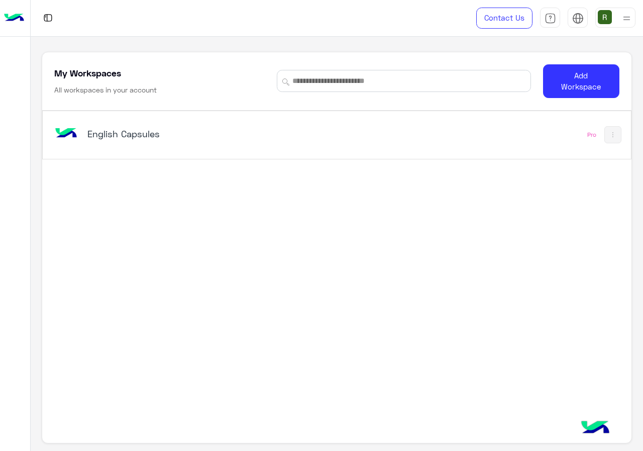
click at [202, 103] on div "My Workspaces All workspaces in your account Add Workspace" at bounding box center [336, 81] width 589 height 58
click at [224, 167] on div "English Capsules Pro" at bounding box center [336, 258] width 589 height 294
click at [231, 145] on div "English Capsules" at bounding box center [223, 134] width 342 height 29
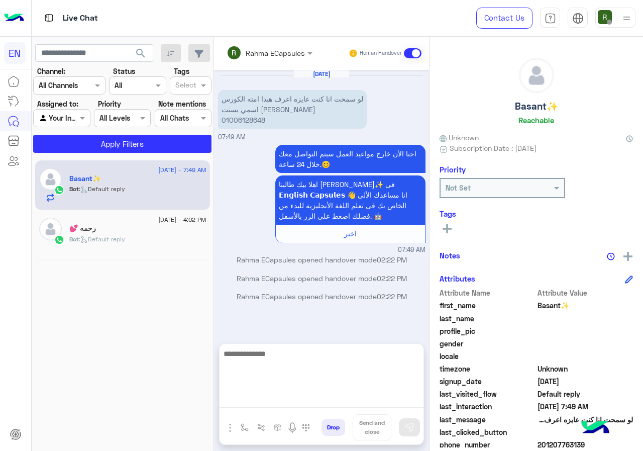
drag, startPoint x: 280, startPoint y: 388, endPoint x: 275, endPoint y: 398, distance: 11.2
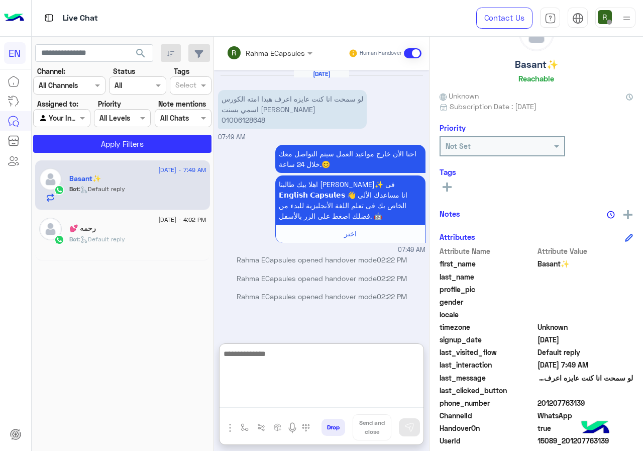
scroll to position [90, 0]
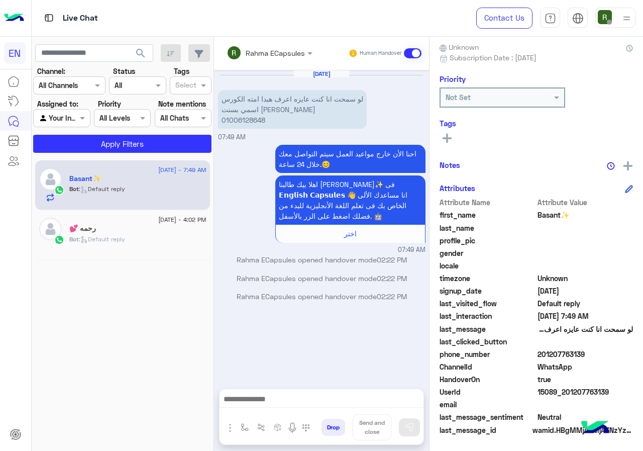
drag, startPoint x: 538, startPoint y: 355, endPoint x: 600, endPoint y: 348, distance: 61.7
click at [600, 348] on div "Attribute Name Attribute Value first_name Basant✨ last_name profile_pic gender …" at bounding box center [537, 317] width 194 height 240
click at [582, 354] on span "201207763139" at bounding box center [586, 354] width 96 height 11
drag, startPoint x: 540, startPoint y: 355, endPoint x: 603, endPoint y: 354, distance: 62.3
click at [603, 354] on span "201207763139" at bounding box center [586, 354] width 96 height 11
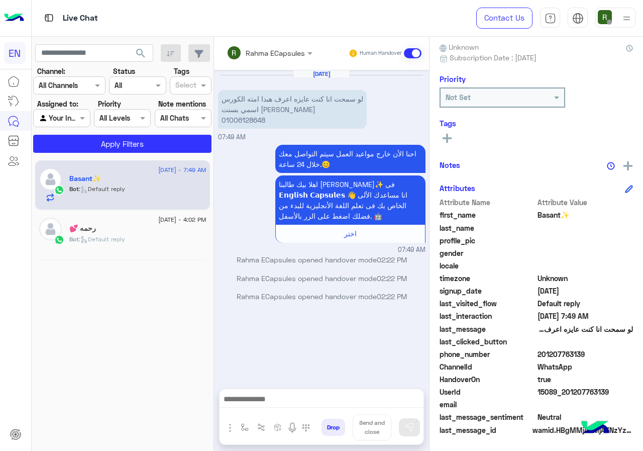
copy span "01207763139"
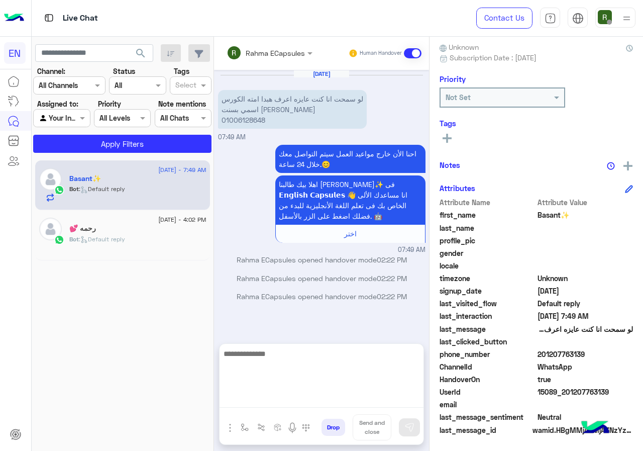
click at [282, 403] on textarea at bounding box center [322, 377] width 204 height 60
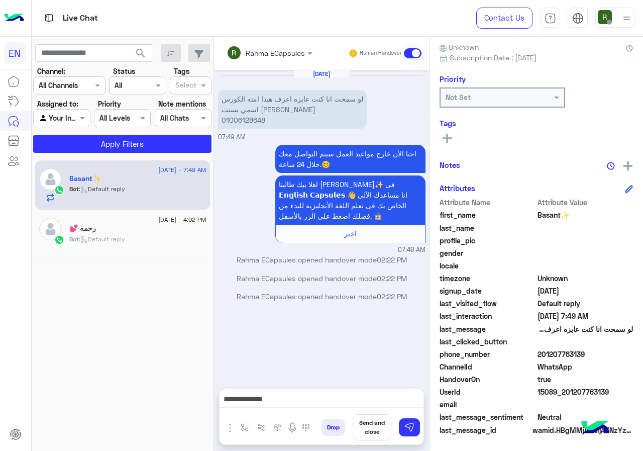
drag, startPoint x: 540, startPoint y: 355, endPoint x: 612, endPoint y: 353, distance: 71.9
click at [612, 353] on span "201207763139" at bounding box center [586, 354] width 96 height 11
copy span "01207763139"
click at [272, 126] on p "لو سمحت انا كنت عايزه اعرف هبدا امته الكورس اسمي بسنت [PERSON_NAME] 01006128648" at bounding box center [292, 109] width 149 height 39
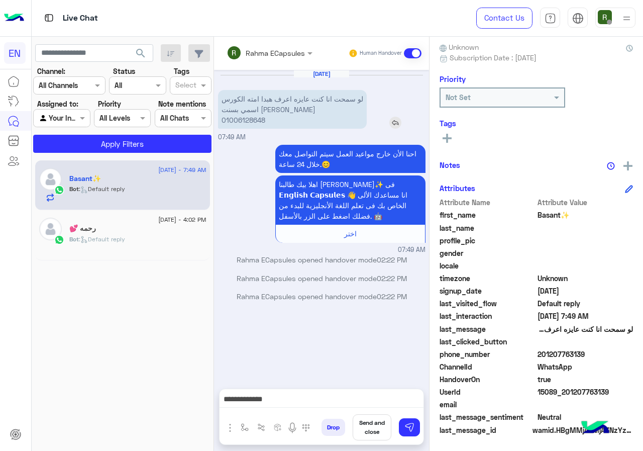
click at [265, 123] on p "لو سمحت انا كنت عايزه اعرف هبدا امته الكورس اسمي بسنت [PERSON_NAME] 01006128648" at bounding box center [292, 109] width 149 height 39
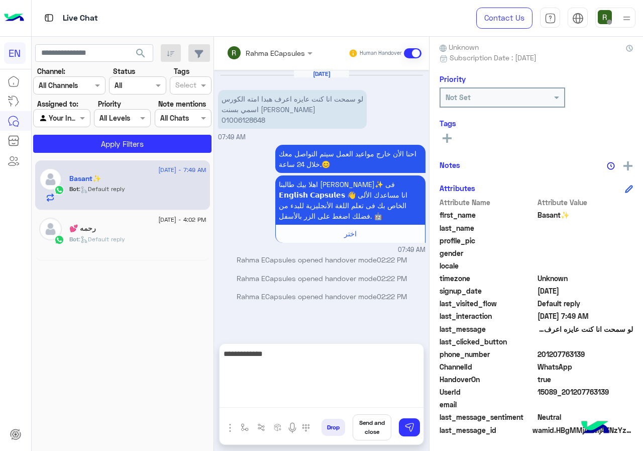
drag, startPoint x: 309, startPoint y: 413, endPoint x: 285, endPoint y: 404, distance: 26.0
paste textarea "**********"
click at [376, 355] on textarea "**********" at bounding box center [322, 377] width 204 height 60
click at [405, 356] on textarea "**********" at bounding box center [322, 377] width 204 height 60
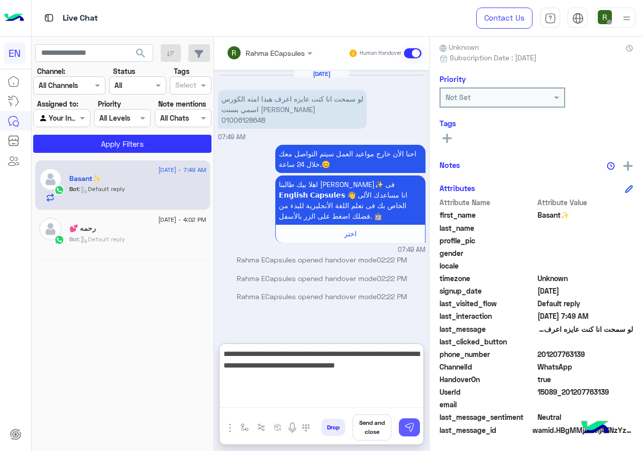
type textarea "**********"
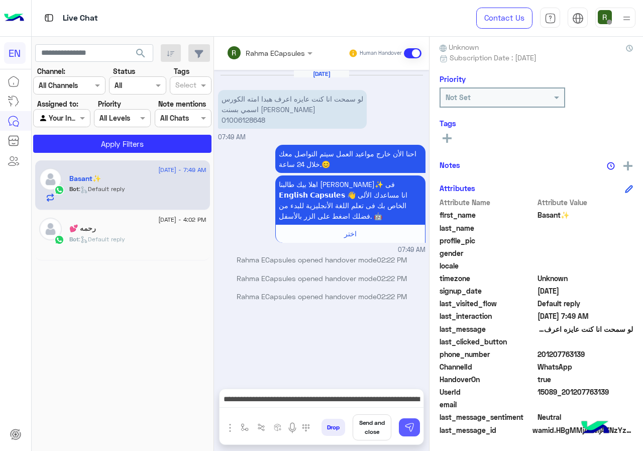
click at [418, 430] on button at bounding box center [409, 427] width 21 height 18
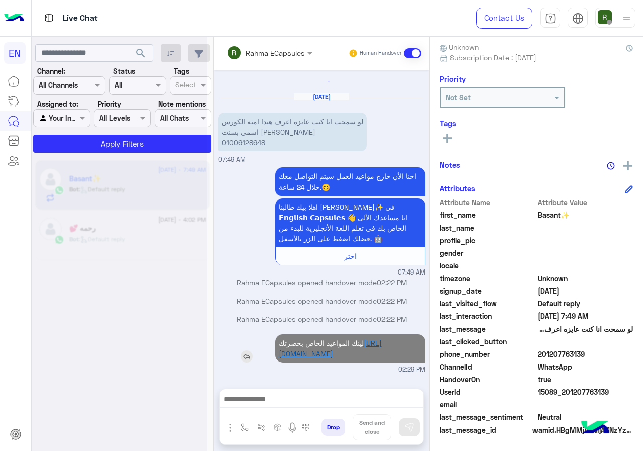
scroll to position [0, 0]
click at [344, 349] on p "لينك المواعيد الخاص بحضرتك [URL][DOMAIN_NAME]" at bounding box center [350, 348] width 150 height 28
drag, startPoint x: 344, startPoint y: 349, endPoint x: 350, endPoint y: 372, distance: 24.4
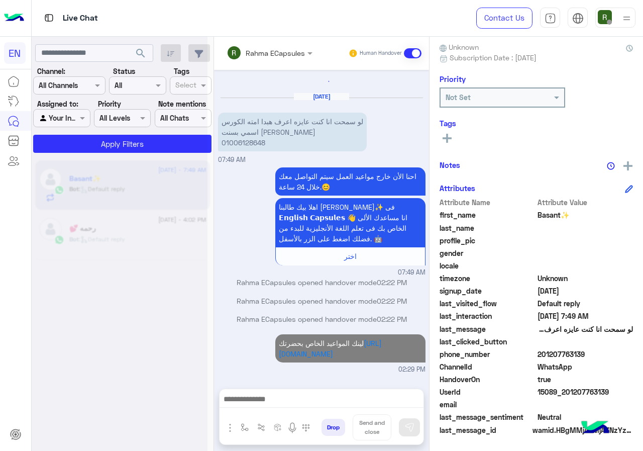
click at [350, 372] on div "لينك المواعيد الخاص بحضرتك [URL][DOMAIN_NAME] 02:29 PM" at bounding box center [322, 353] width 208 height 43
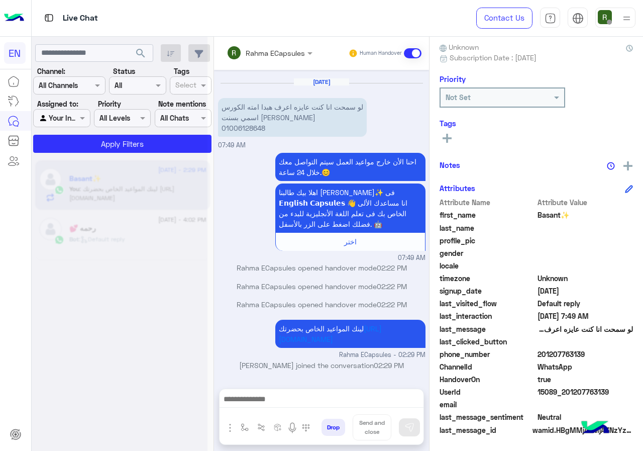
drag, startPoint x: 370, startPoint y: 328, endPoint x: 373, endPoint y: 296, distance: 32.8
click at [373, 299] on p "Rahma ECapsules opened handover mode 02:22 PM" at bounding box center [322, 304] width 208 height 11
click at [286, 54] on input "text" at bounding box center [256, 53] width 59 height 11
click at [150, 143] on div at bounding box center [120, 229] width 176 height 451
